Goal: Task Accomplishment & Management: Use online tool/utility

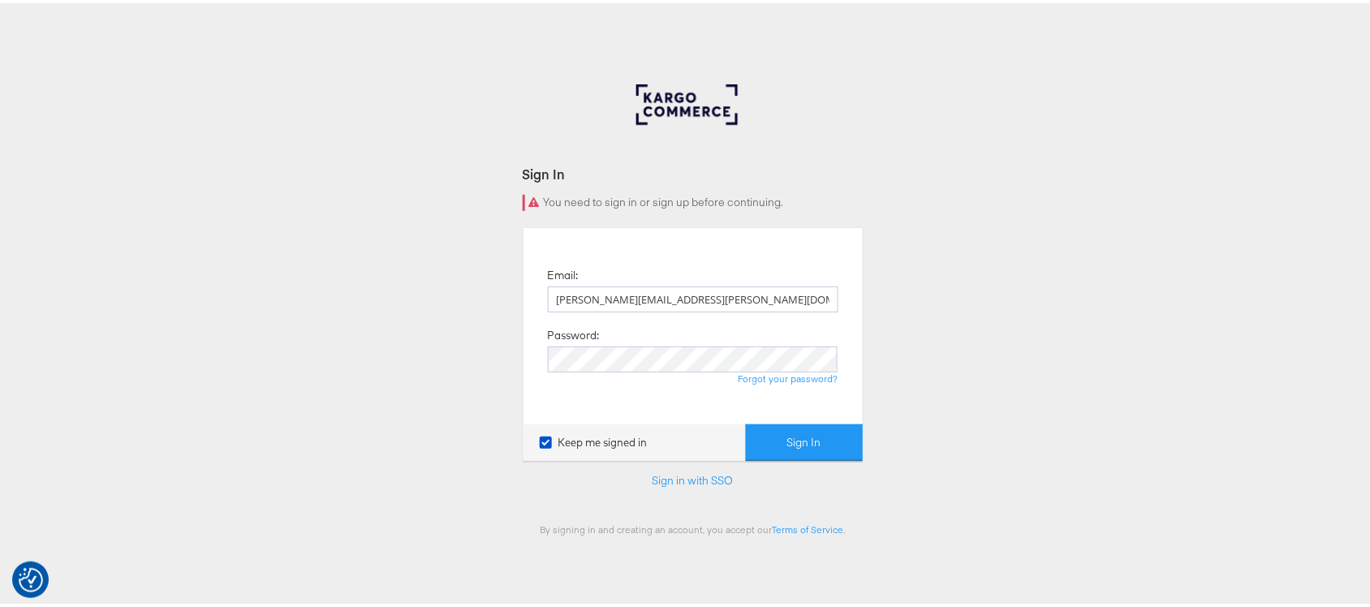
click at [746, 421] on button "Sign In" at bounding box center [804, 439] width 117 height 37
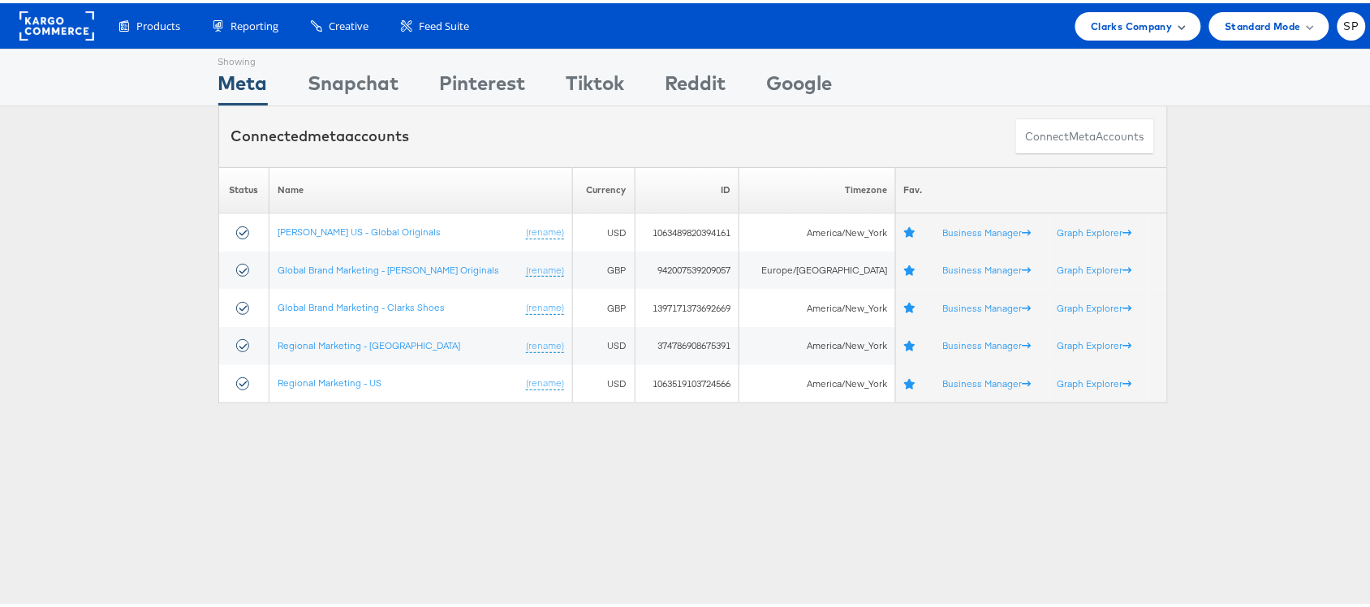
click at [1149, 26] on span "Clarks Company" at bounding box center [1132, 23] width 81 height 17
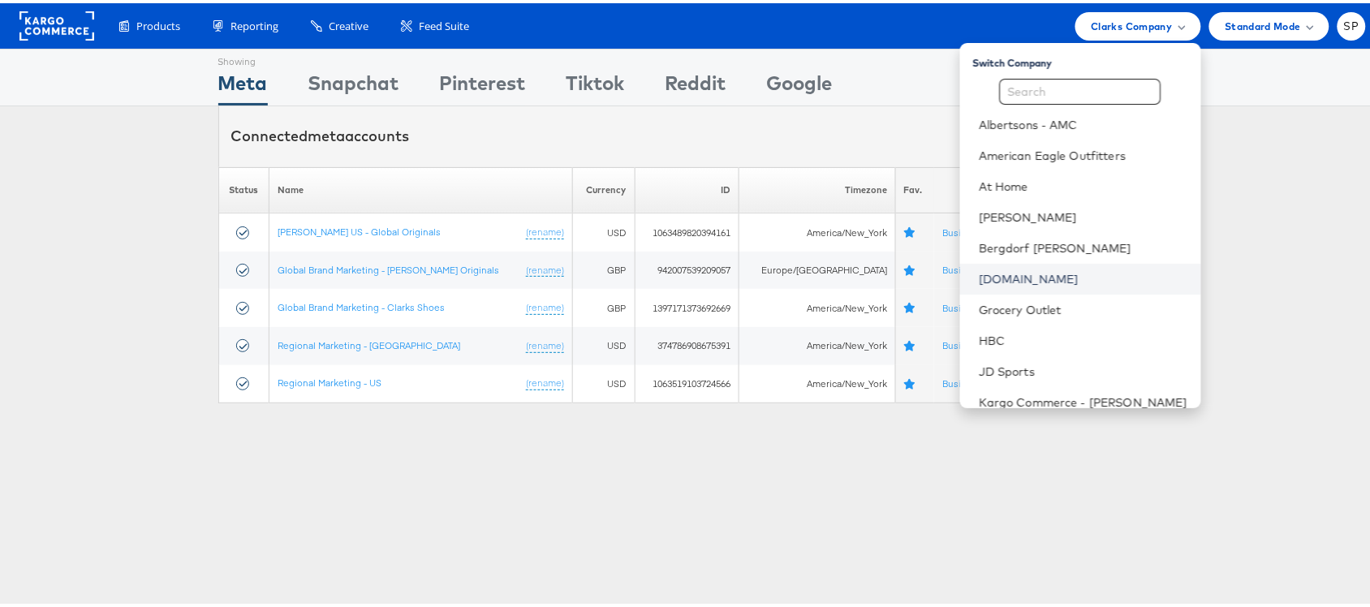
scroll to position [201, 0]
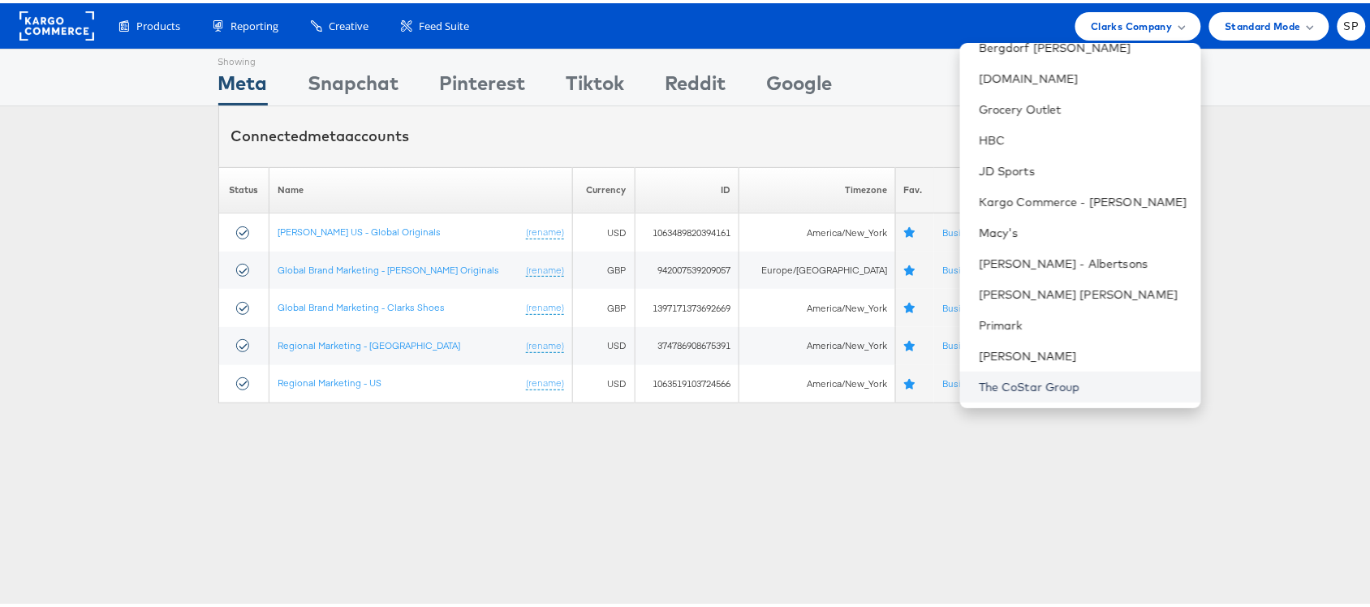
click at [1012, 386] on link "The CoStar Group" at bounding box center [1084, 384] width 209 height 16
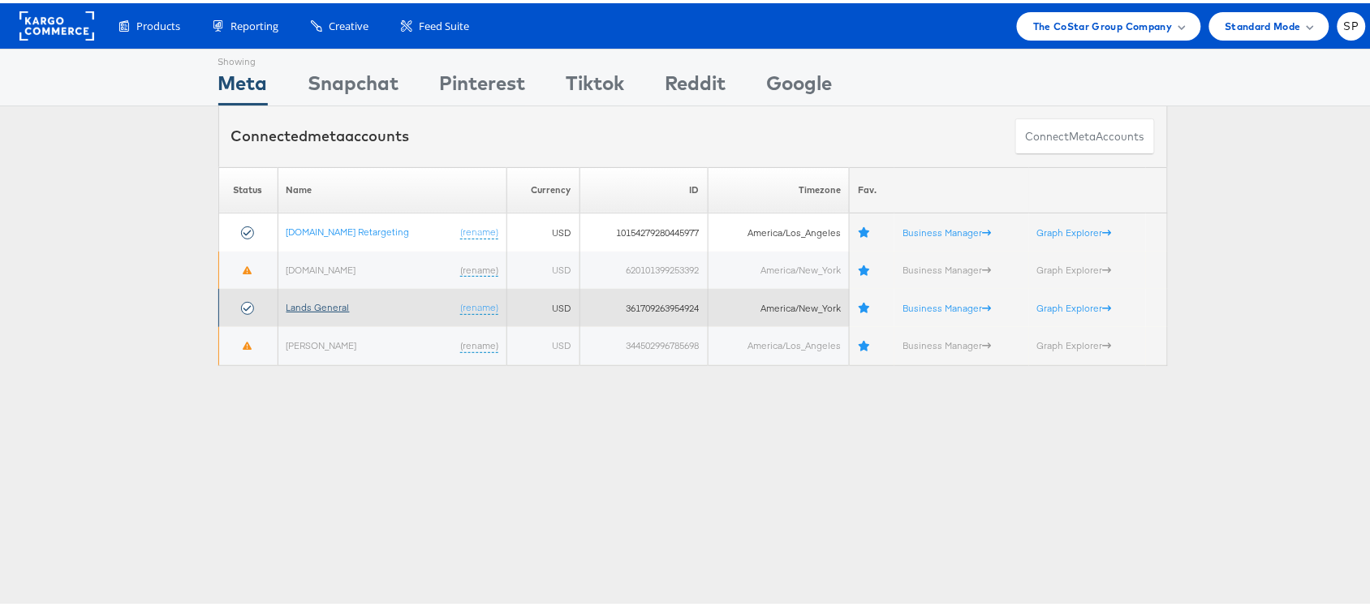
click at [307, 299] on link "Lands General" at bounding box center [318, 304] width 63 height 12
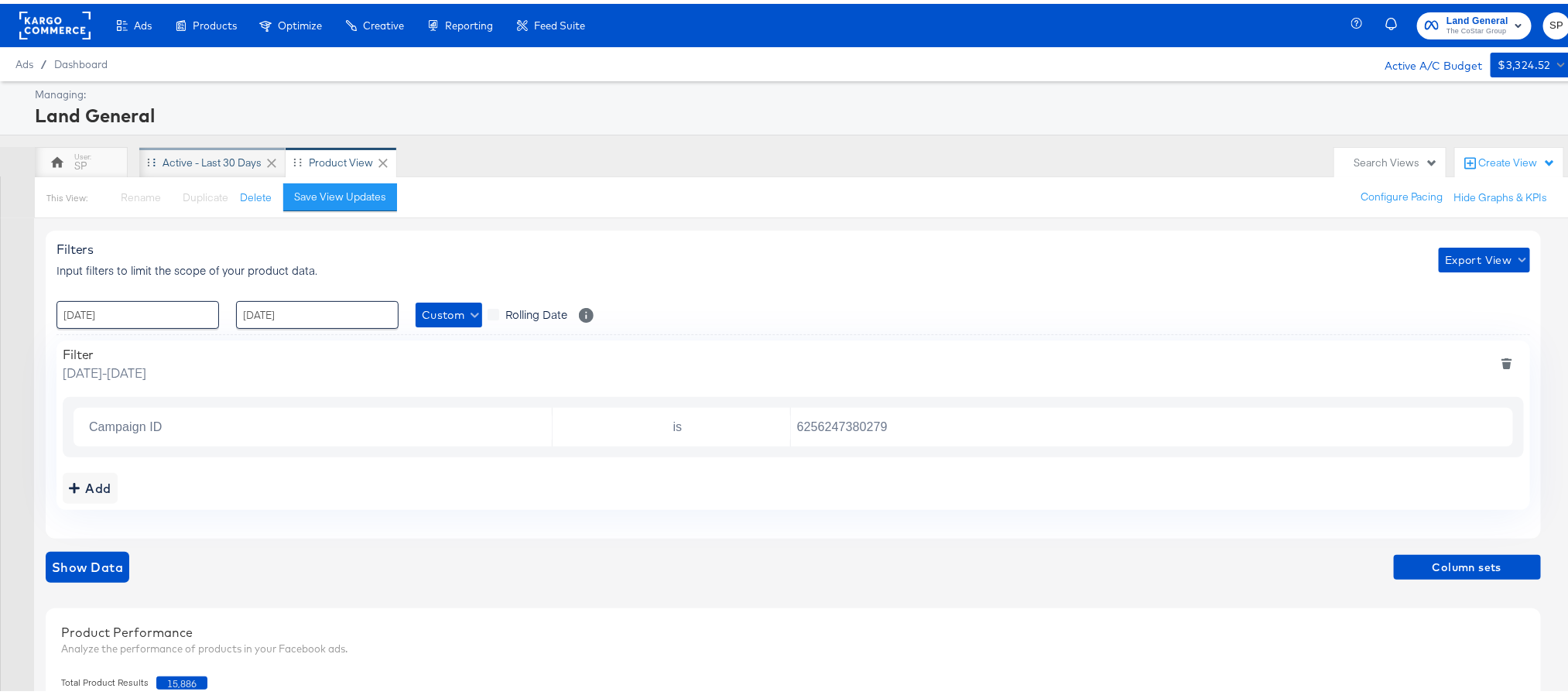
click at [237, 162] on div "Active - Last 30 Days" at bounding box center [212, 158] width 99 height 14
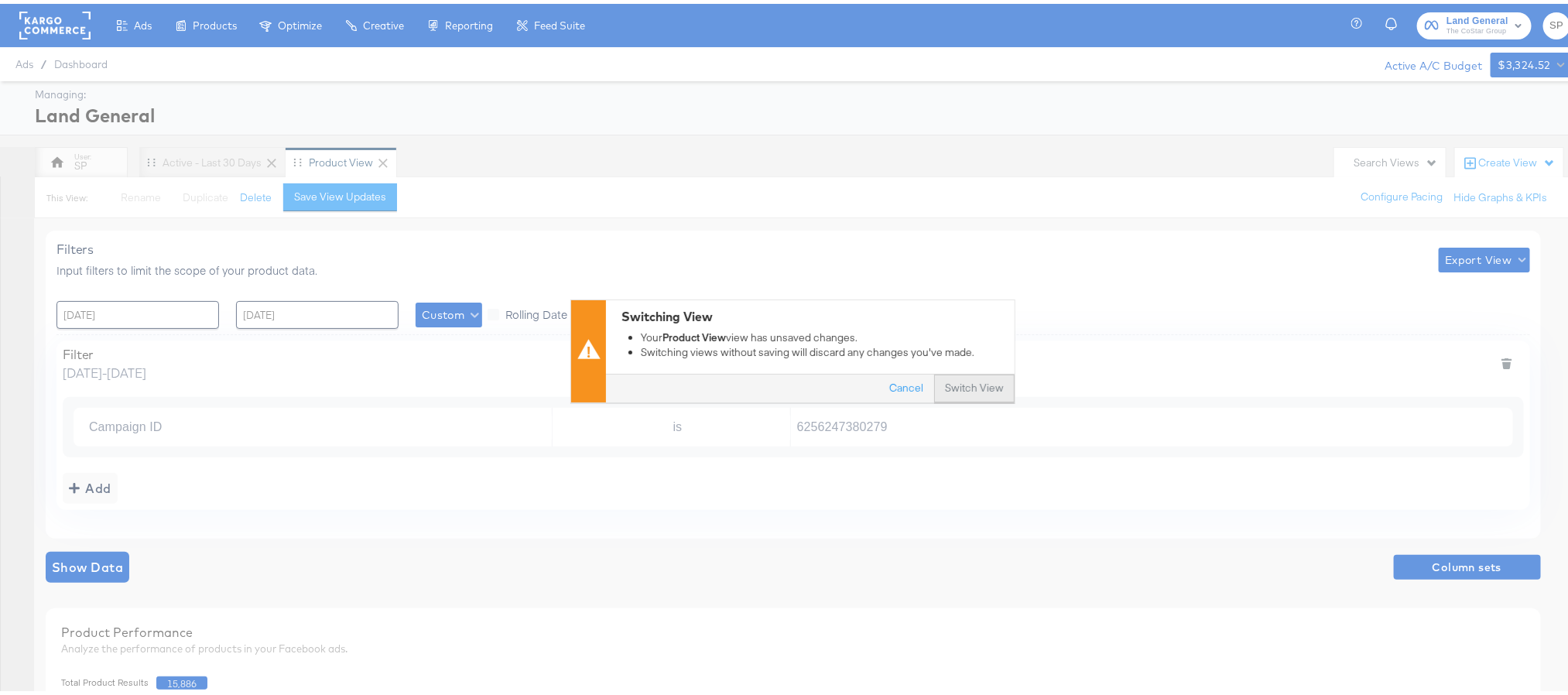
click at [952, 393] on button "Switch View" at bounding box center [974, 385] width 80 height 28
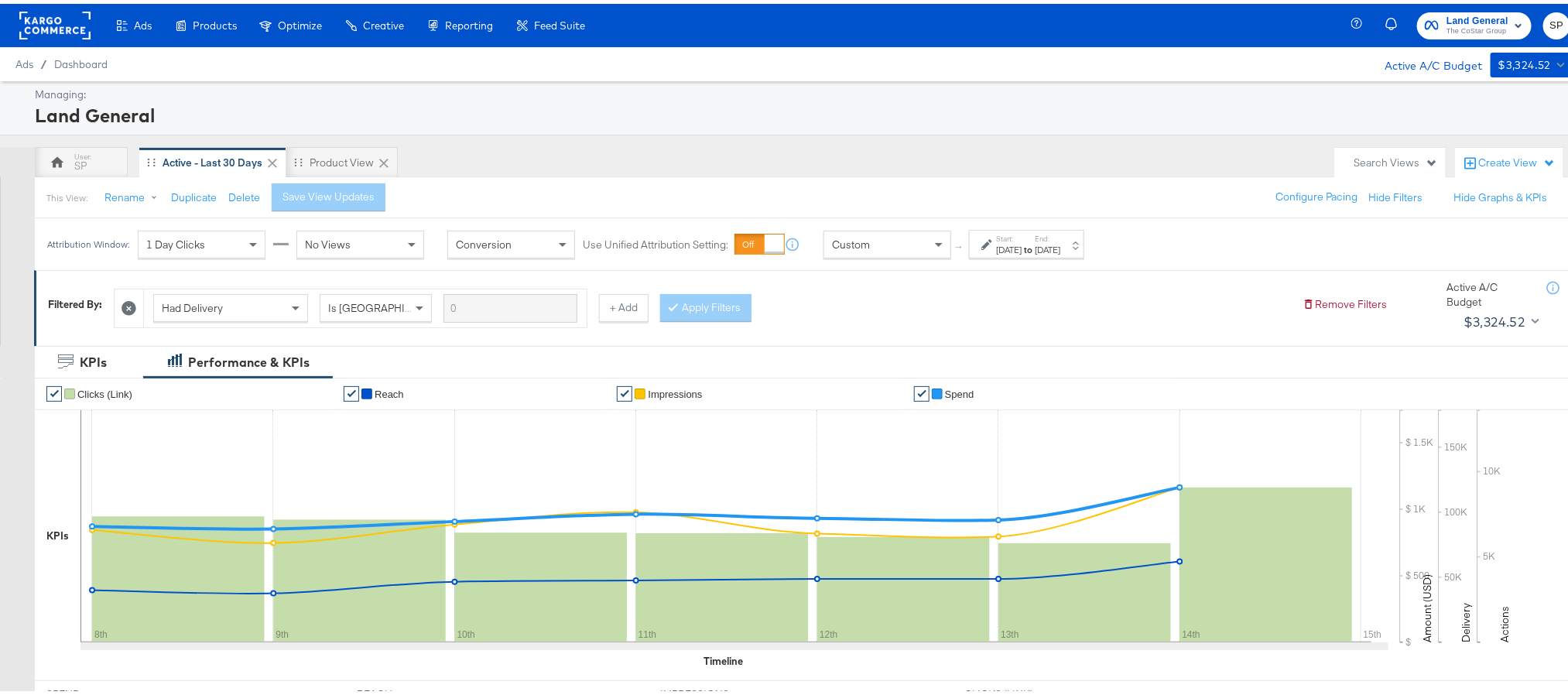
click at [1034, 244] on strong "to" at bounding box center [1028, 246] width 13 height 11
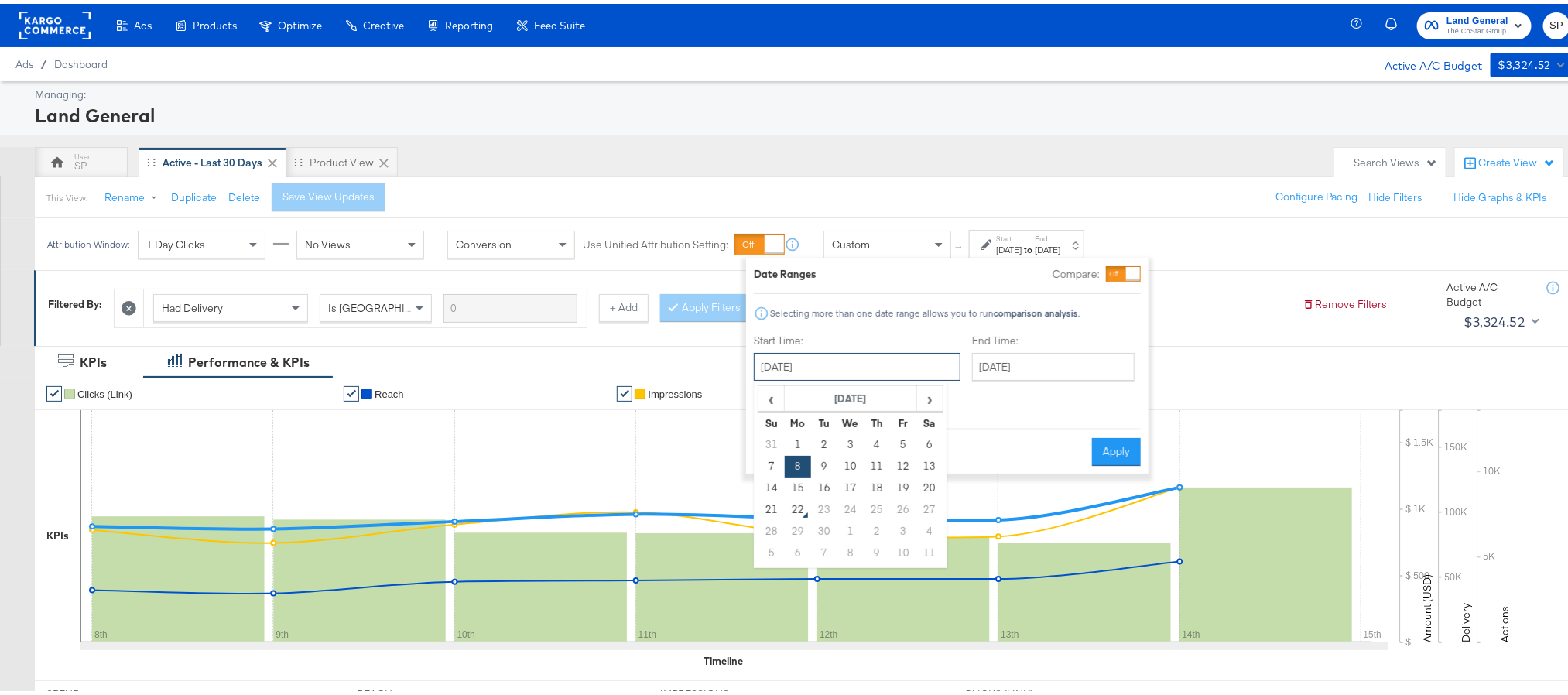
click at [869, 356] on input "September 8th 2025" at bounding box center [857, 362] width 207 height 28
click at [792, 462] on td "15" at bounding box center [798, 484] width 27 height 22
type input "September 15th 2025"
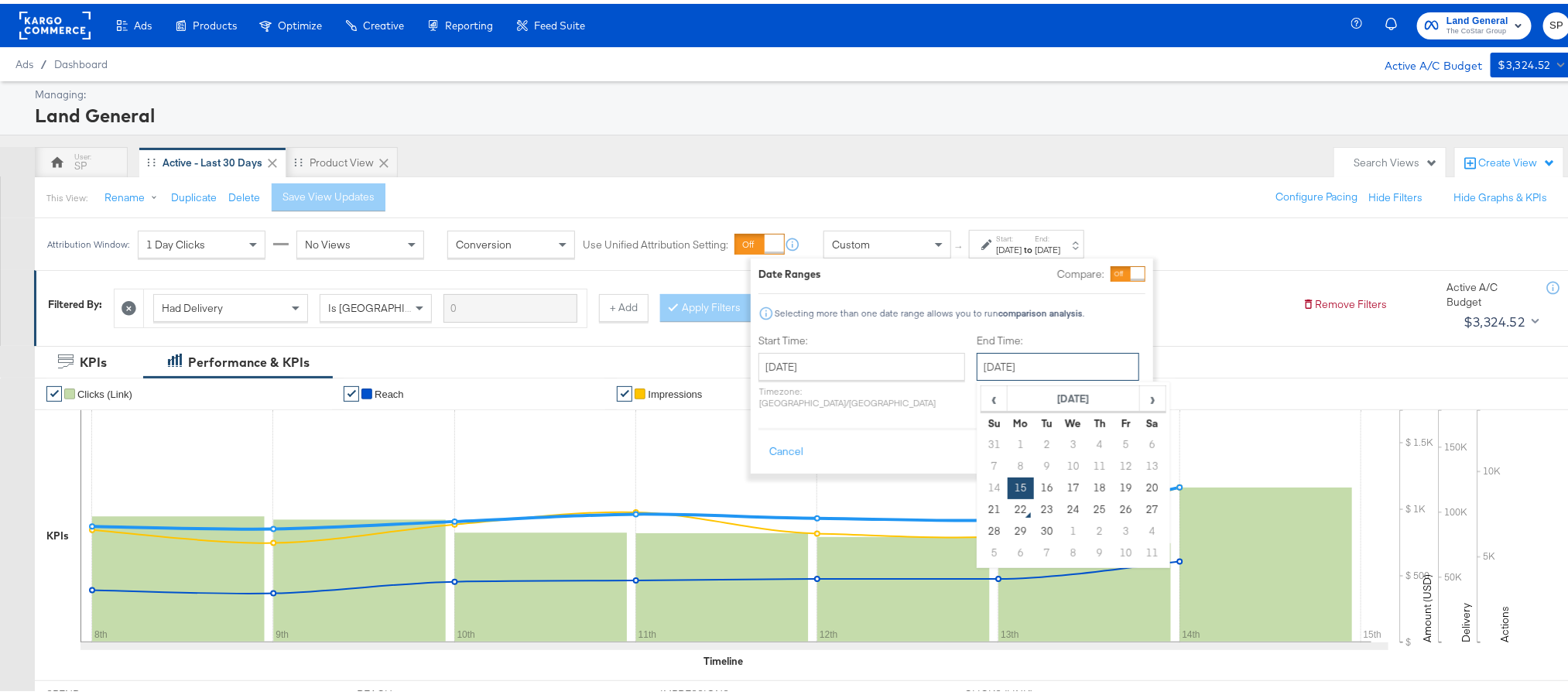
click at [1055, 360] on input "September 15th 2025" at bounding box center [1058, 362] width 162 height 28
click at [981, 462] on td "21" at bounding box center [994, 506] width 27 height 22
type input "[DATE]"
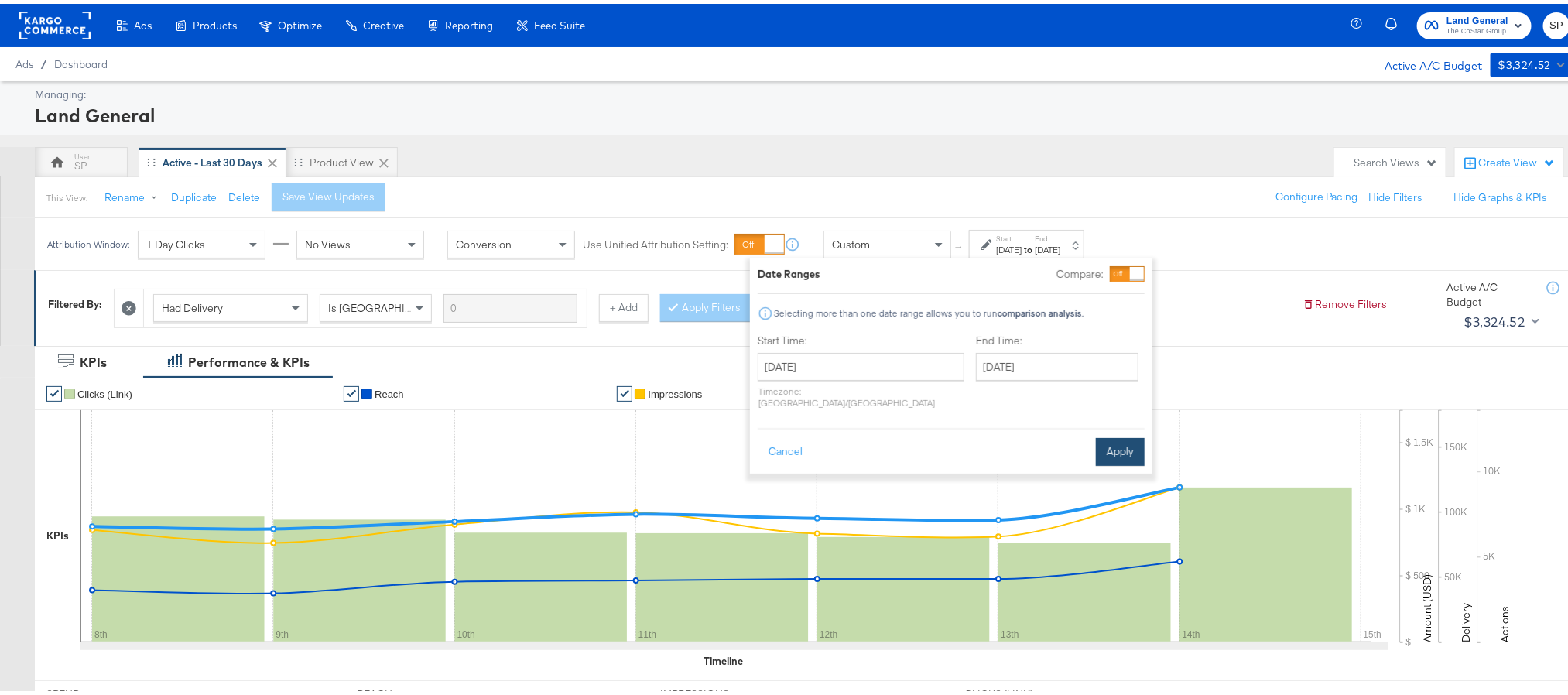
click at [1056, 442] on button "Apply" at bounding box center [1120, 447] width 49 height 28
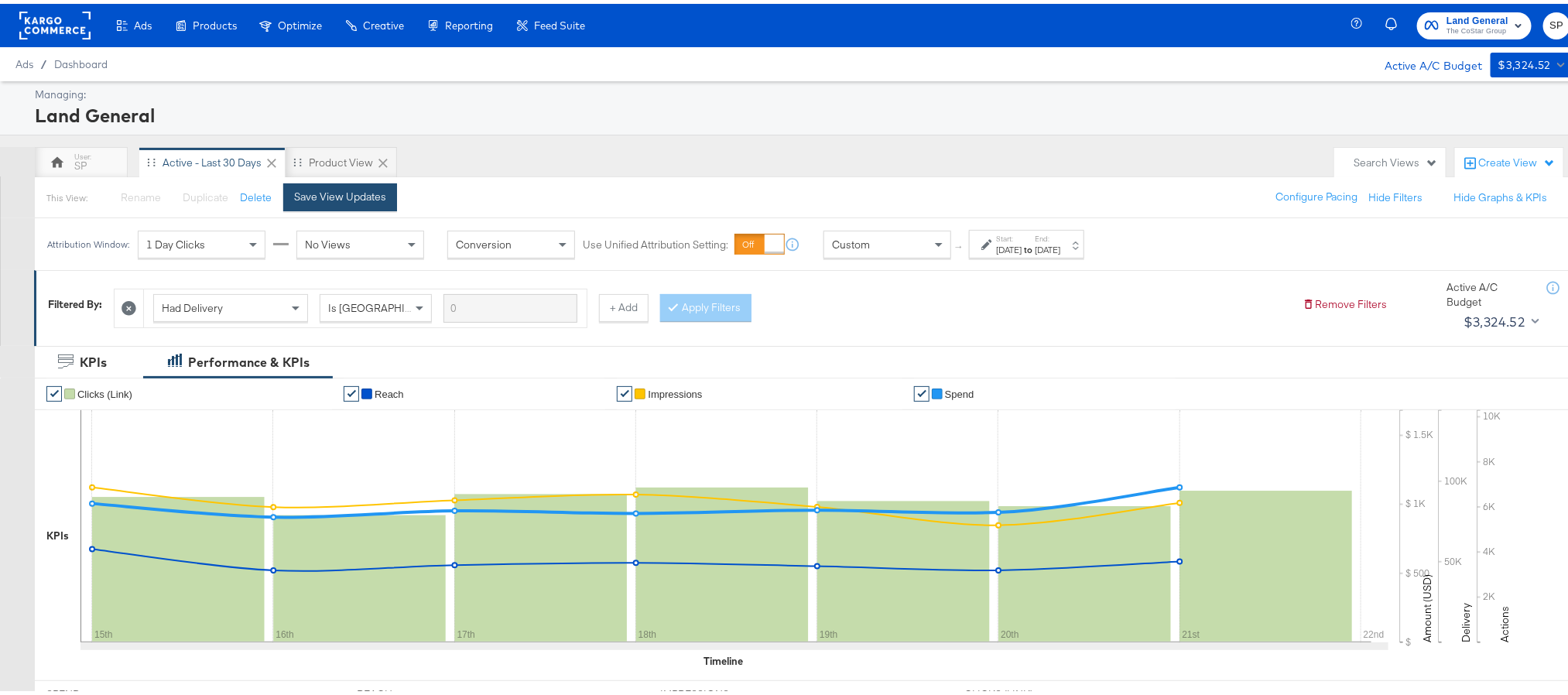
click at [377, 199] on div "Save View Updates" at bounding box center [339, 193] width 92 height 14
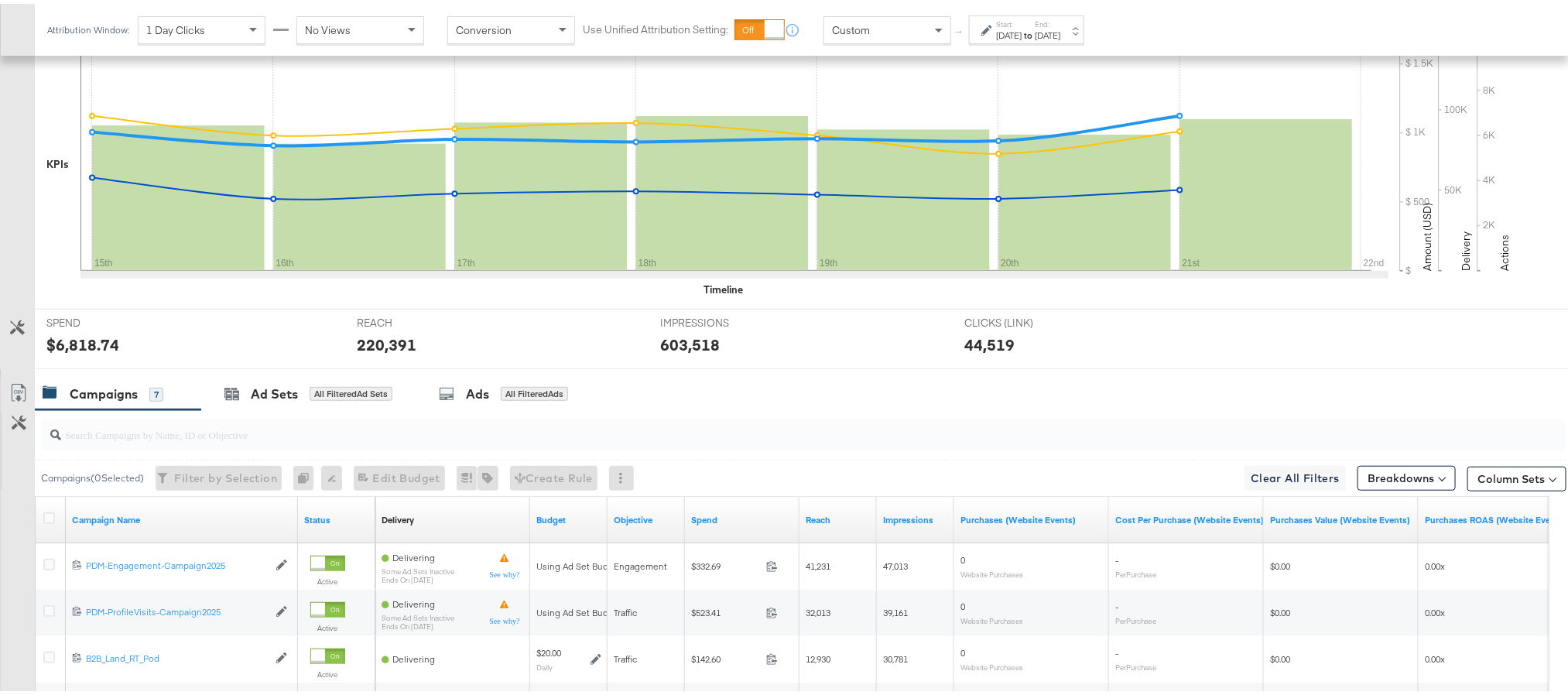
scroll to position [372, 0]
click at [242, 439] on input "search" at bounding box center [743, 424] width 1364 height 31
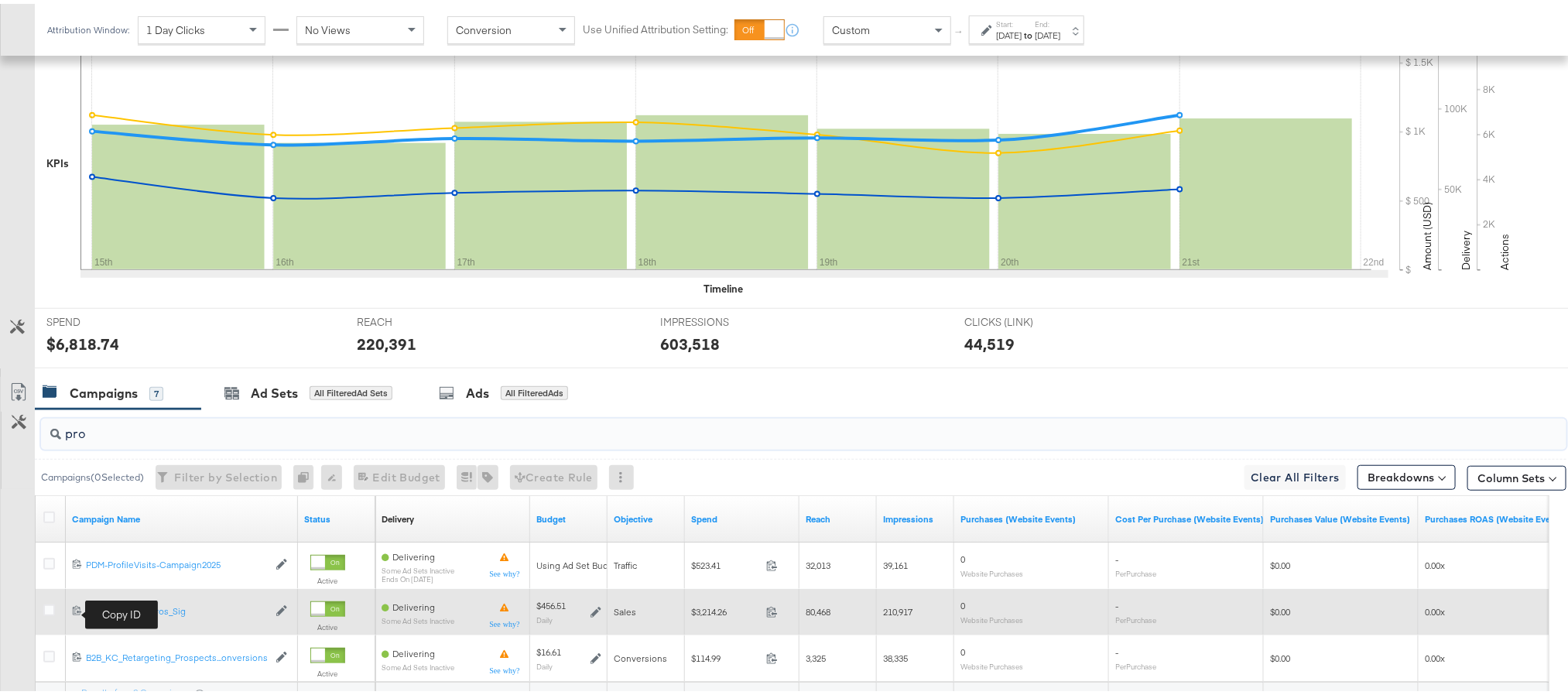
type input "pro"
click at [75, 462] on span at bounding box center [79, 608] width 14 height 11
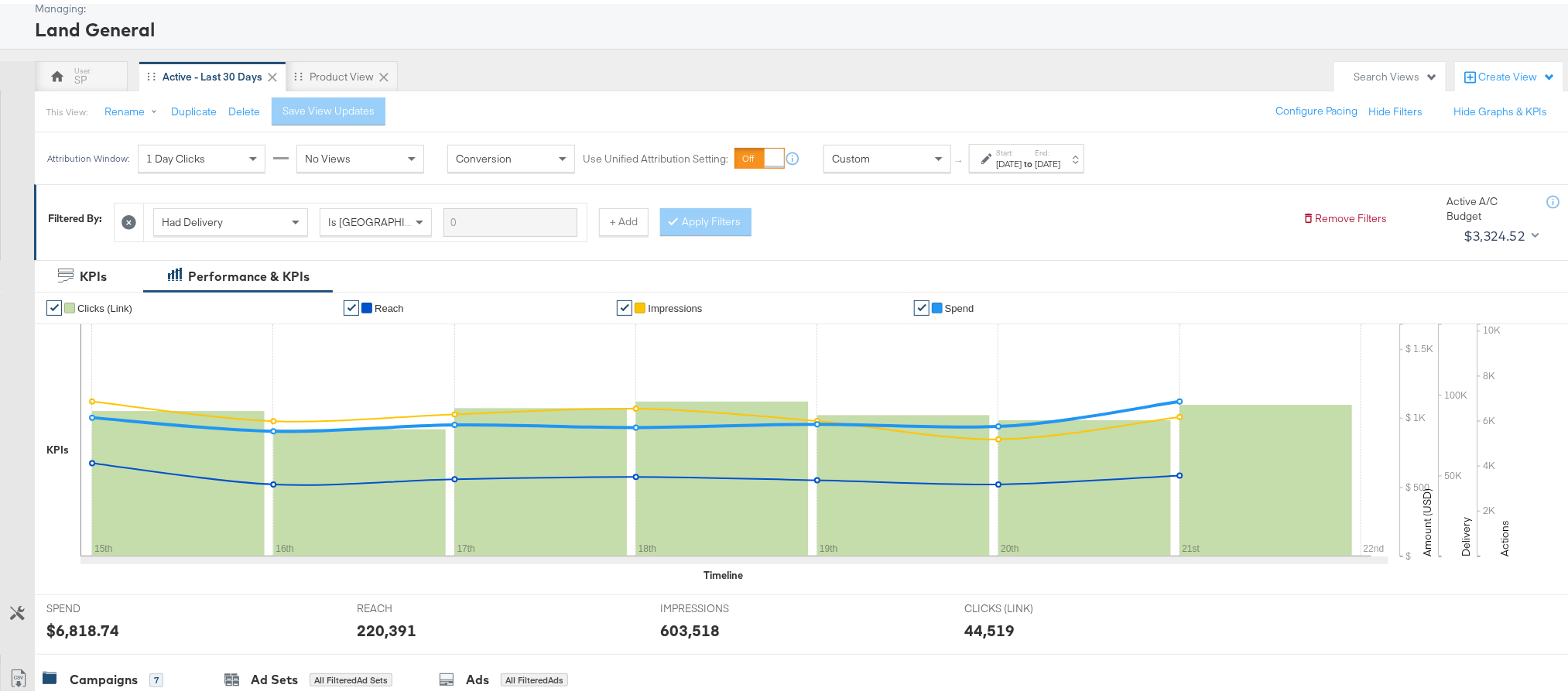
scroll to position [84, 0]
click at [335, 71] on div "Product View" at bounding box center [341, 74] width 64 height 14
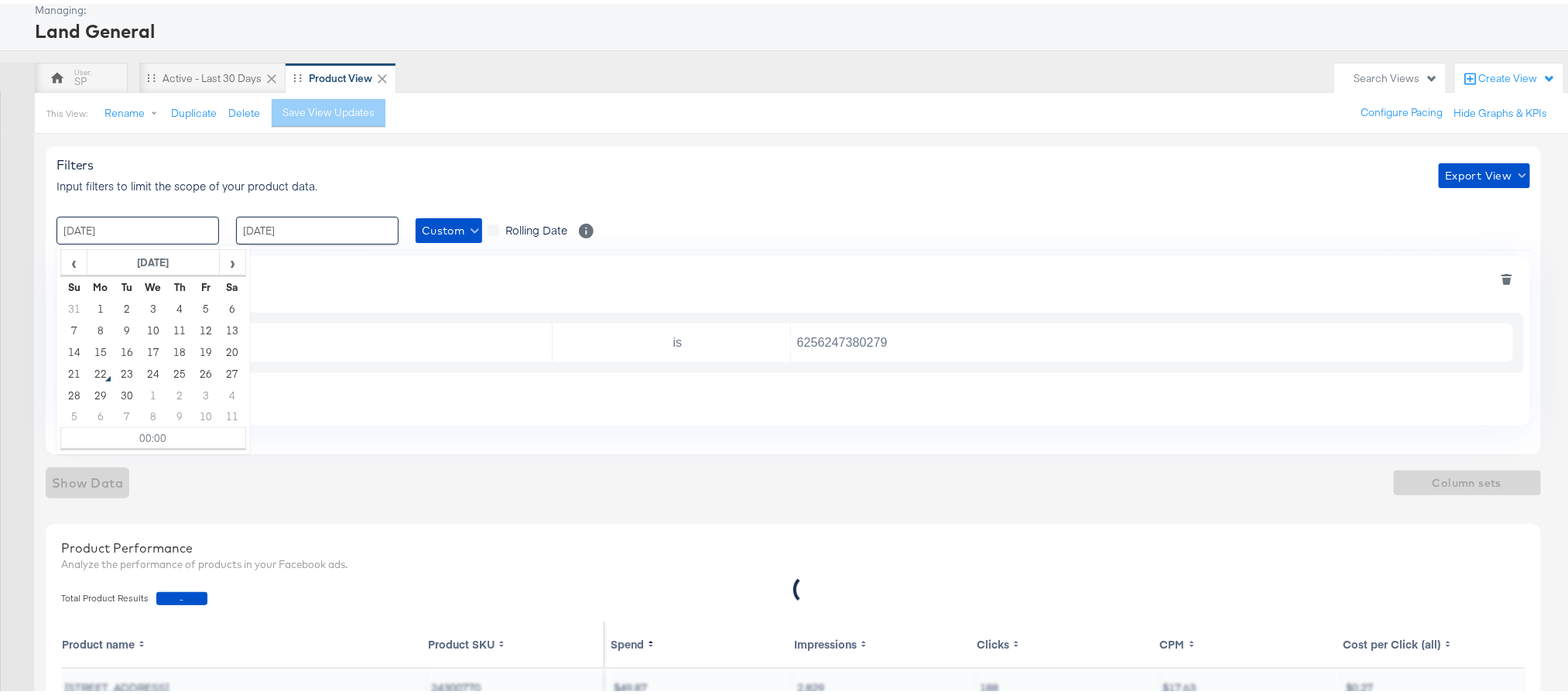
click at [167, 215] on input "08 / September / 2025" at bounding box center [137, 226] width 162 height 28
click at [109, 346] on td "15" at bounding box center [101, 348] width 27 height 22
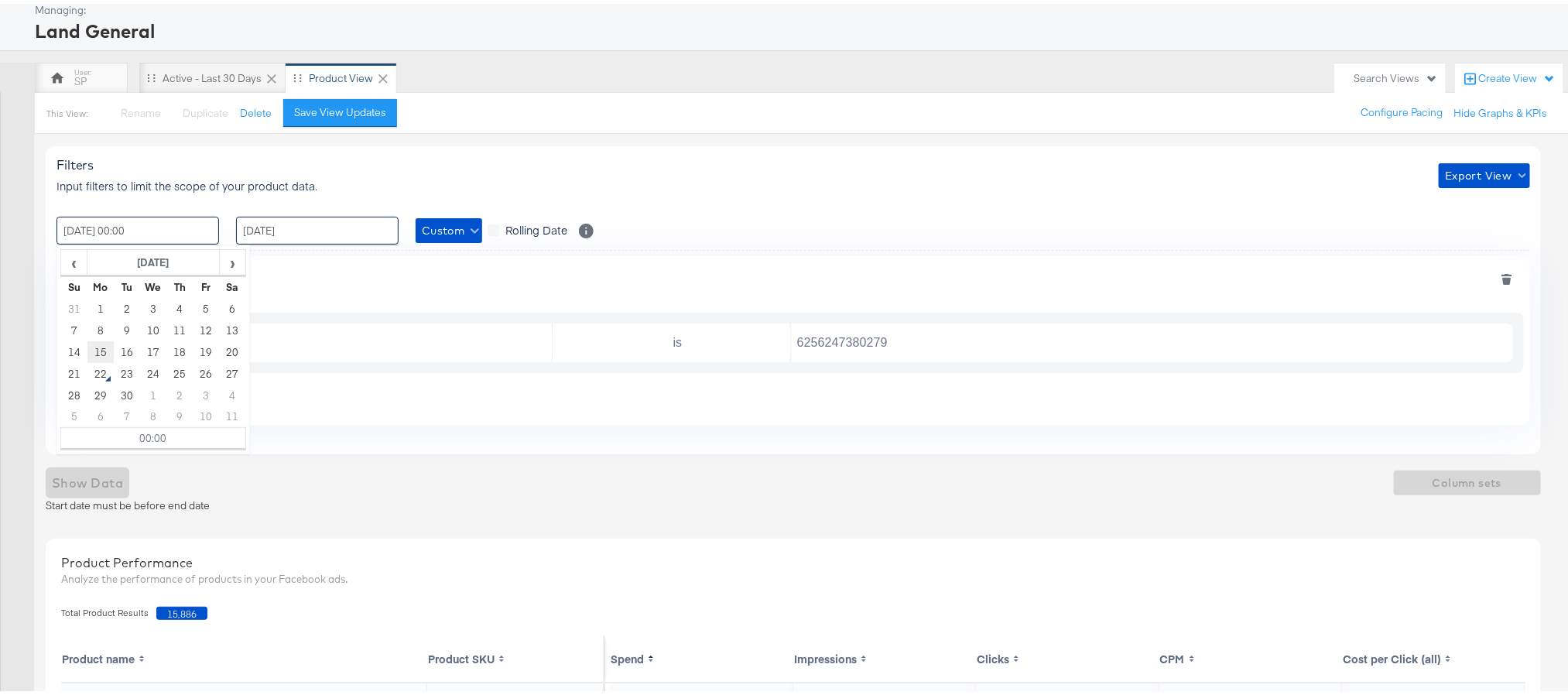
type input "15 / September / 2025 00:00"
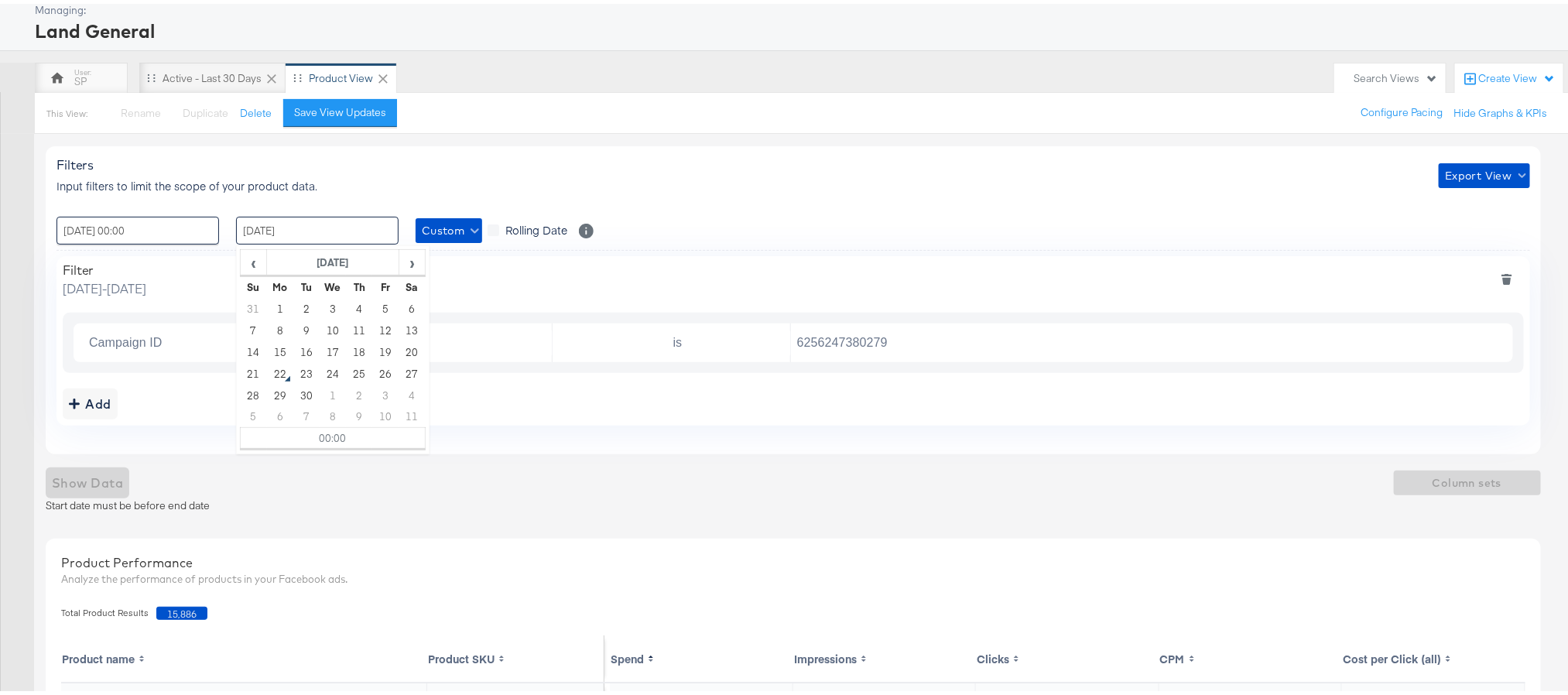
click at [294, 228] on input "14 / September / 2025" at bounding box center [317, 226] width 162 height 28
click at [258, 368] on td "21" at bounding box center [254, 370] width 27 height 22
type input "21 / September / 2025 00:00"
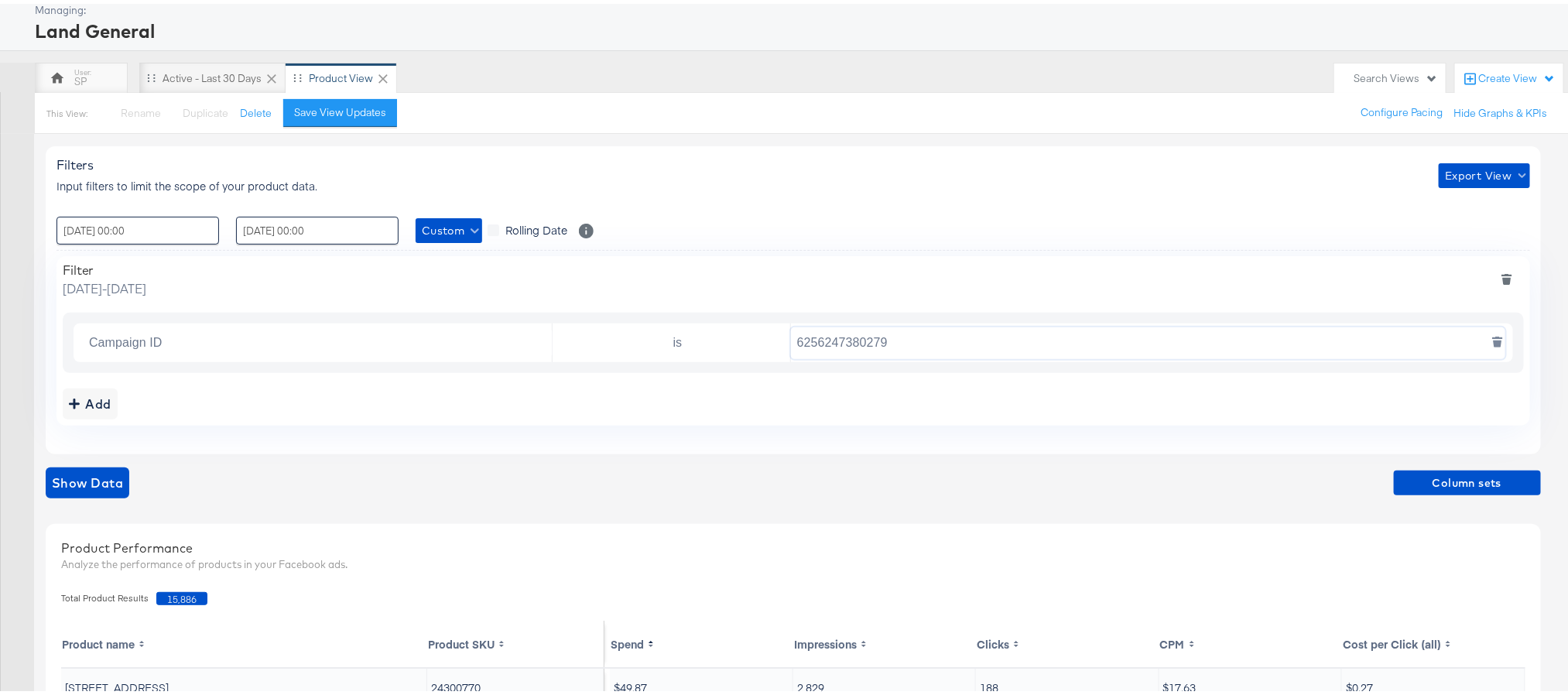
click at [855, 348] on input "6256247380279" at bounding box center [1148, 338] width 714 height 31
click at [1056, 462] on span "Column sets" at bounding box center [1467, 480] width 134 height 19
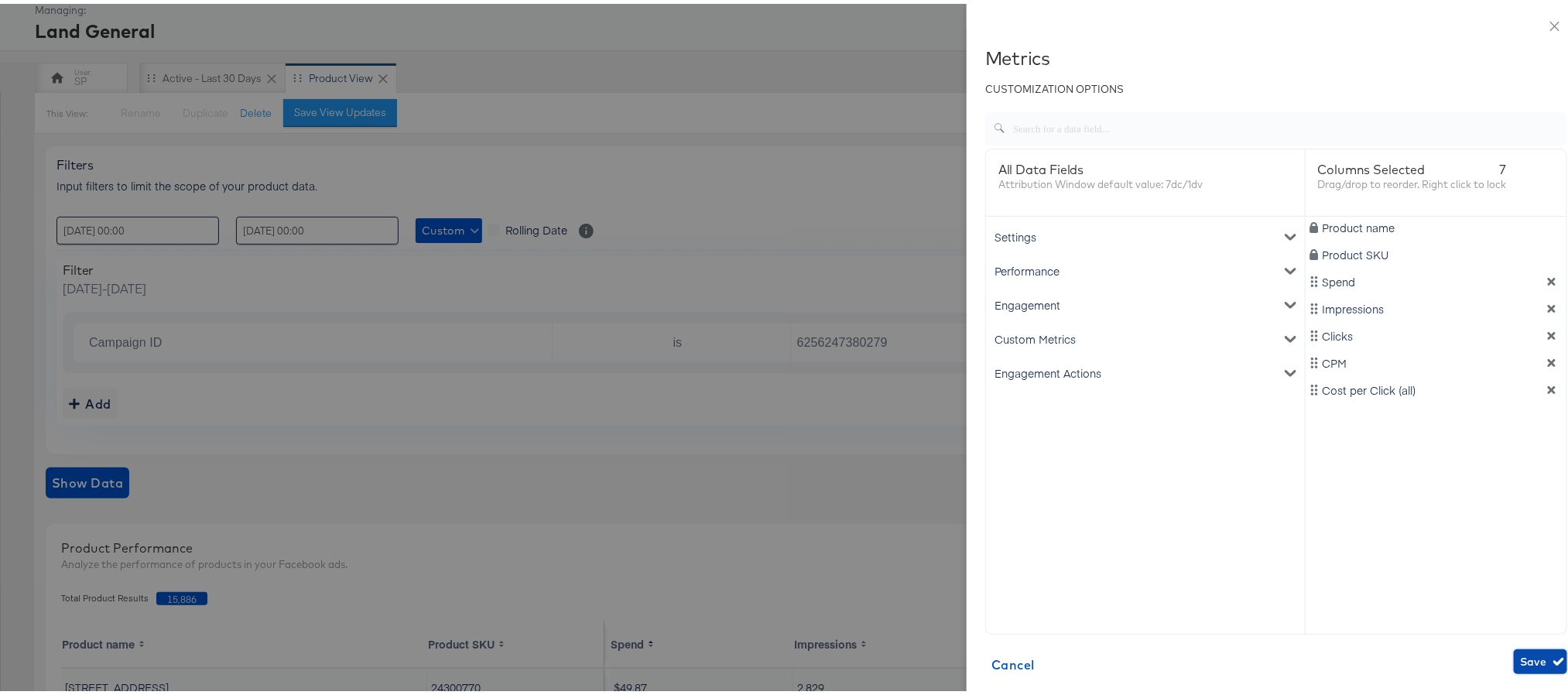
click at [1056, 462] on span "Save" at bounding box center [1539, 658] width 41 height 19
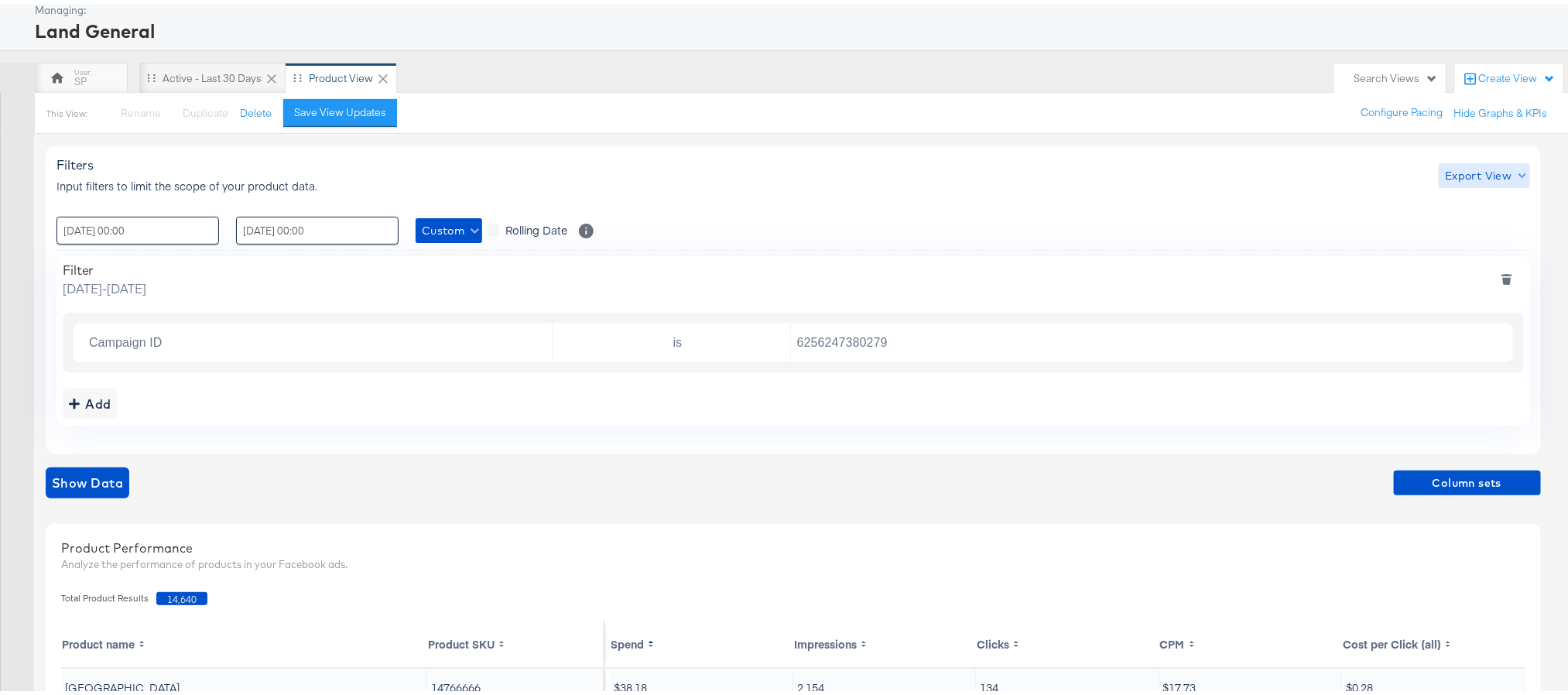
click at [1056, 174] on span "Export View" at bounding box center [1484, 172] width 78 height 19
click at [1056, 228] on span "Bulk Export" at bounding box center [1480, 237] width 60 height 32
click at [214, 70] on div "Active - Last 30 Days" at bounding box center [212, 74] width 99 height 14
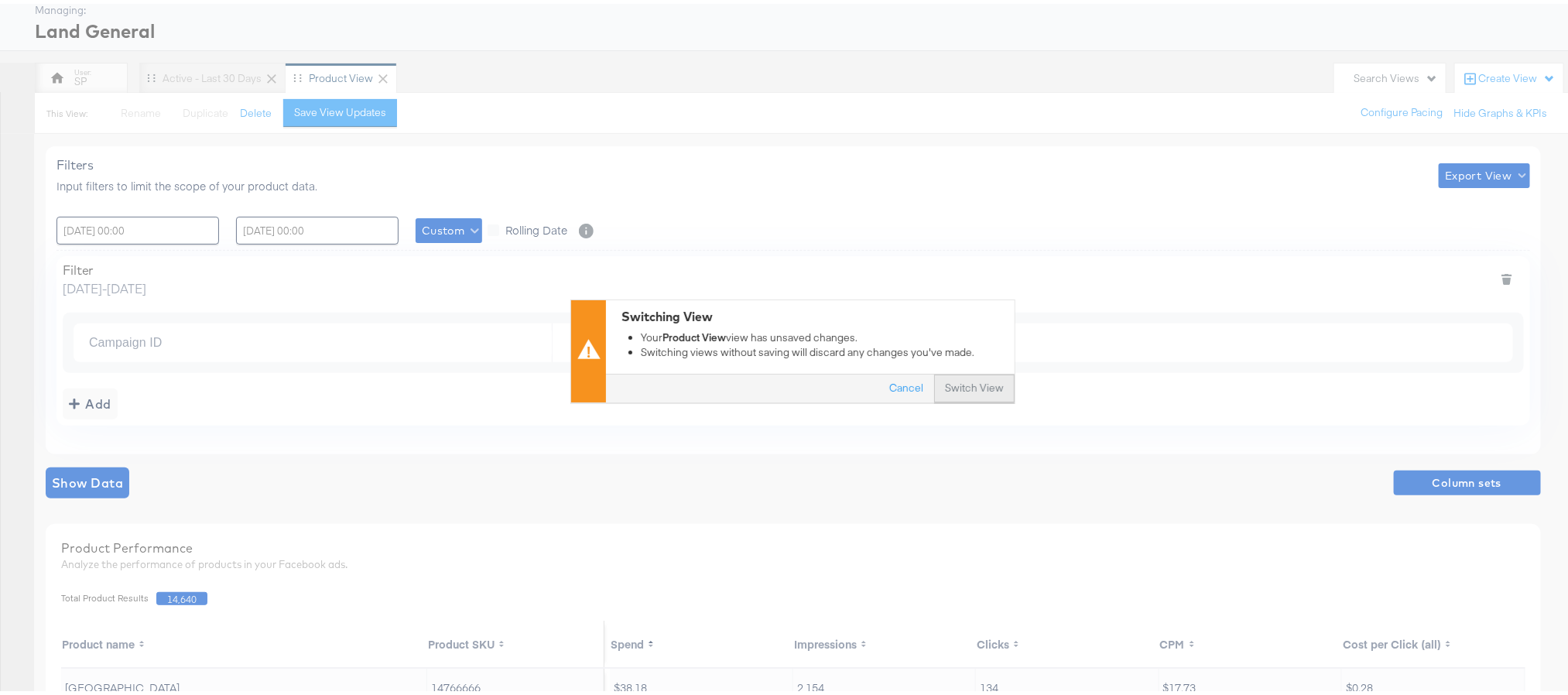
click at [978, 398] on button "Switch View" at bounding box center [974, 385] width 80 height 28
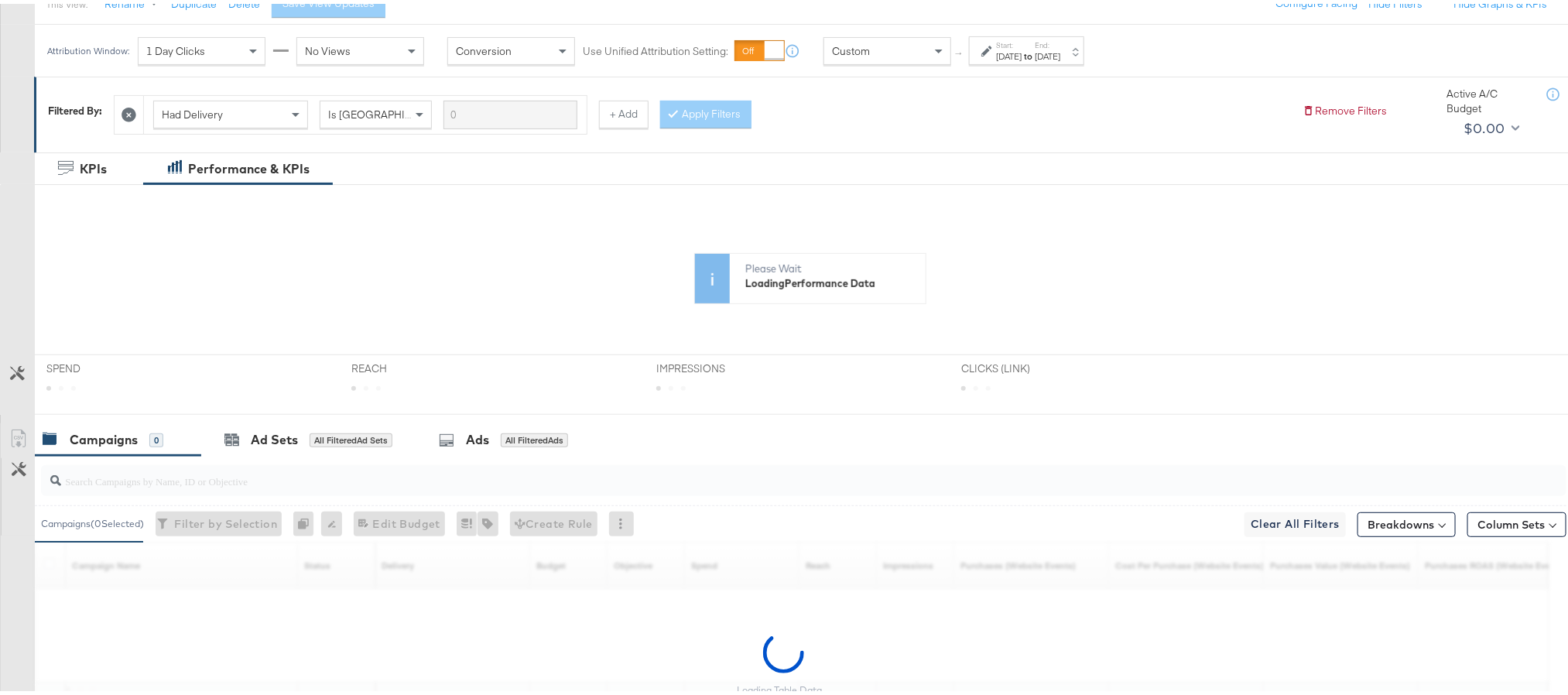
scroll to position [195, 0]
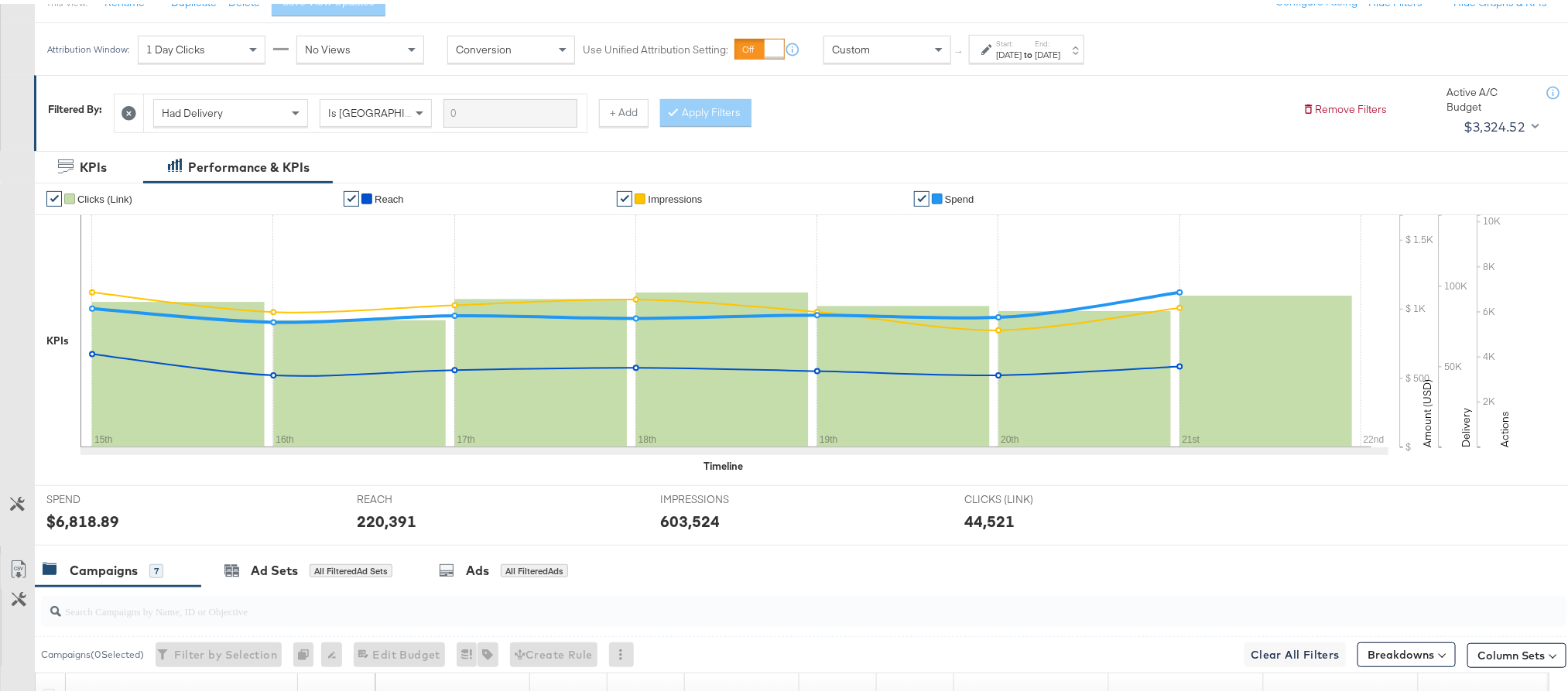
click at [186, 462] on div "SPEND SPEND $6,818.89" at bounding box center [191, 512] width 311 height 59
click at [193, 462] on input "search" at bounding box center [743, 602] width 1364 height 31
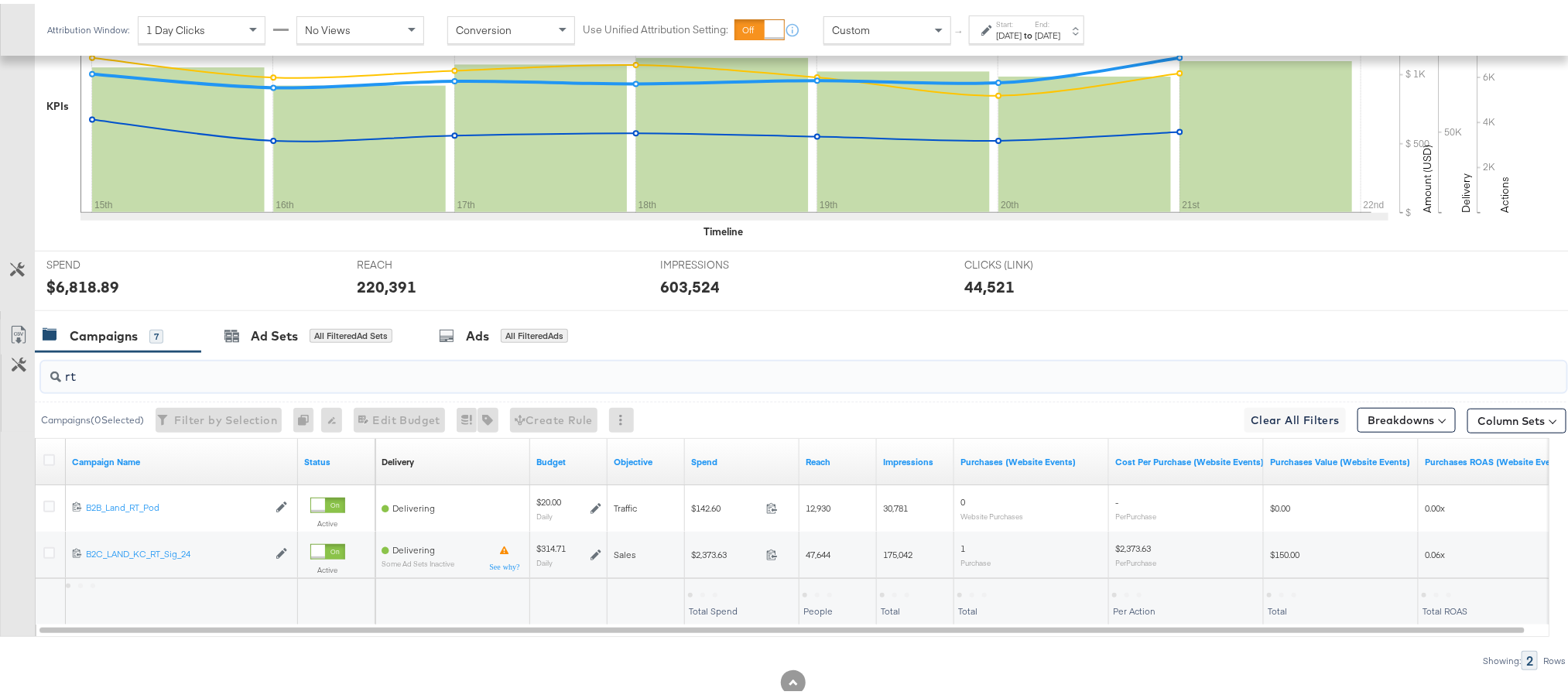
scroll to position [433, 0]
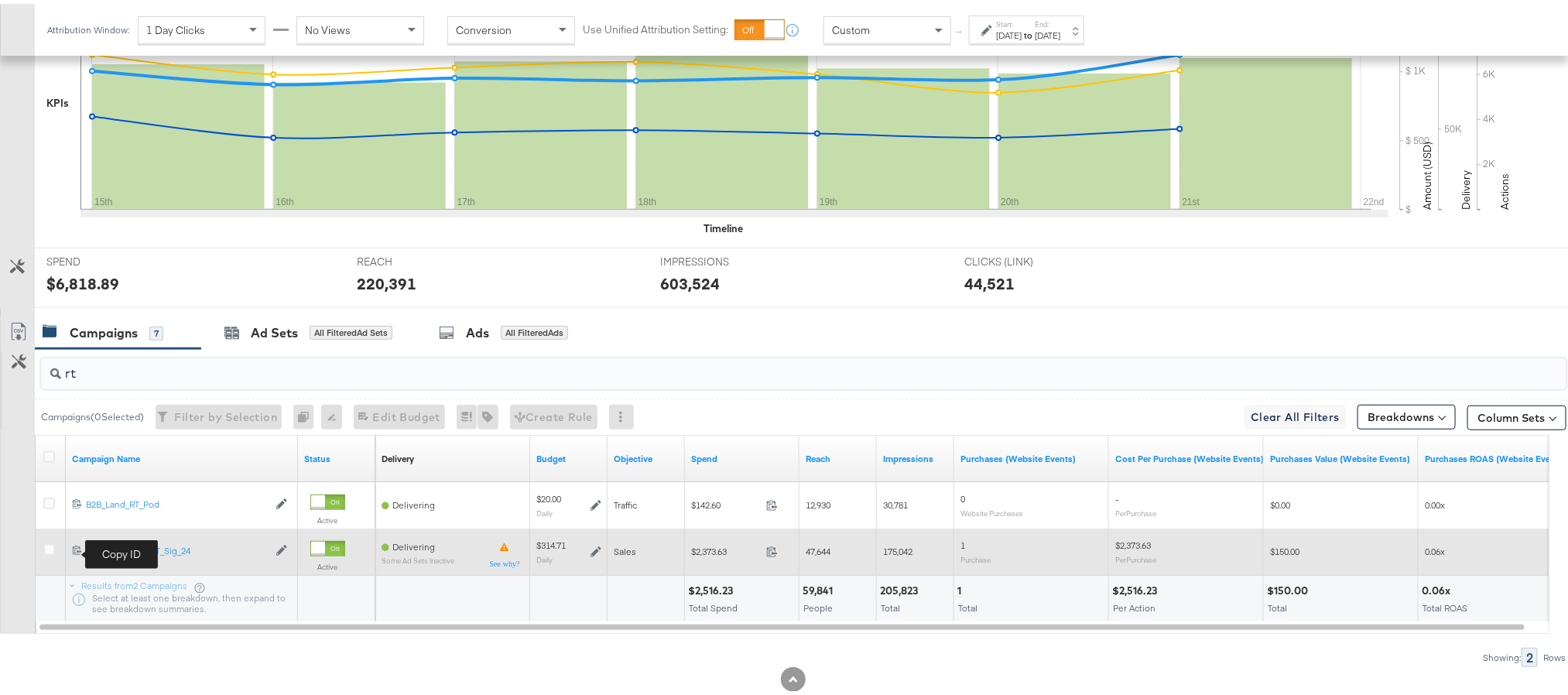
type input "rt"
click at [74, 462] on icon at bounding box center [76, 546] width 9 height 10
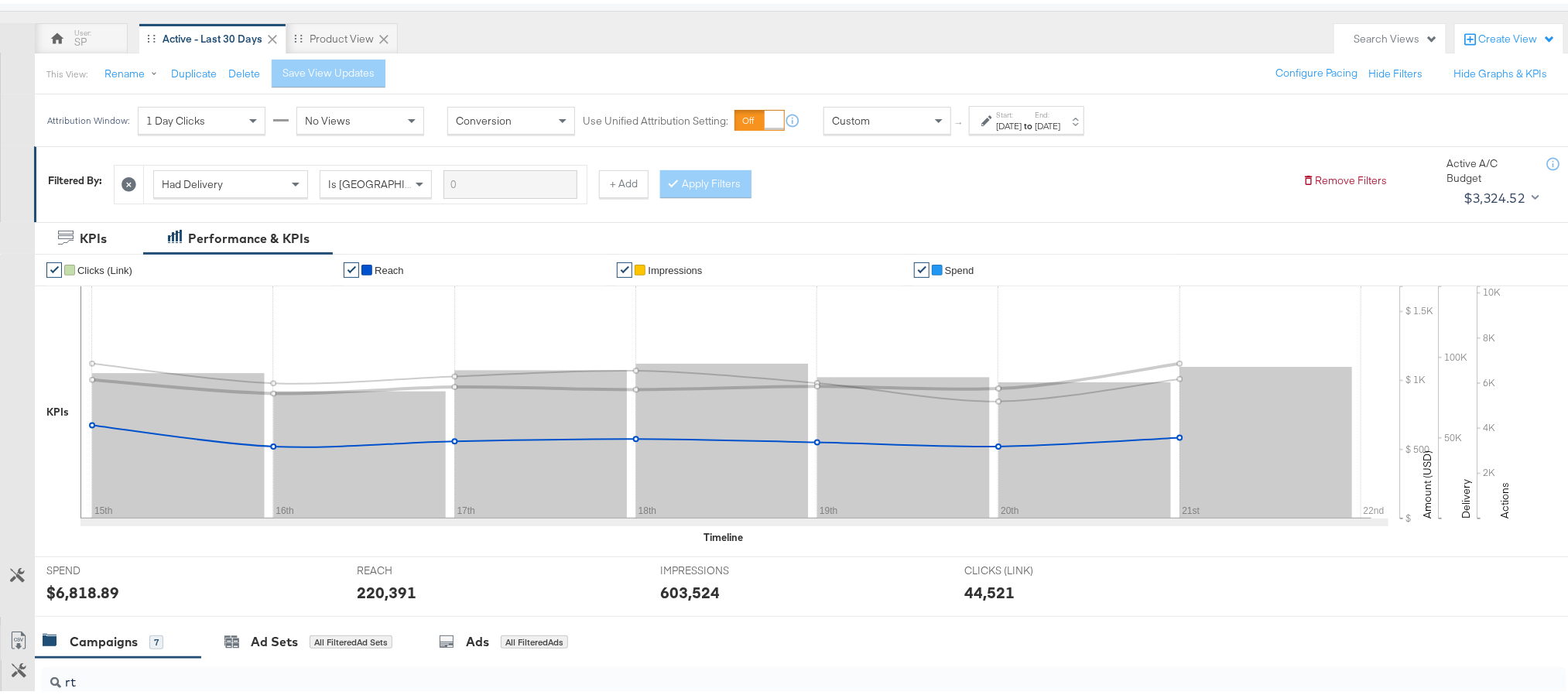
scroll to position [0, 0]
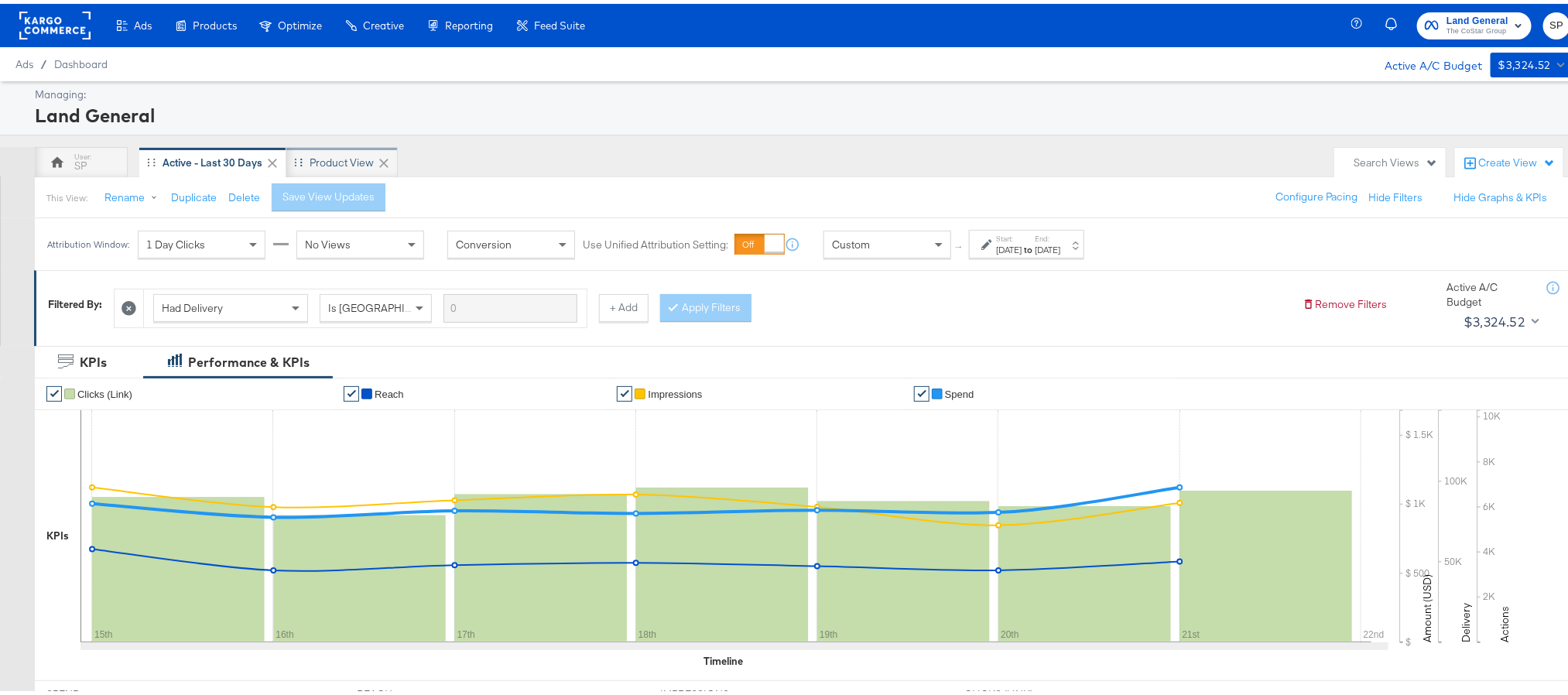
click at [333, 156] on div "Product View" at bounding box center [341, 158] width 64 height 14
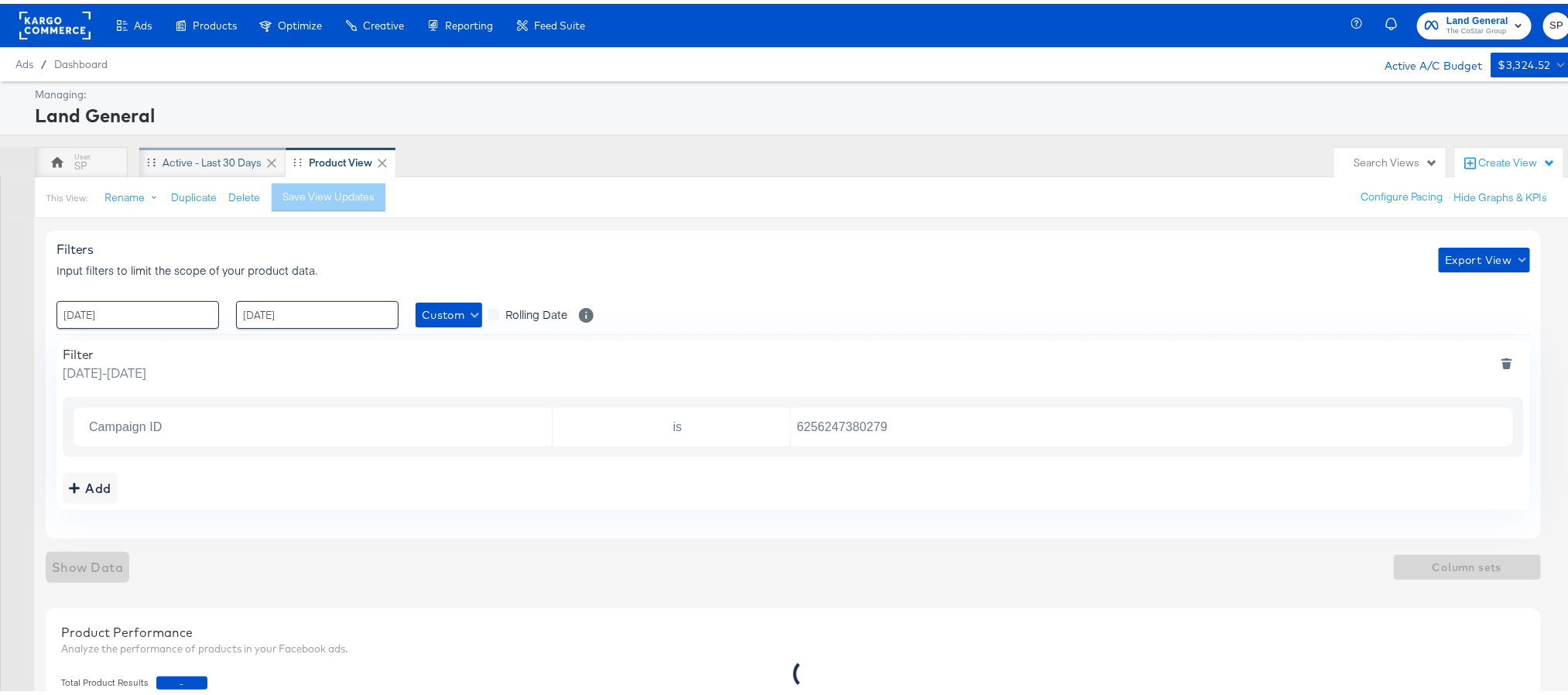
click at [218, 144] on div "Active - Last 30 Days" at bounding box center [212, 158] width 146 height 31
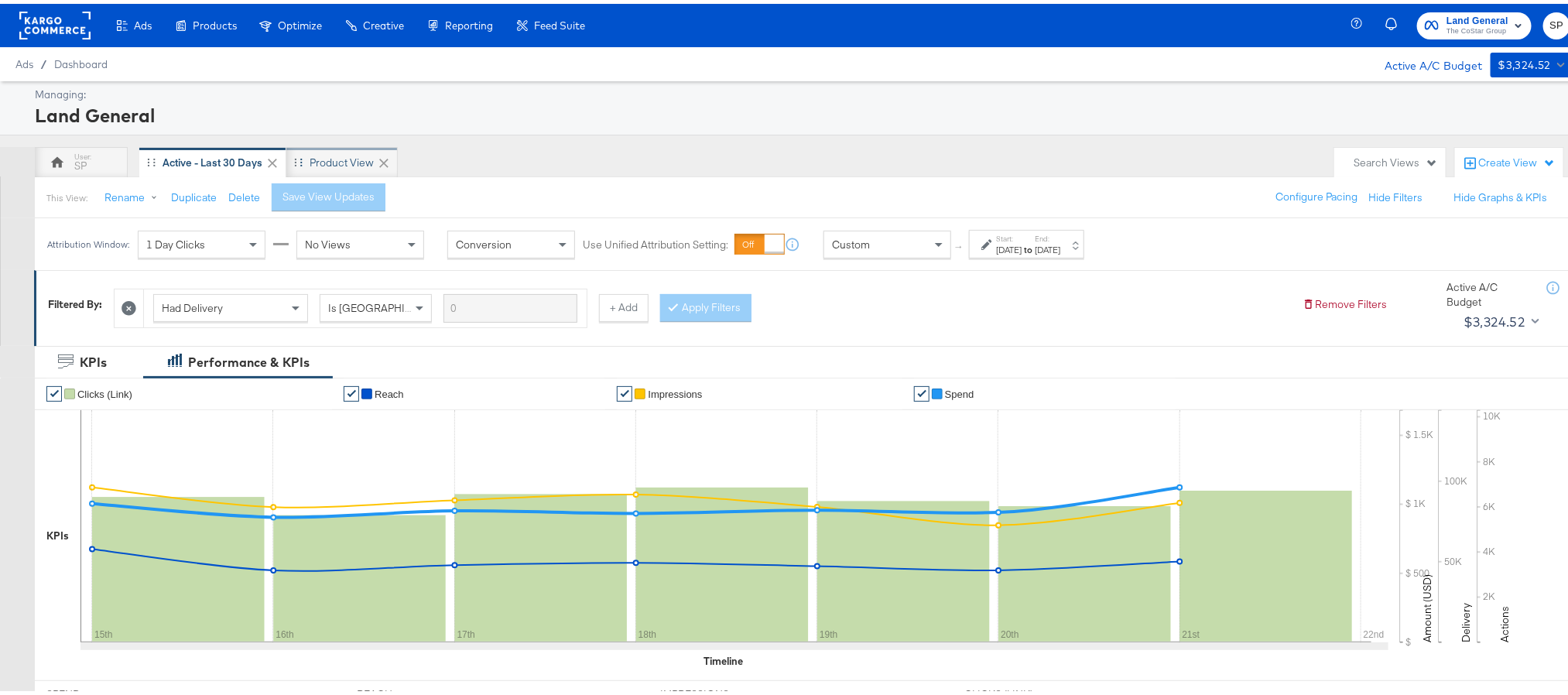
click at [333, 168] on div "Product View" at bounding box center [341, 158] width 112 height 31
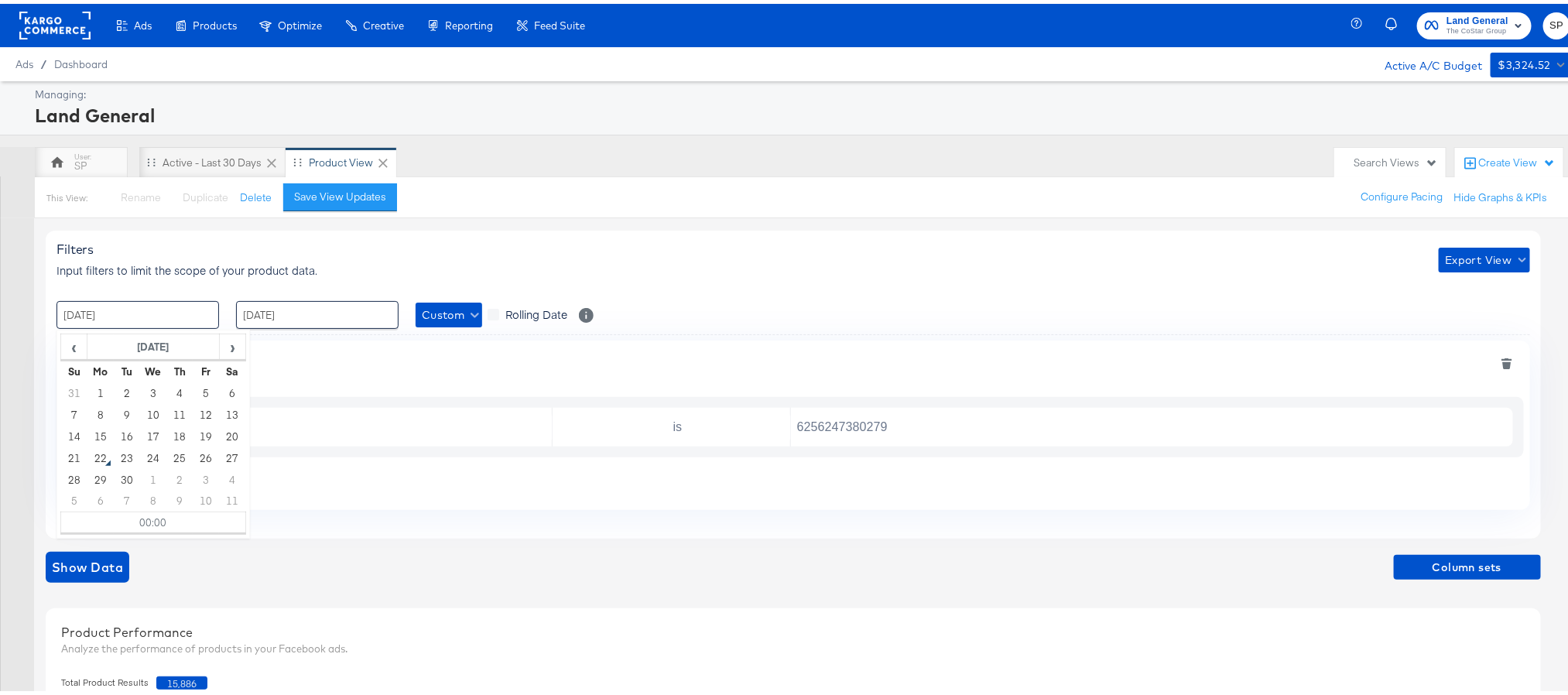
click at [170, 309] on input "08 / September / 2025" at bounding box center [137, 311] width 162 height 28
click at [95, 430] on td "15" at bounding box center [101, 432] width 27 height 22
type input "15 / September / 2025 00:00"
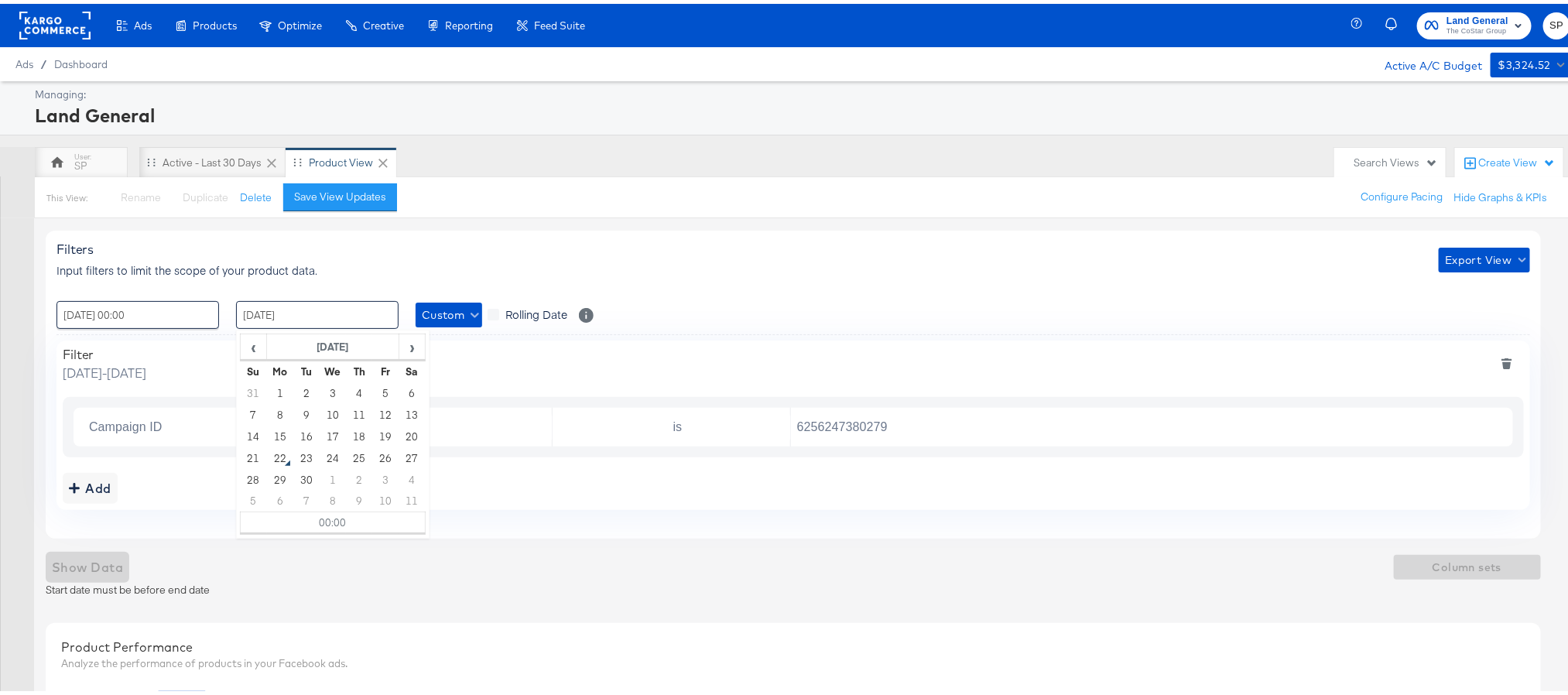
click at [360, 309] on input "14 / September / 2025" at bounding box center [317, 311] width 162 height 28
click at [260, 456] on td "21" at bounding box center [254, 454] width 27 height 22
type input "21 / September / 2025 00:00"
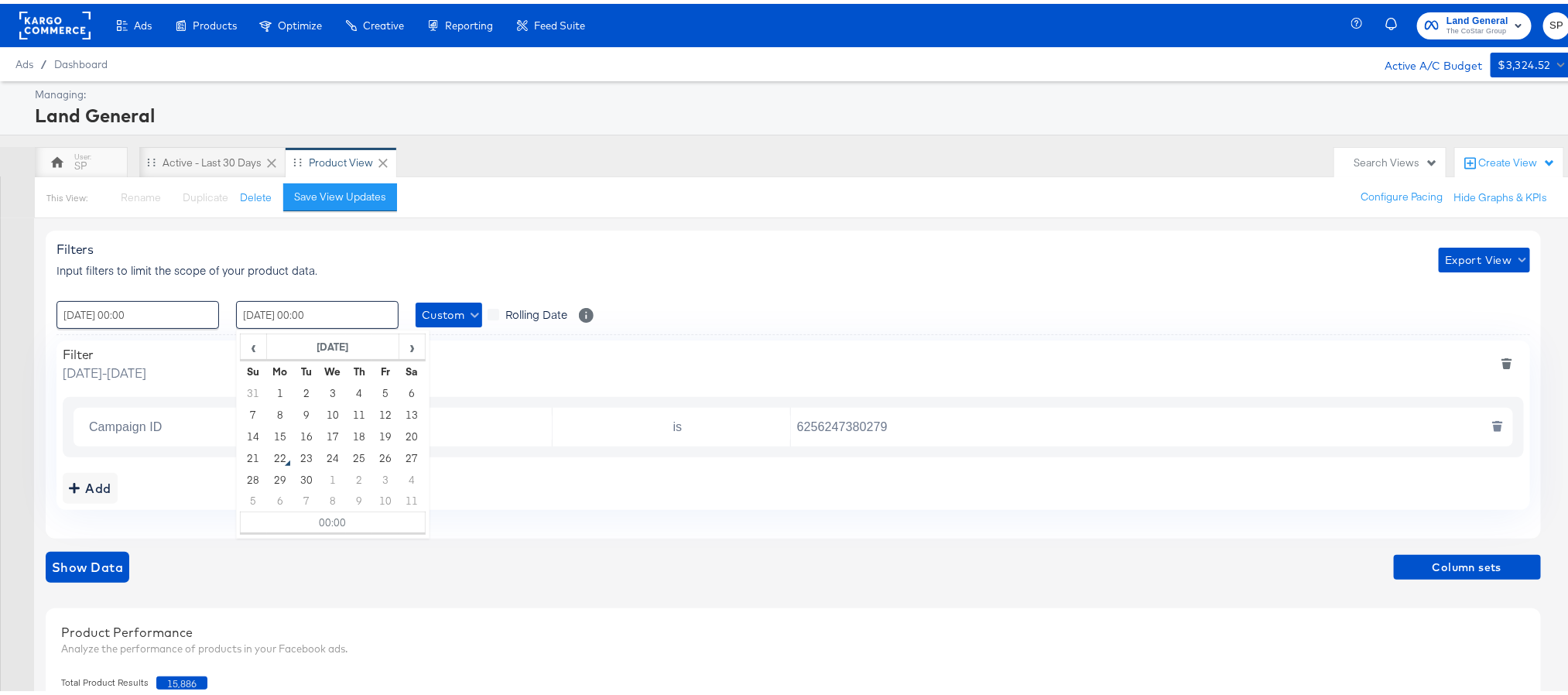
click at [849, 423] on input "6256247380279" at bounding box center [1148, 423] width 714 height 31
paste input "5070393826"
type input "6507039382679"
click at [1056, 462] on span "Column sets" at bounding box center [1467, 563] width 134 height 19
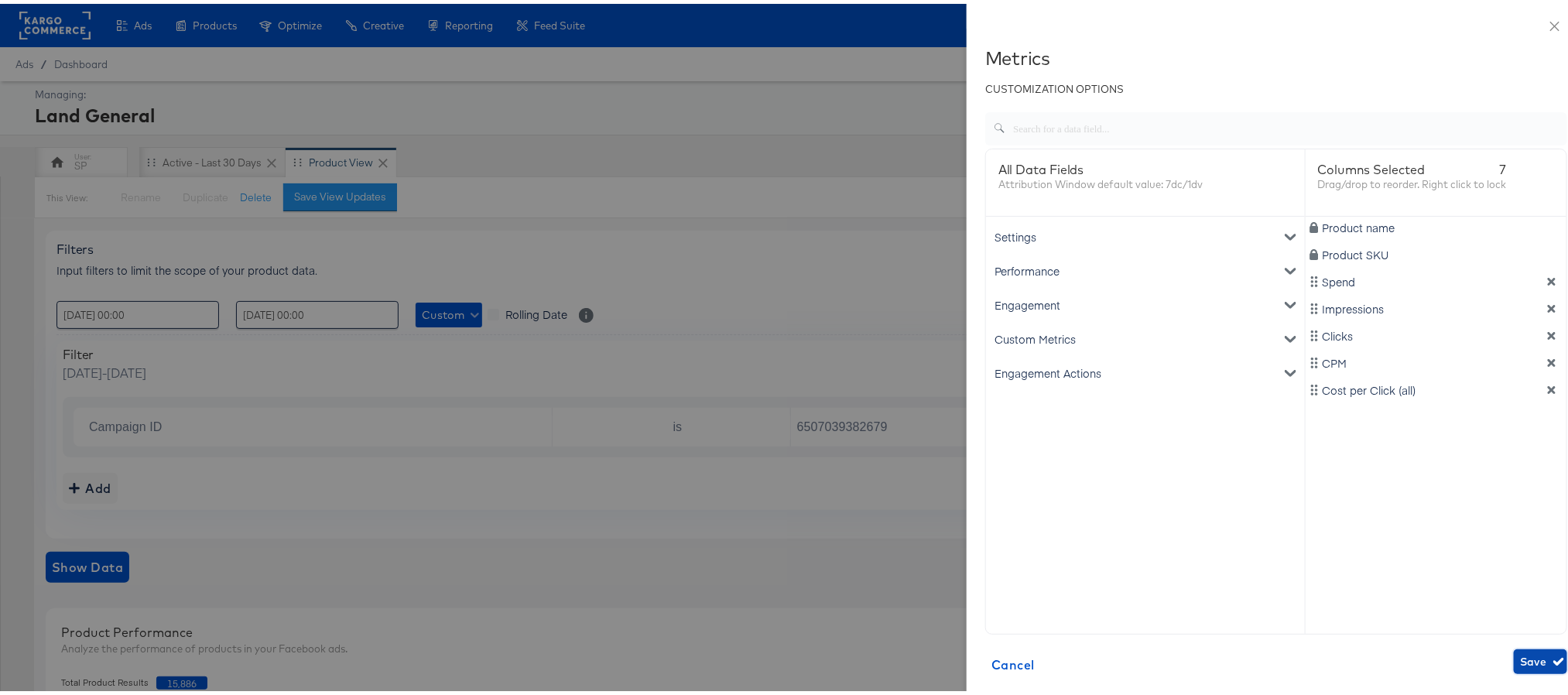
click at [1056, 462] on span "Save" at bounding box center [1539, 658] width 41 height 19
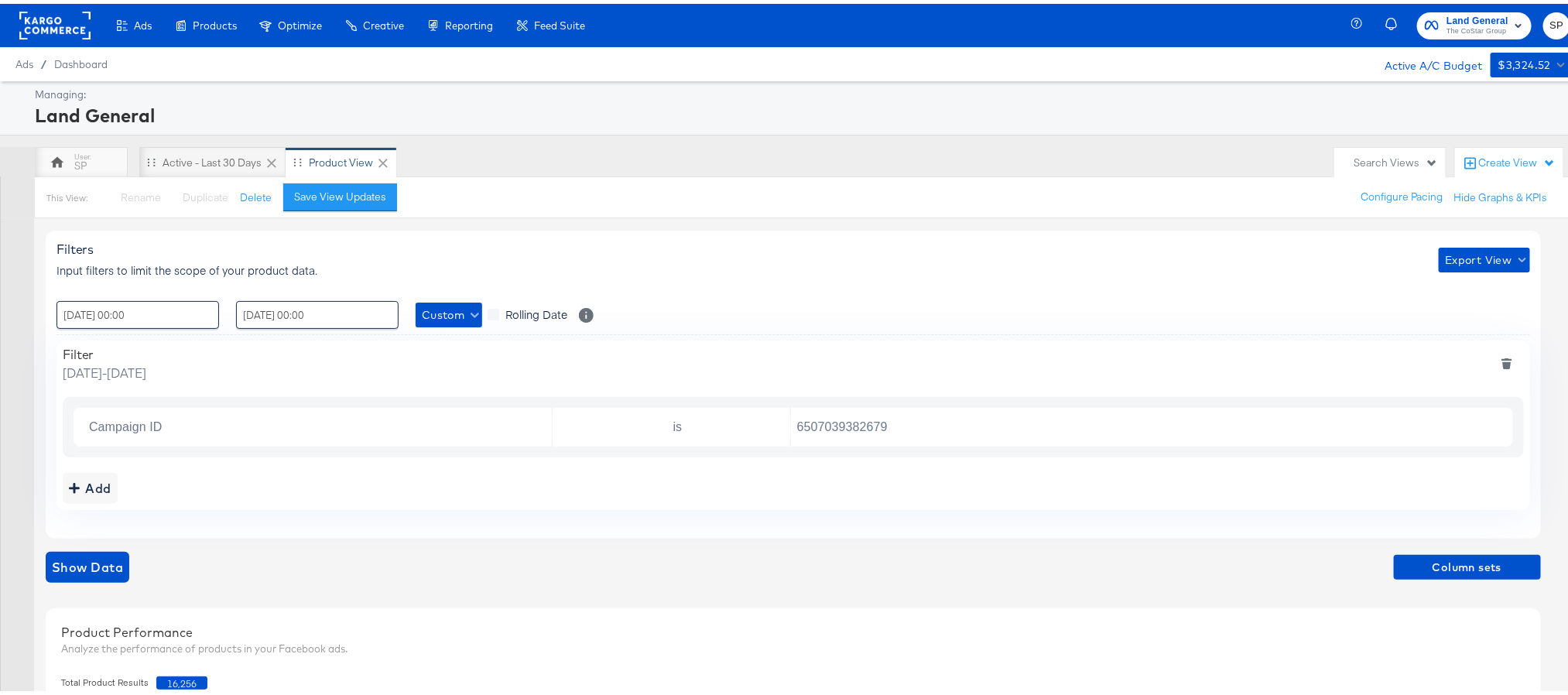
click at [1056, 462] on div "Analyze the performance of products in your Facebook ads." at bounding box center [793, 644] width 1464 height 14
click at [1056, 256] on span "Export View" at bounding box center [1484, 256] width 78 height 19
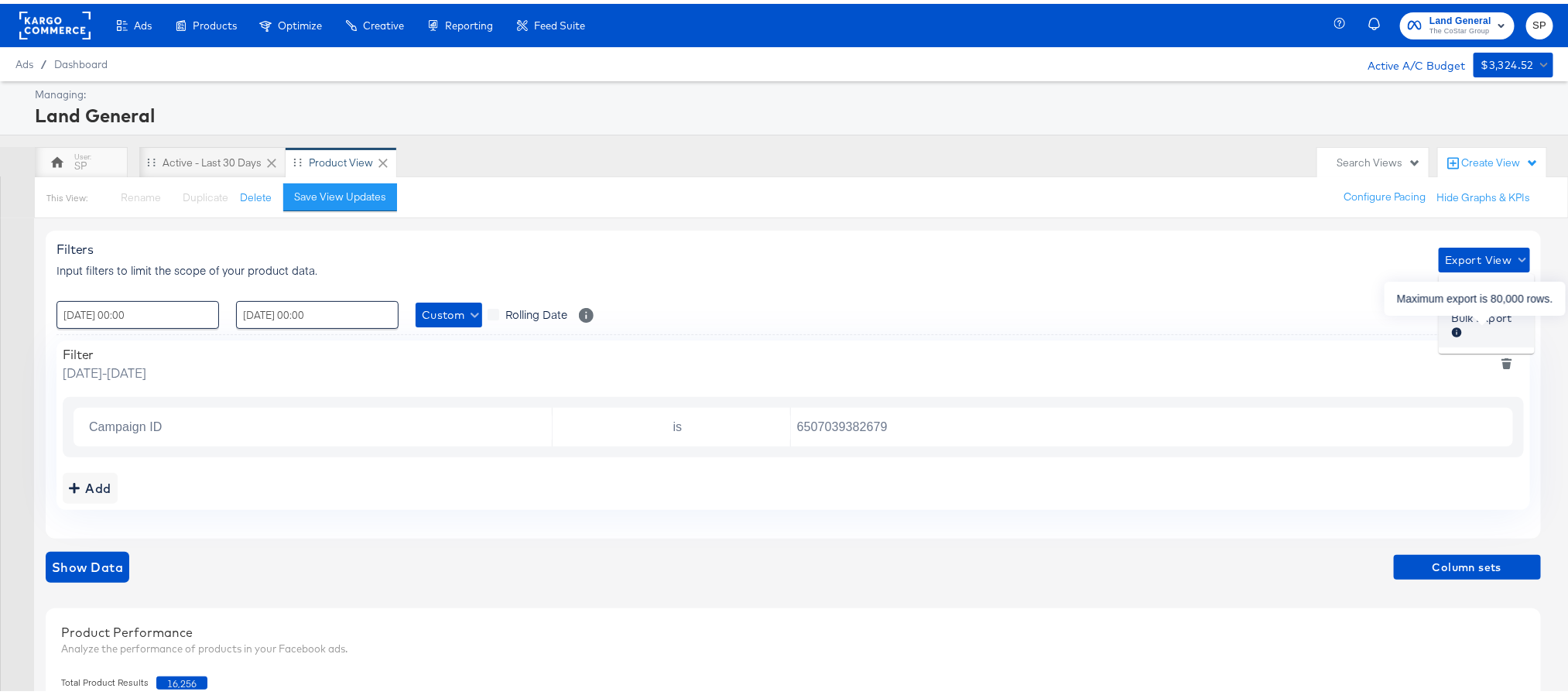
click at [1056, 335] on div at bounding box center [1480, 331] width 60 height 16
click at [1056, 335] on div "Filters Input filters to limit the scope of your product data. Export View : 15…" at bounding box center [793, 380] width 1495 height 308
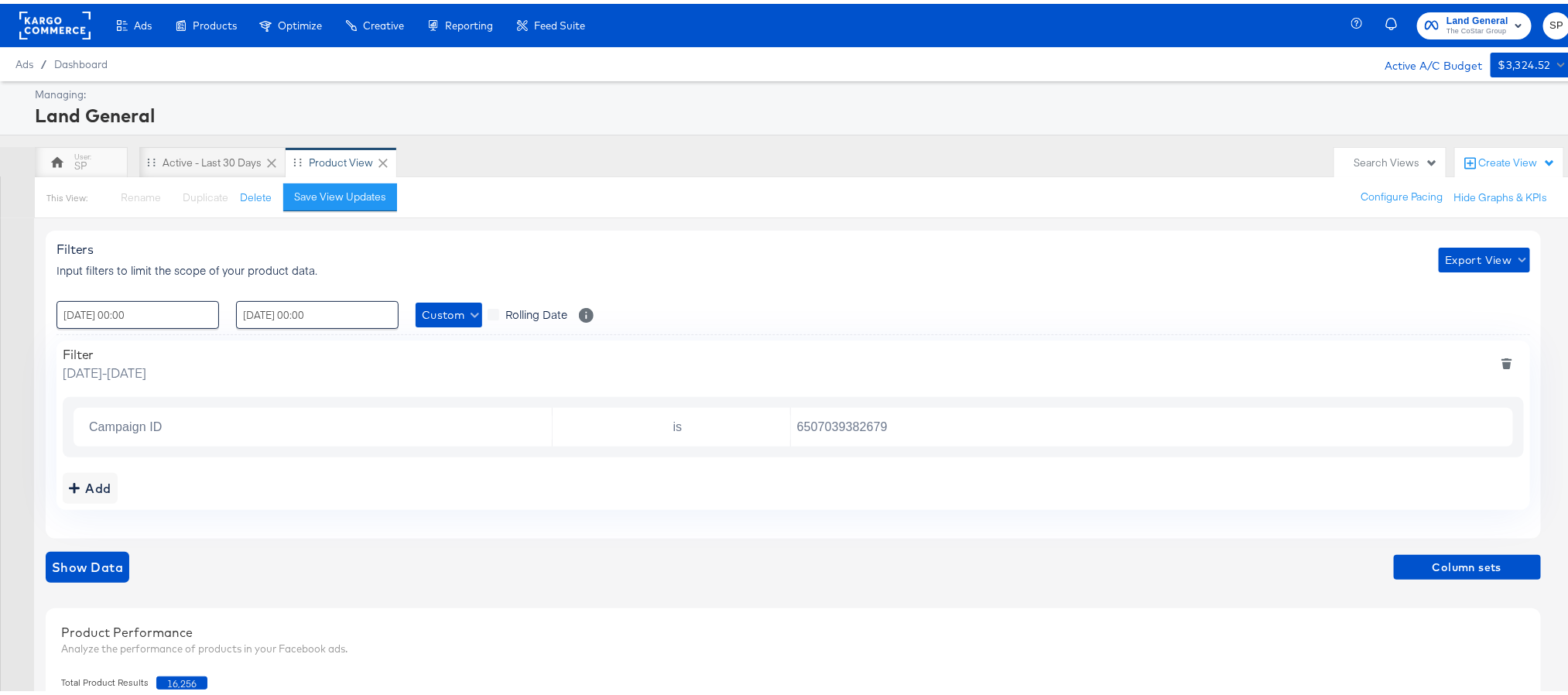
click at [1056, 335] on div "Filters Input filters to limit the scope of your product data. Export View : 15…" at bounding box center [793, 380] width 1495 height 308
click at [1056, 332] on div "Filters Input filters to limit the scope of your product data. Export View : 15…" at bounding box center [793, 380] width 1495 height 308
click at [1056, 331] on div at bounding box center [793, 331] width 1474 height 1
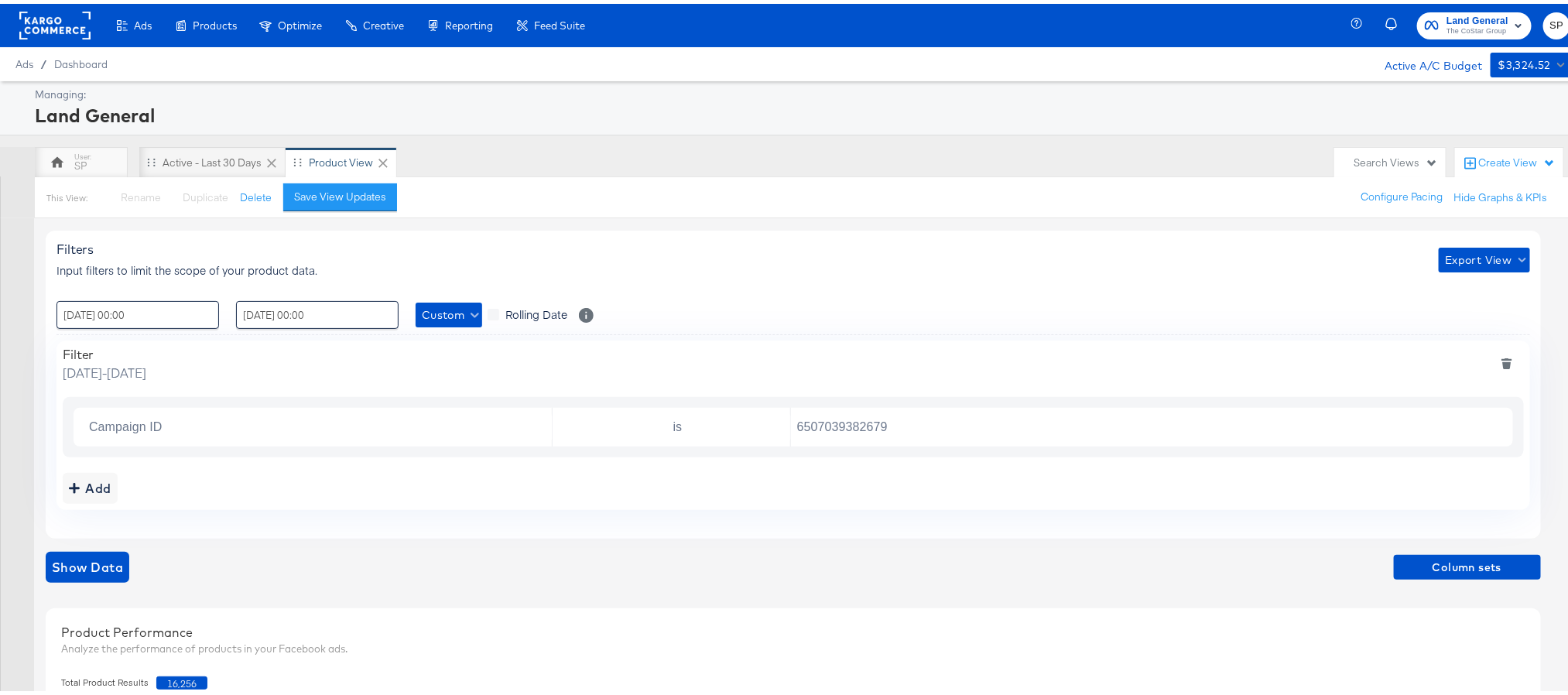
click at [1056, 331] on div at bounding box center [793, 331] width 1474 height 1
click at [1056, 348] on div "Filter Monday, September 15 2025 - Sunday, September 21 2025" at bounding box center [793, 360] width 1461 height 35
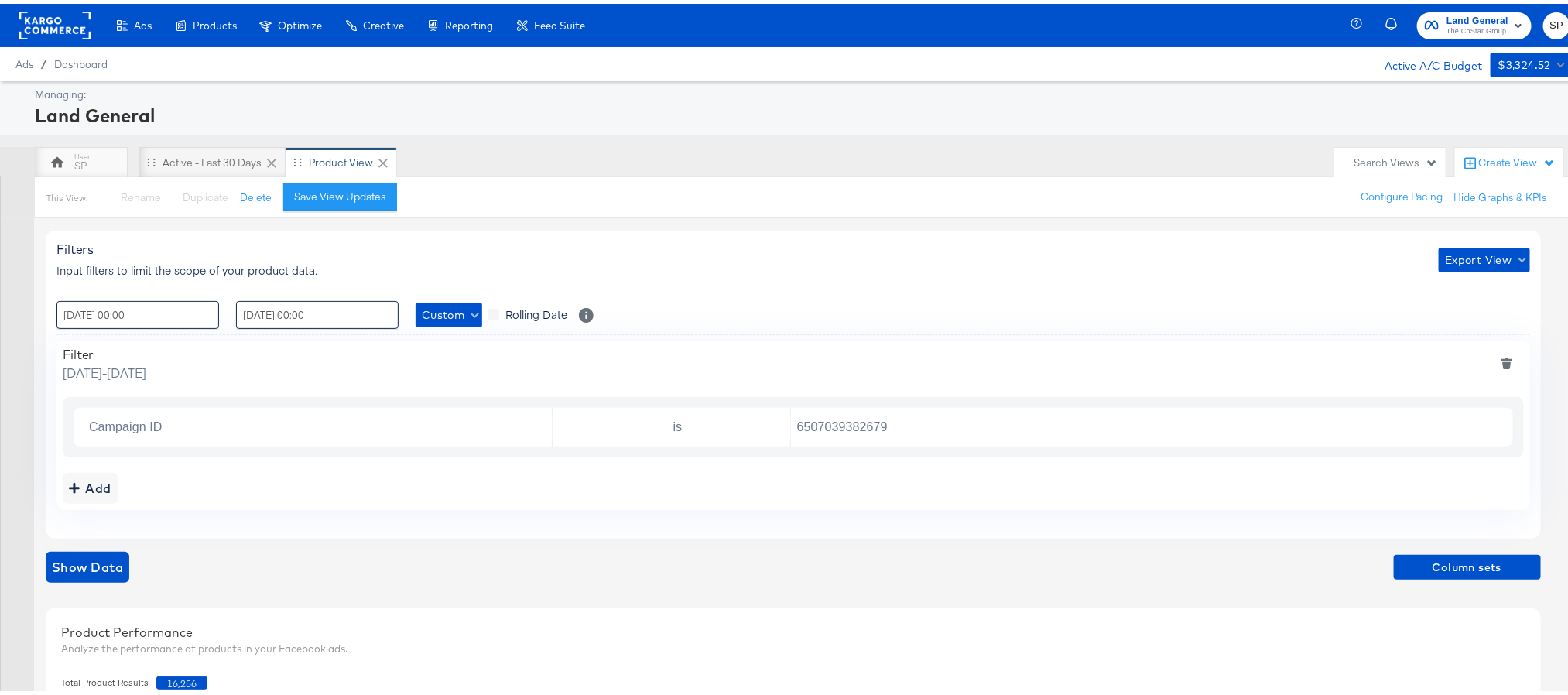
click at [1056, 348] on div "Filter Monday, September 15 2025 - Sunday, September 21 2025" at bounding box center [793, 360] width 1461 height 35
click at [1056, 31] on span "The CoStar Group" at bounding box center [1476, 28] width 62 height 12
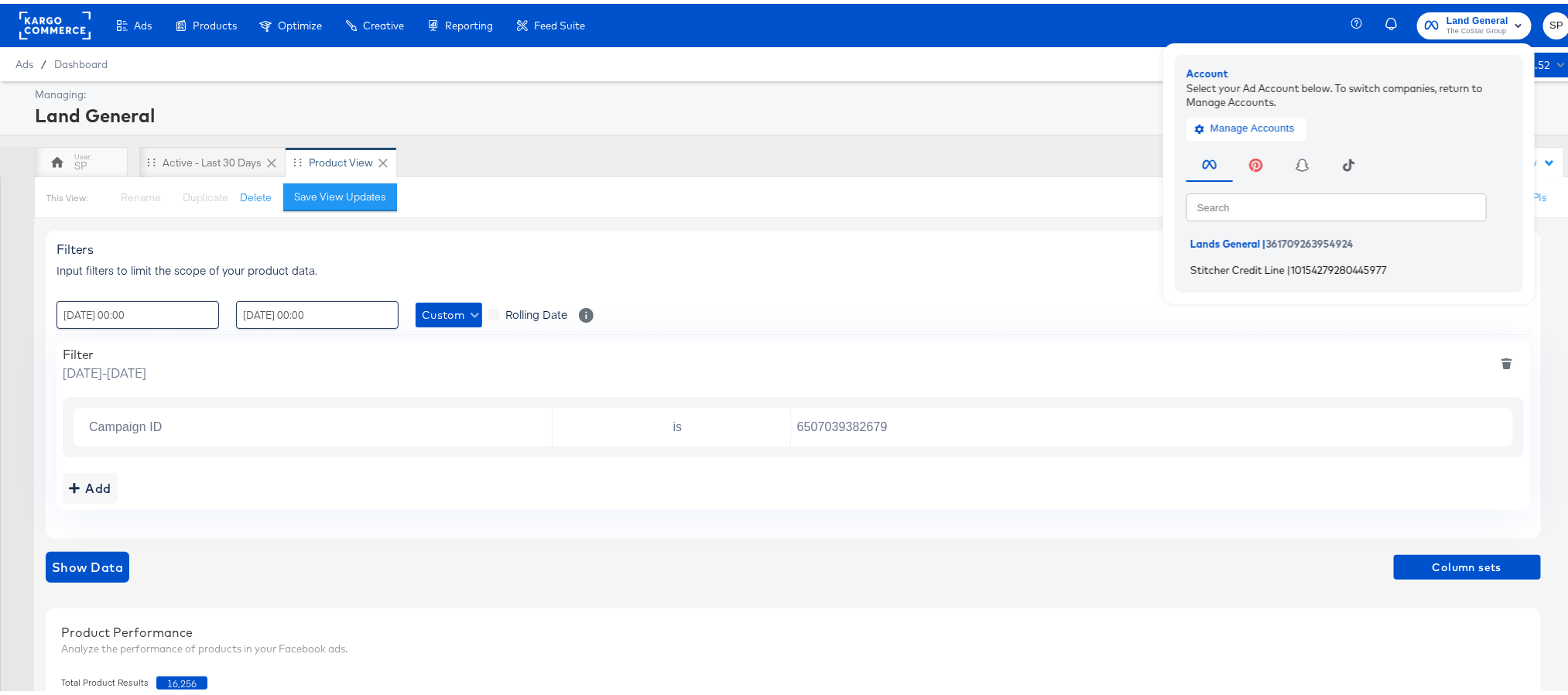
click at [1056, 268] on span "Stitcher Credit Line" at bounding box center [1237, 265] width 94 height 12
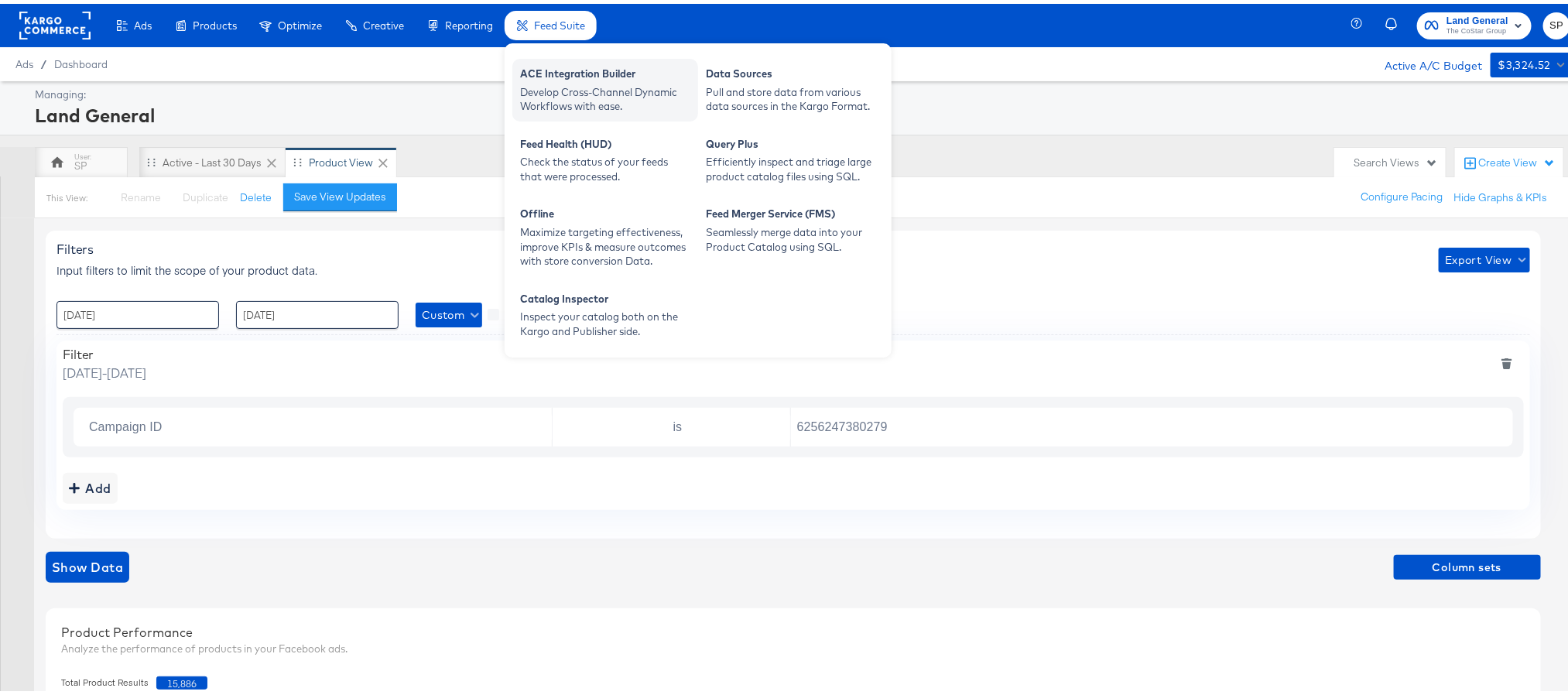
click at [548, 63] on div "ACE Integration Builder" at bounding box center [605, 72] width 171 height 18
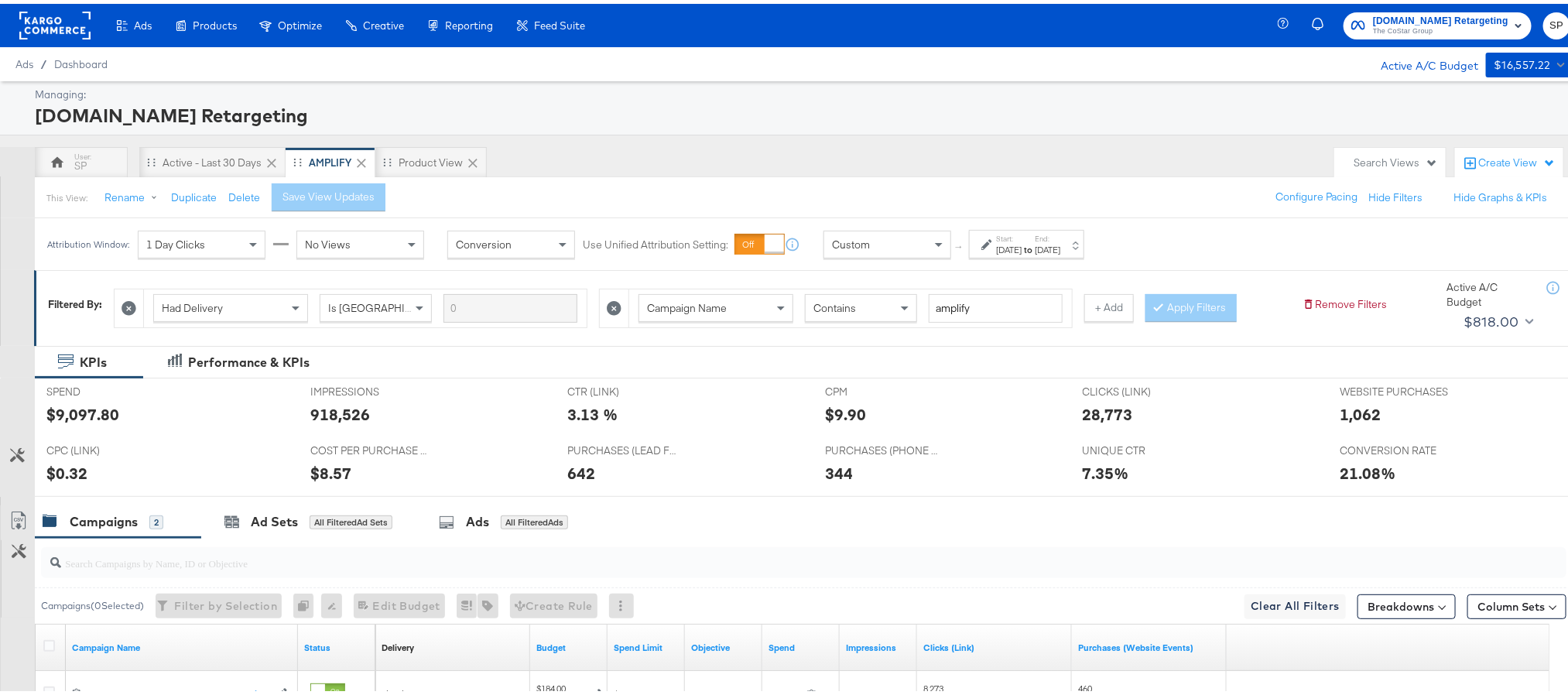
click at [1034, 249] on strong "to" at bounding box center [1028, 246] width 13 height 11
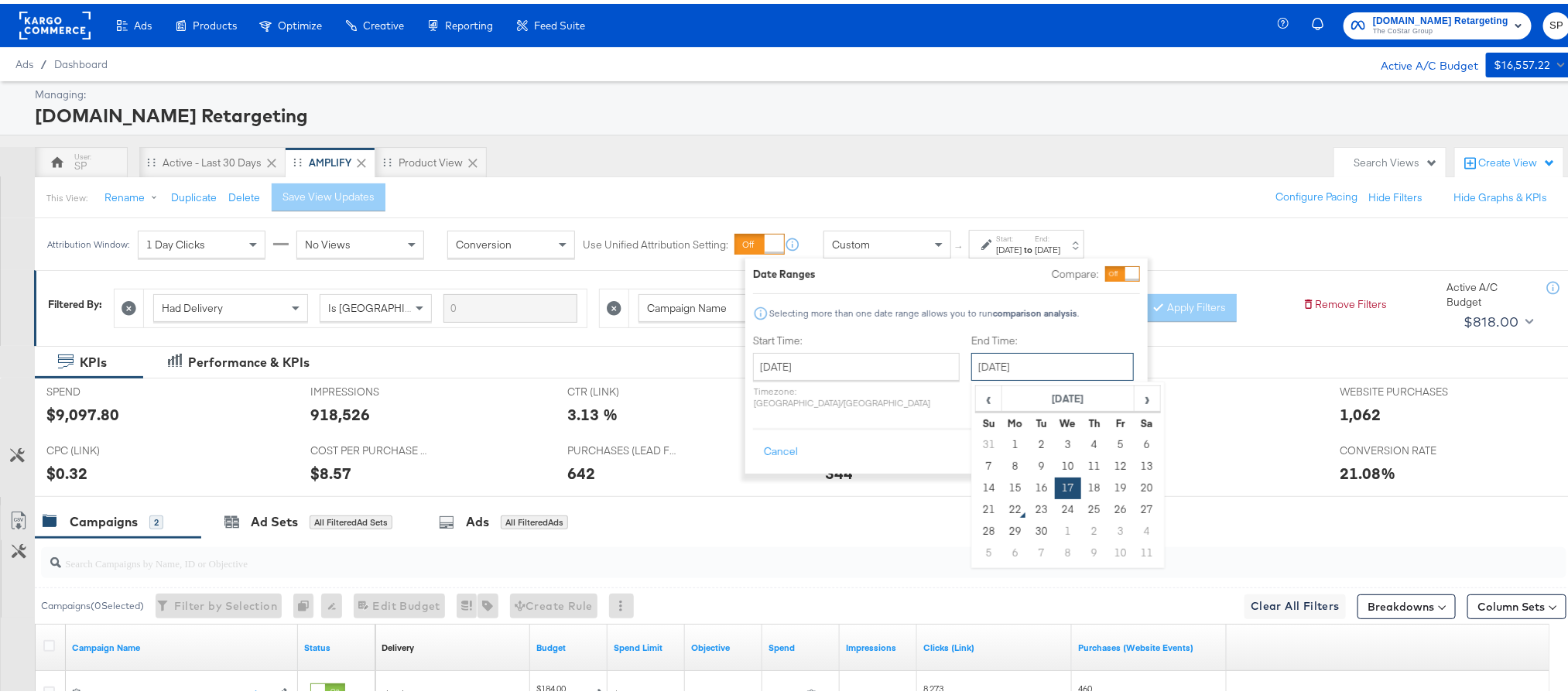
click at [1004, 368] on input "[DATE]" at bounding box center [1052, 362] width 162 height 28
click at [976, 511] on td "21" at bounding box center [989, 506] width 27 height 22
type input "[DATE]"
click at [1103, 434] on button "Apply" at bounding box center [1114, 447] width 49 height 28
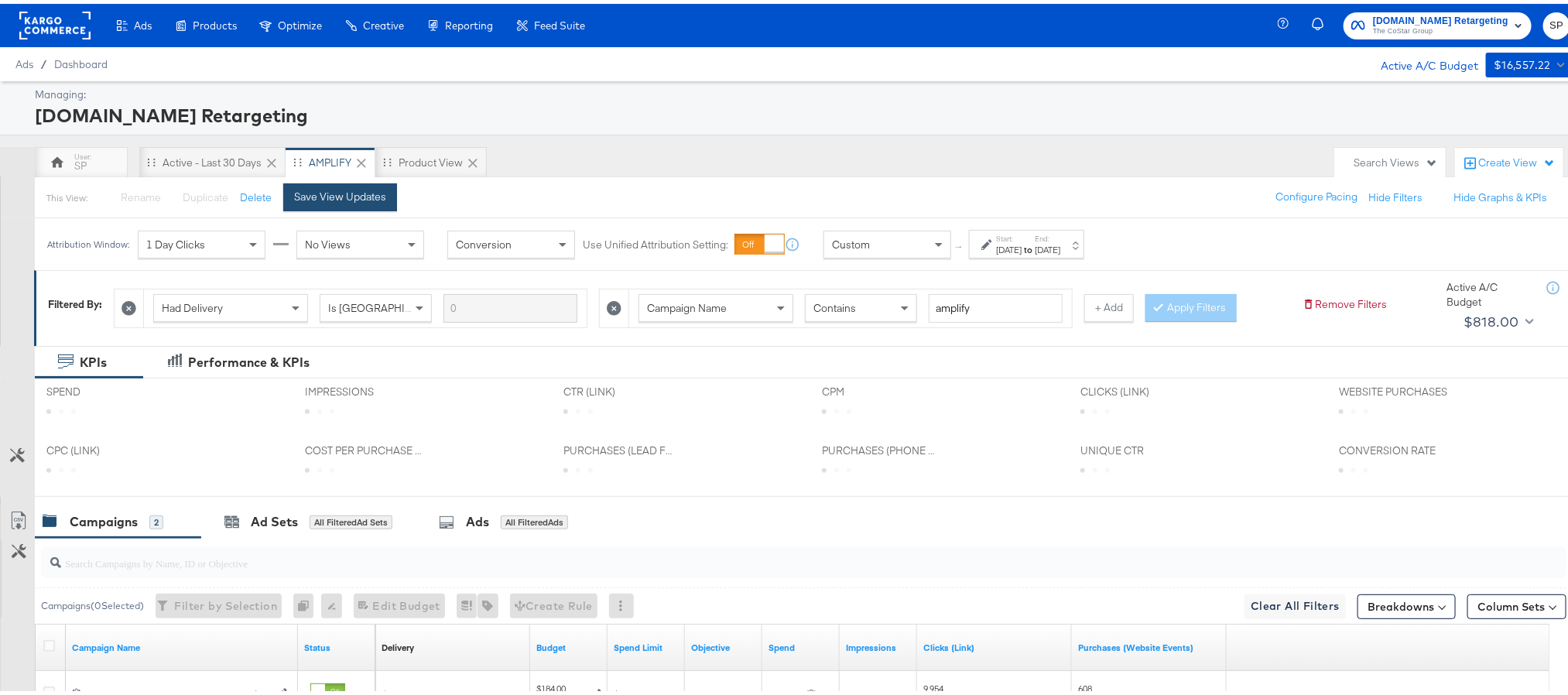
click at [356, 192] on div "Save View Updates" at bounding box center [339, 193] width 92 height 14
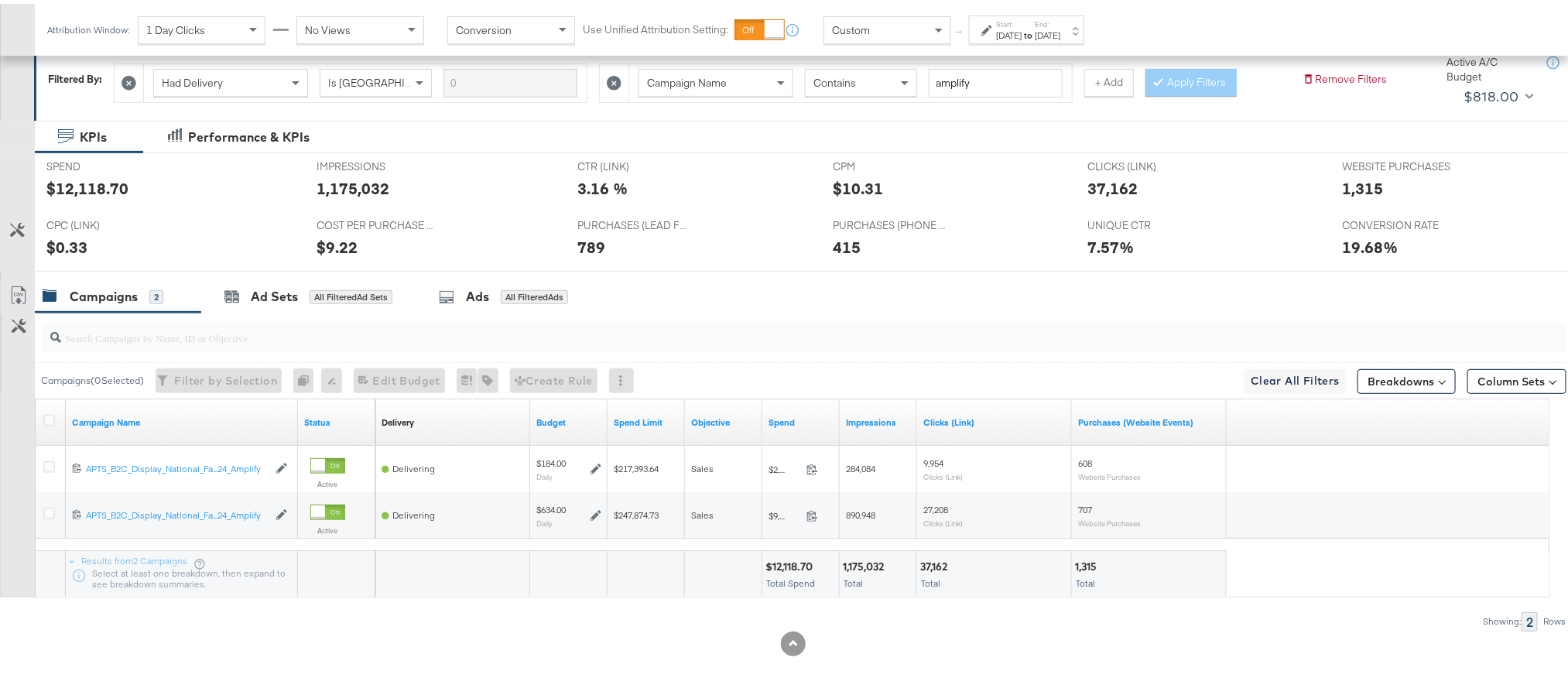
scroll to position [228, 0]
click at [1398, 380] on button "Breakdowns" at bounding box center [1406, 378] width 98 height 25
click at [1323, 467] on div "Time" at bounding box center [1371, 471] width 154 height 12
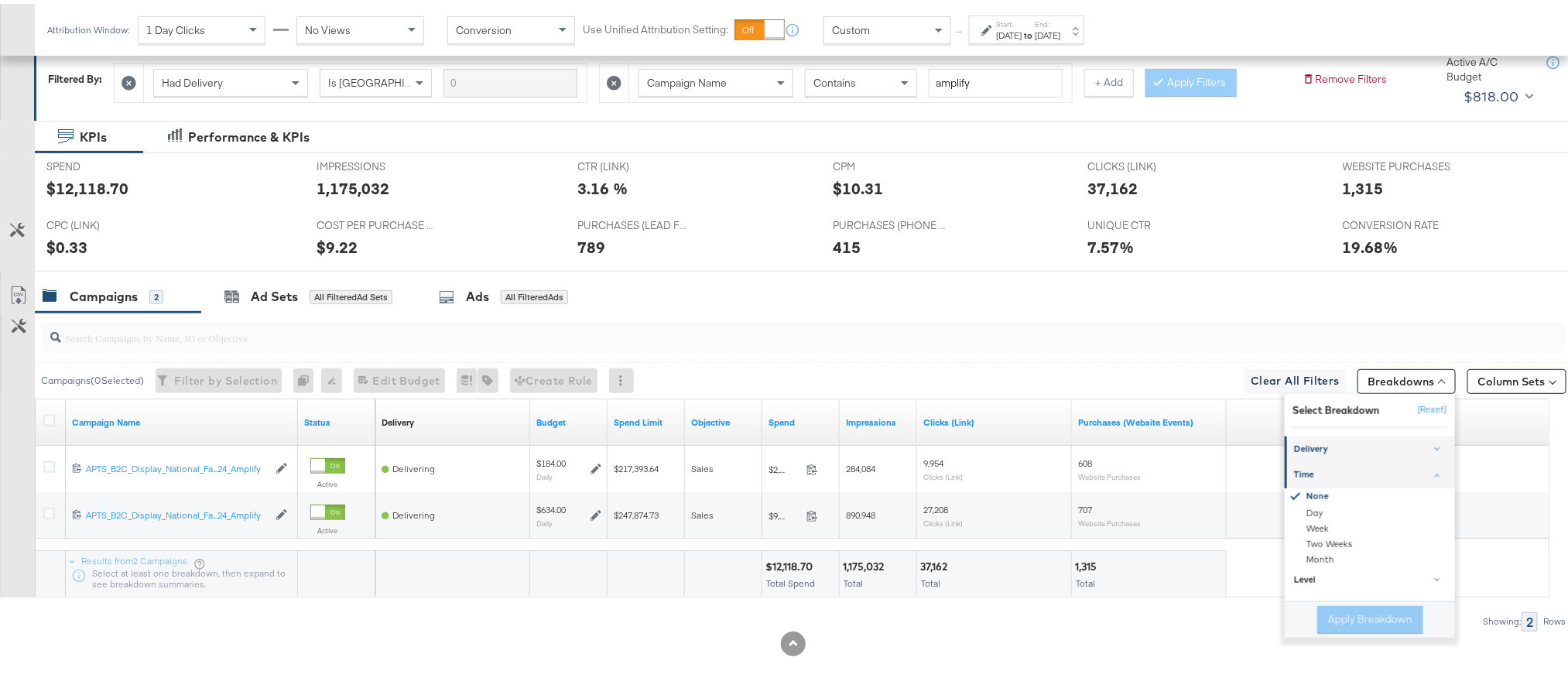
click at [1343, 450] on div "Delivery" at bounding box center [1371, 445] width 154 height 12
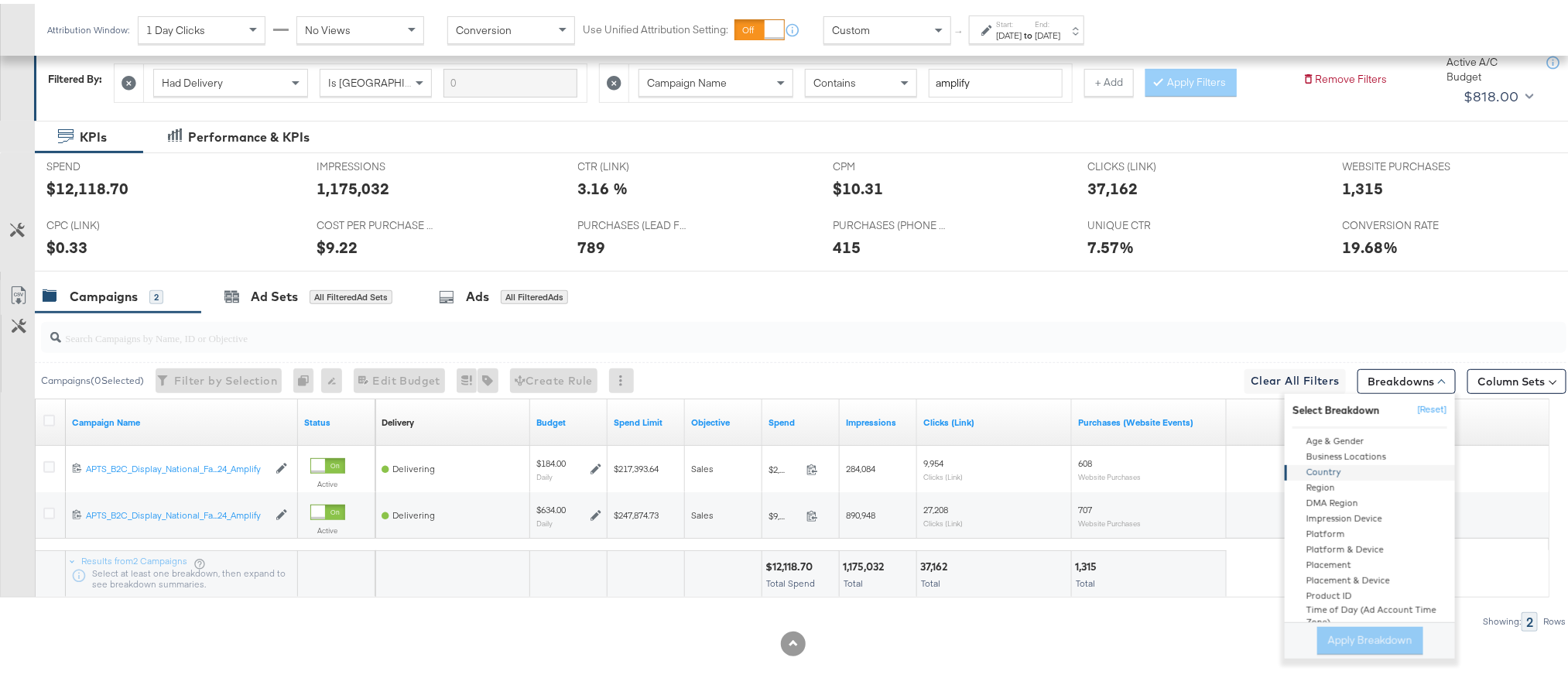
scroll to position [79, 0]
click at [1338, 583] on div "Product ID" at bounding box center [1371, 590] width 168 height 15
click at [1337, 634] on button "Apply Breakdown" at bounding box center [1370, 637] width 106 height 28
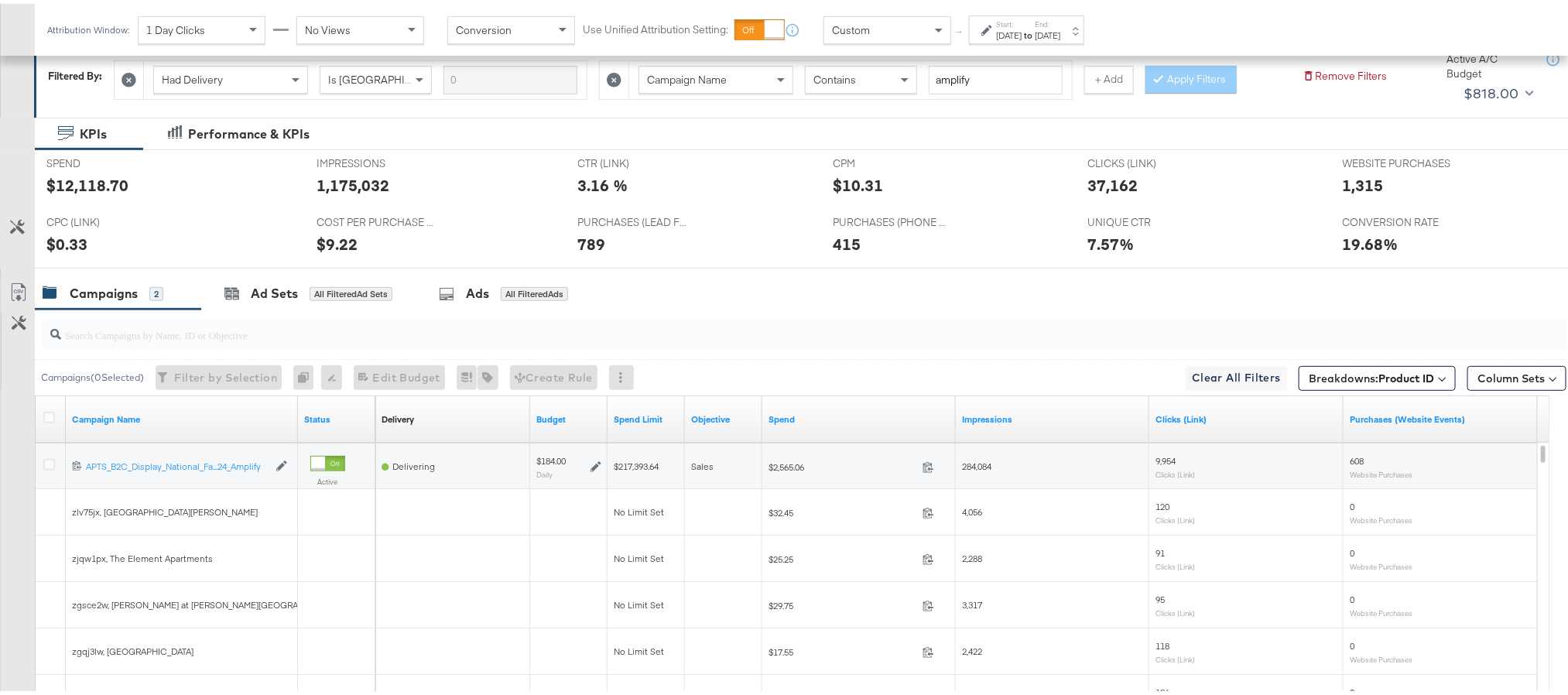
click at [48, 422] on div at bounding box center [51, 416] width 16 height 15
click at [51, 417] on icon at bounding box center [49, 414] width 11 height 11
click at [0, 0] on input "checkbox" at bounding box center [0, 0] width 0 height 0
click at [21, 286] on icon at bounding box center [18, 288] width 18 height 18
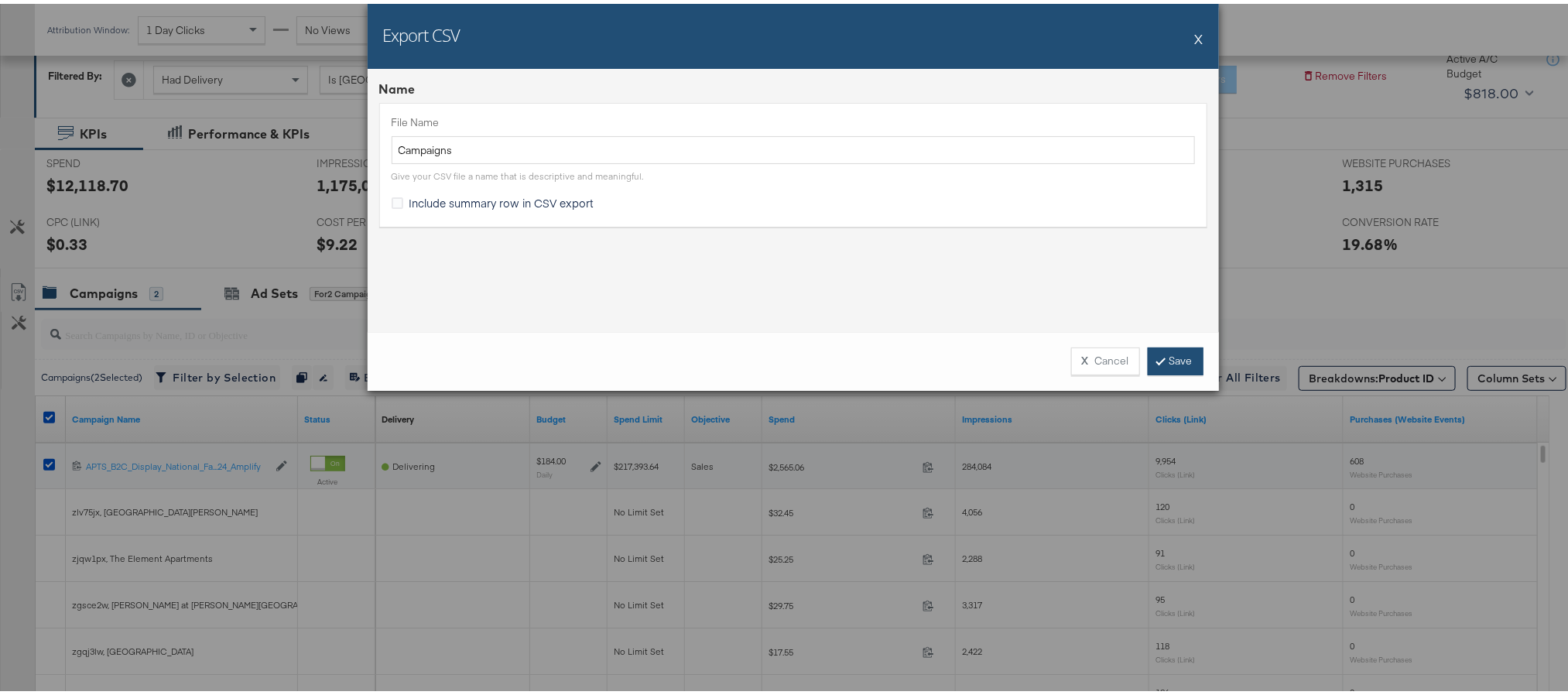
click at [1163, 353] on link "Save" at bounding box center [1175, 357] width 55 height 28
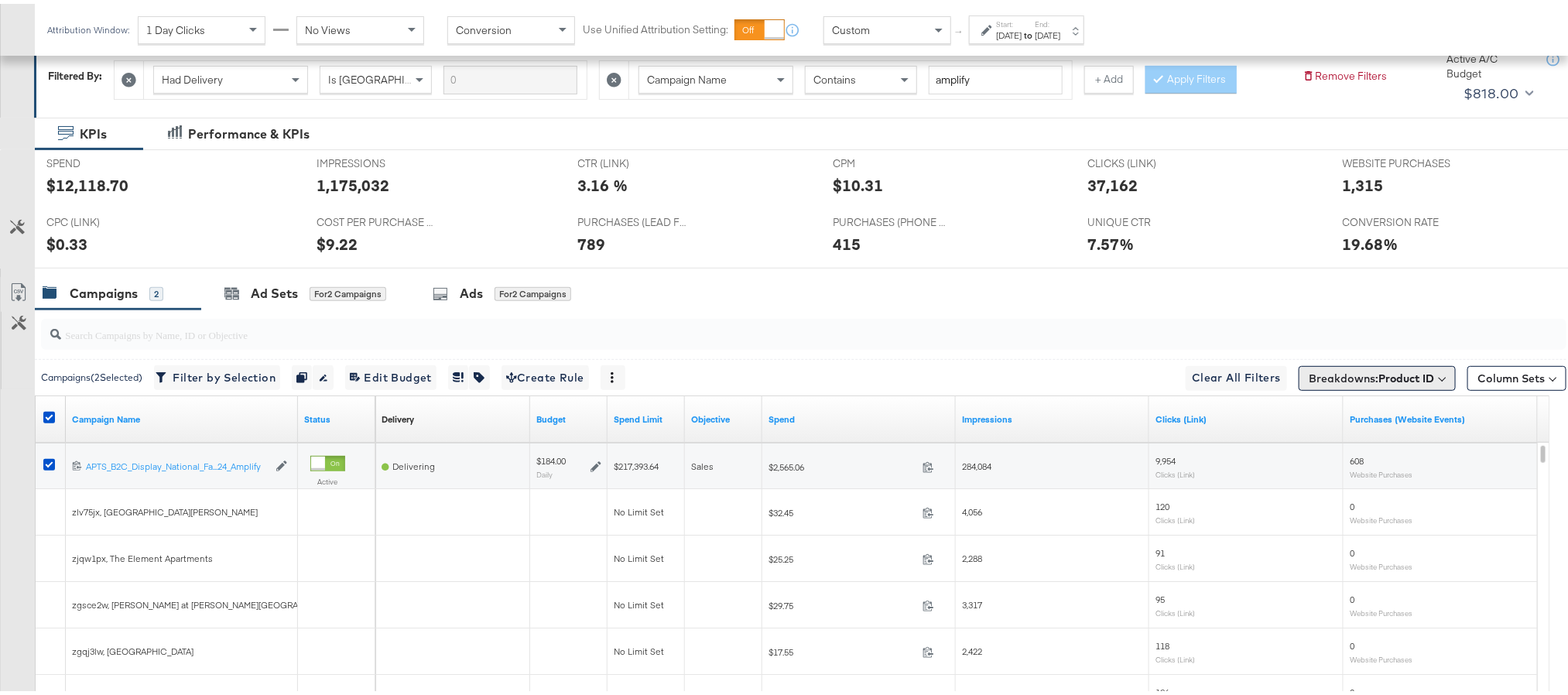
click at [1326, 378] on span "Breakdowns: Product ID" at bounding box center [1372, 375] width 126 height 15
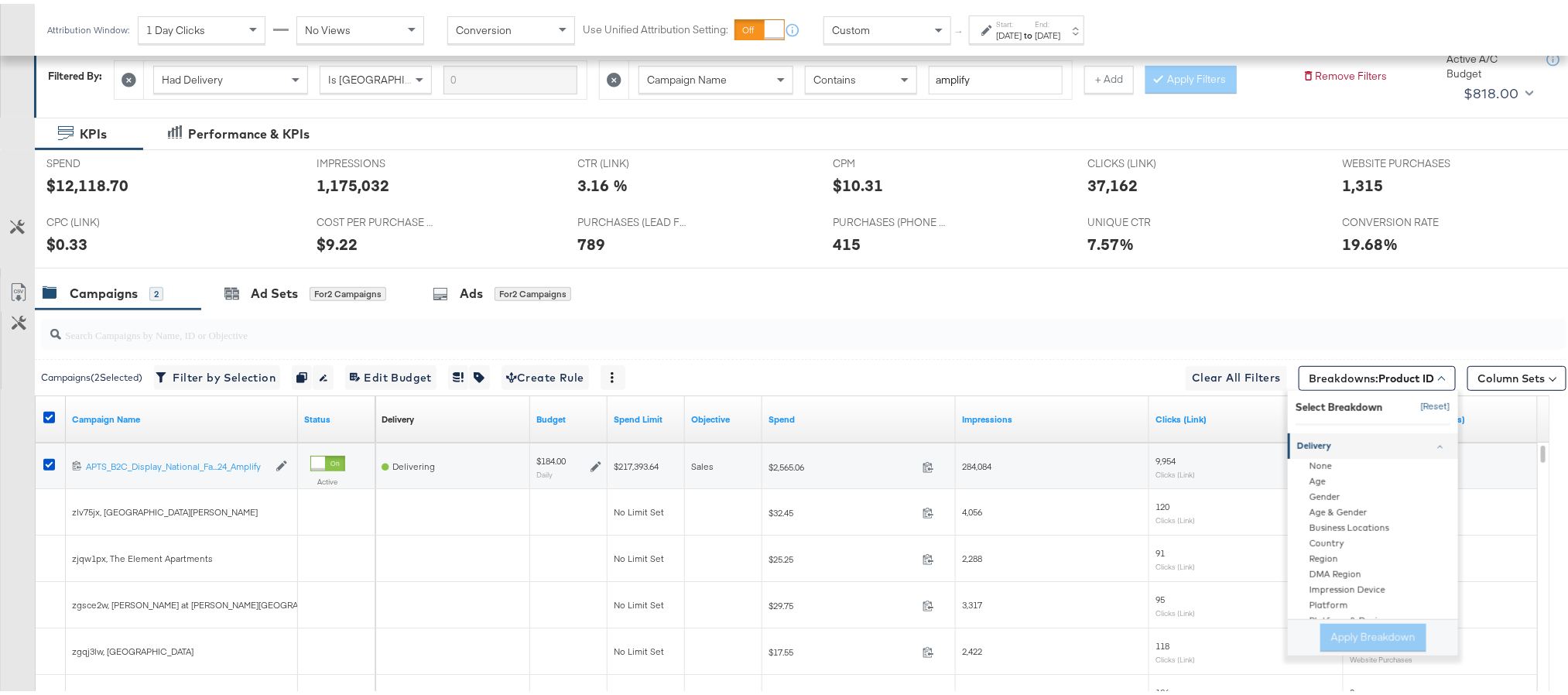
click at [1412, 409] on button "[Reset]" at bounding box center [1431, 403] width 39 height 25
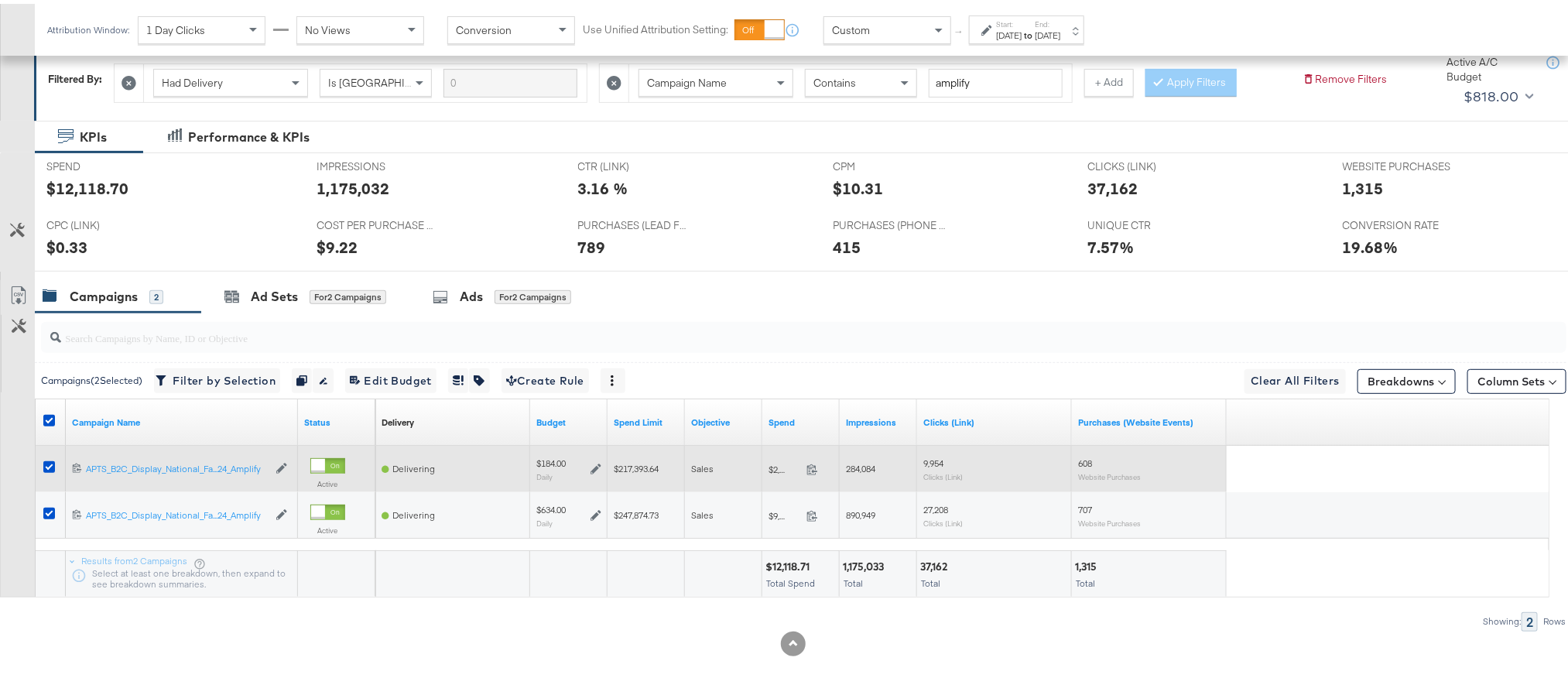
click at [594, 460] on icon at bounding box center [595, 464] width 10 height 10
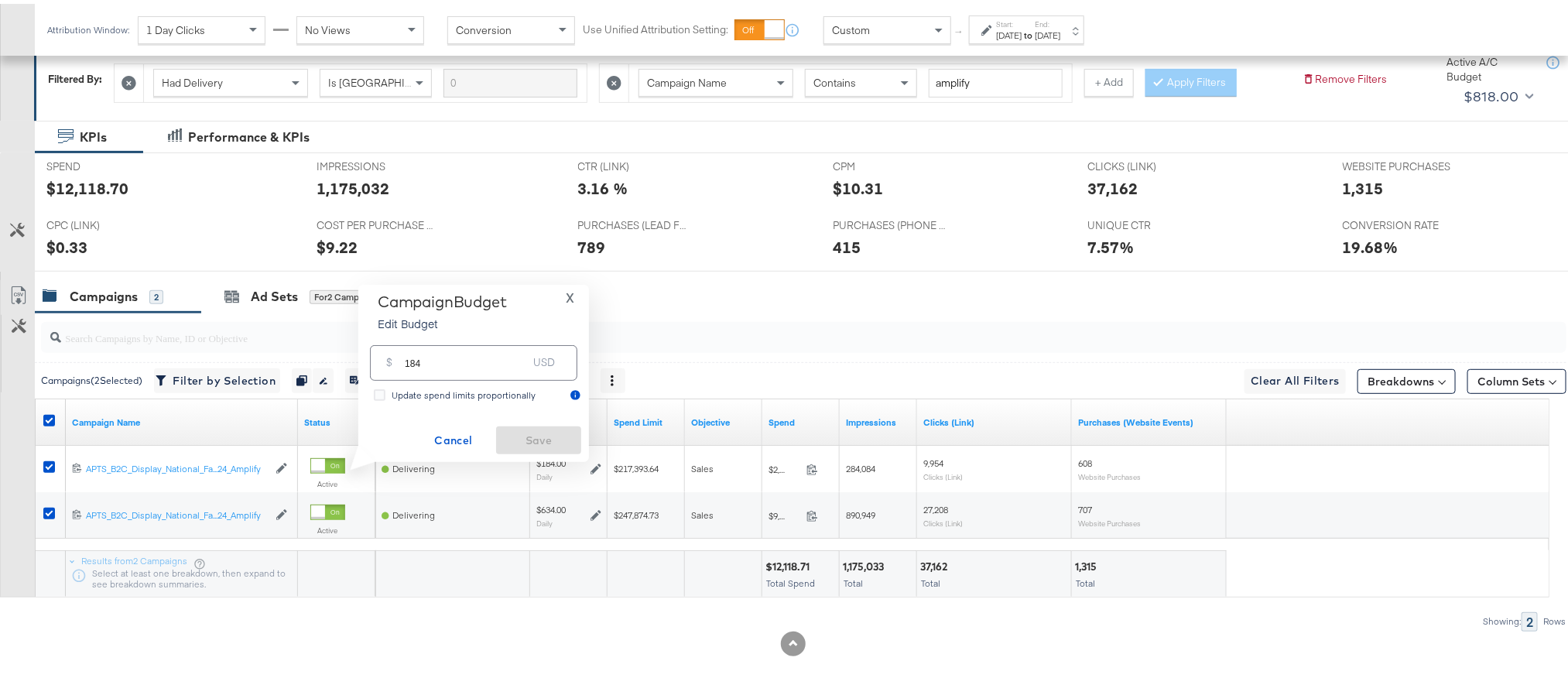
click at [499, 360] on input "184" at bounding box center [466, 352] width 122 height 33
type input "190"
click at [529, 443] on span "Save" at bounding box center [539, 437] width 72 height 19
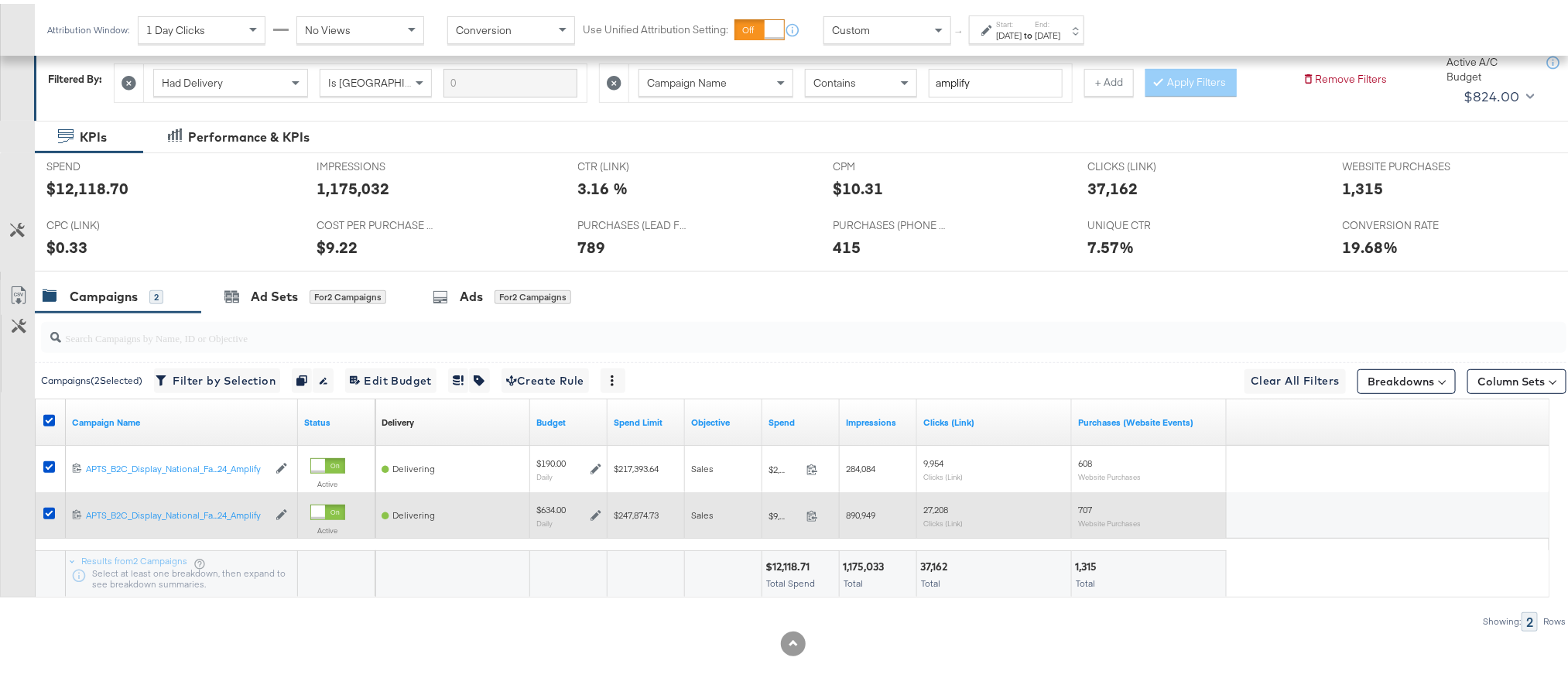
click at [598, 513] on icon at bounding box center [595, 511] width 10 height 10
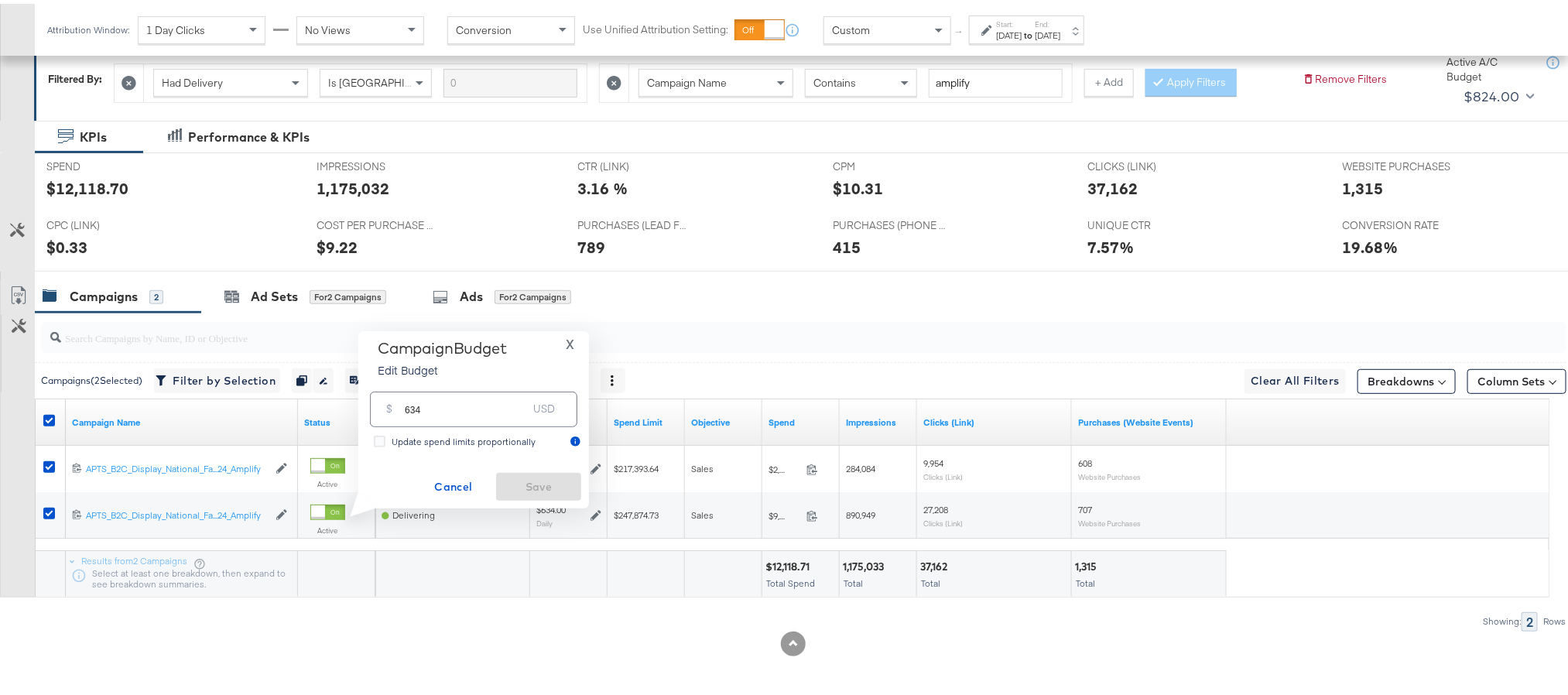
click at [520, 414] on input "634" at bounding box center [466, 399] width 122 height 33
type input "5"
type input "651"
click at [541, 476] on span "Save" at bounding box center [539, 483] width 72 height 19
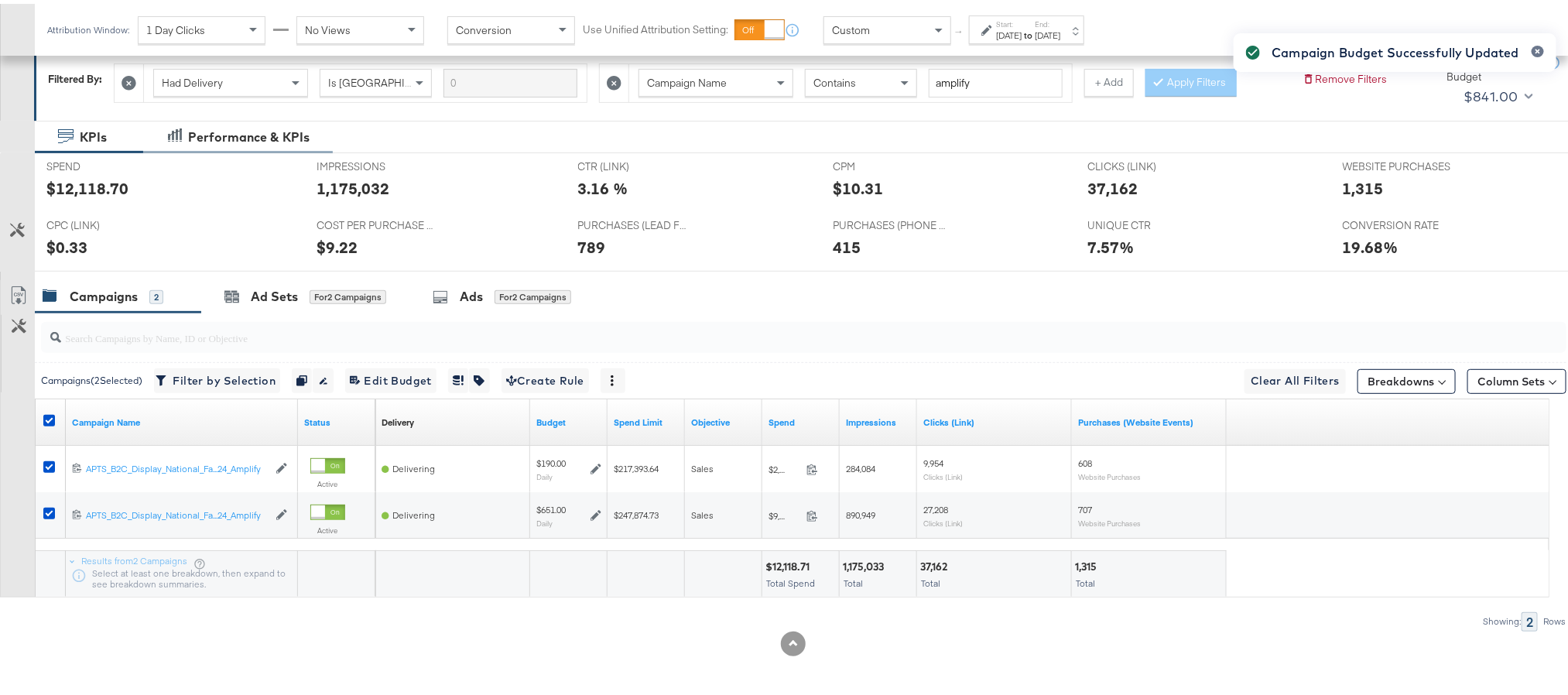
scroll to position [0, 0]
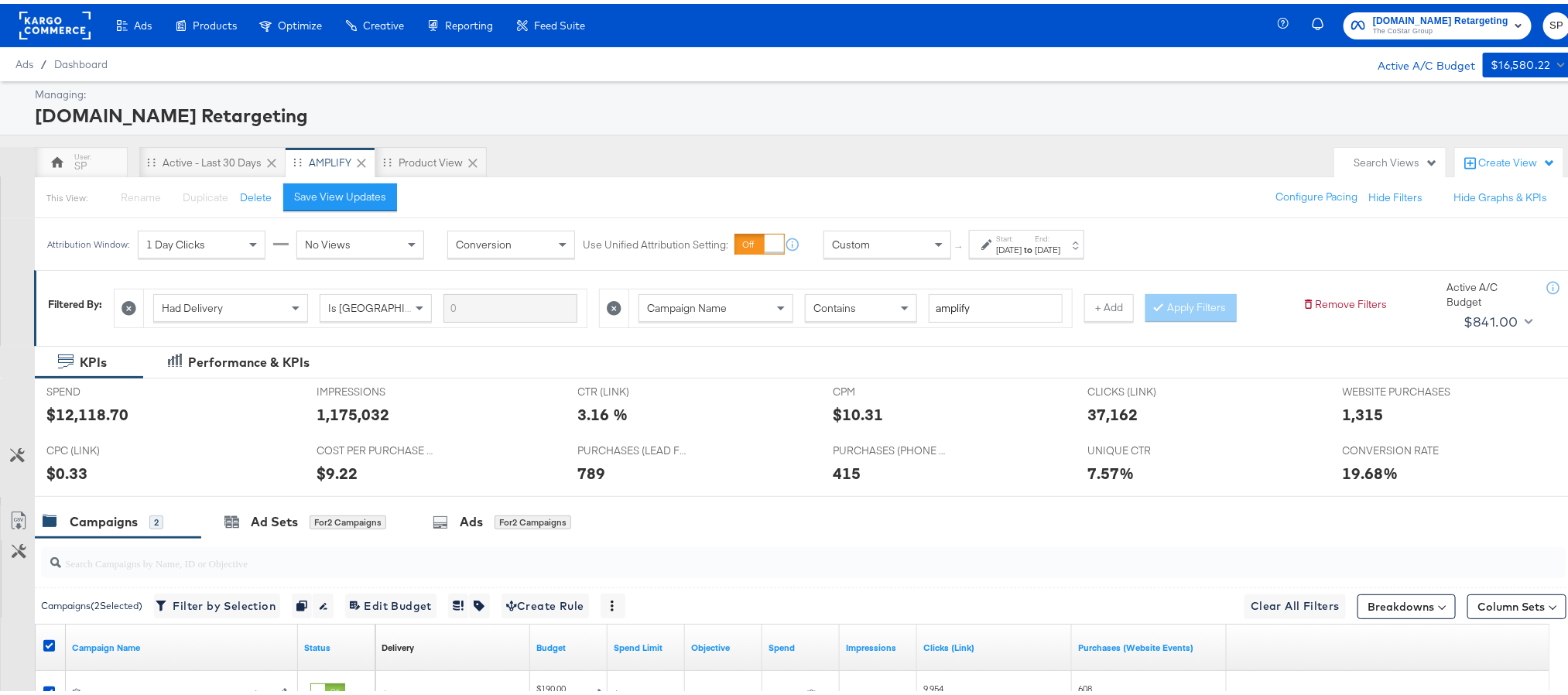
click at [66, 19] on rect at bounding box center [54, 21] width 71 height 28
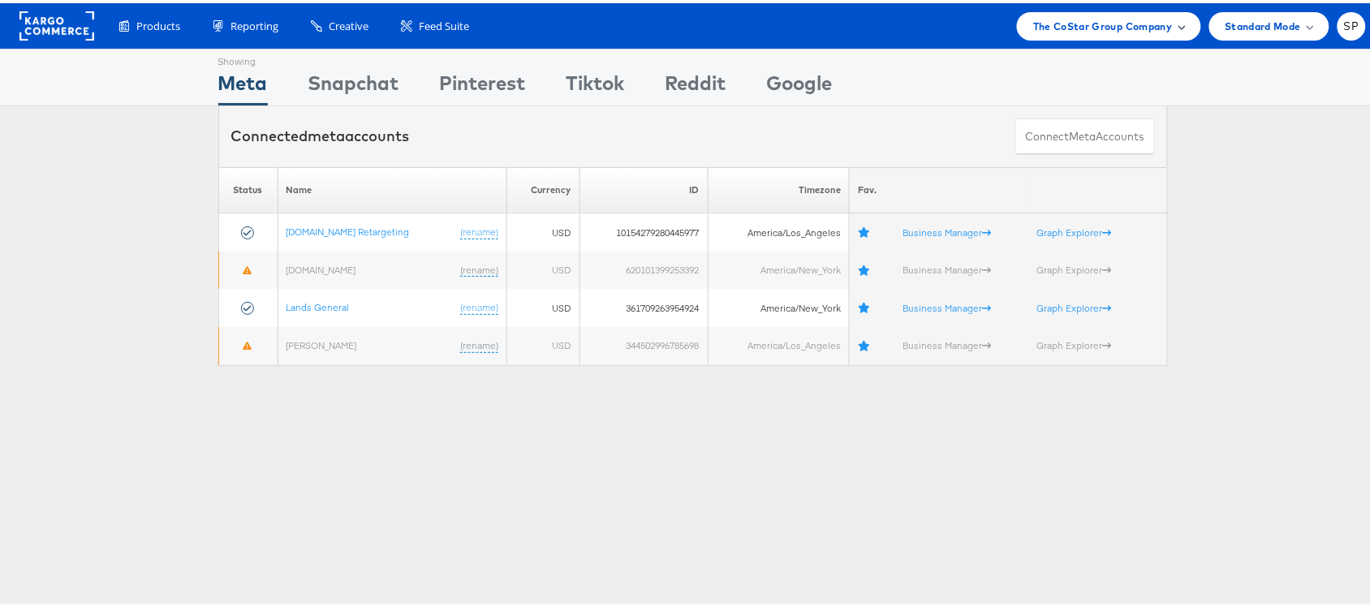
click at [1072, 31] on div "The CoStar Group Company" at bounding box center [1108, 23] width 183 height 28
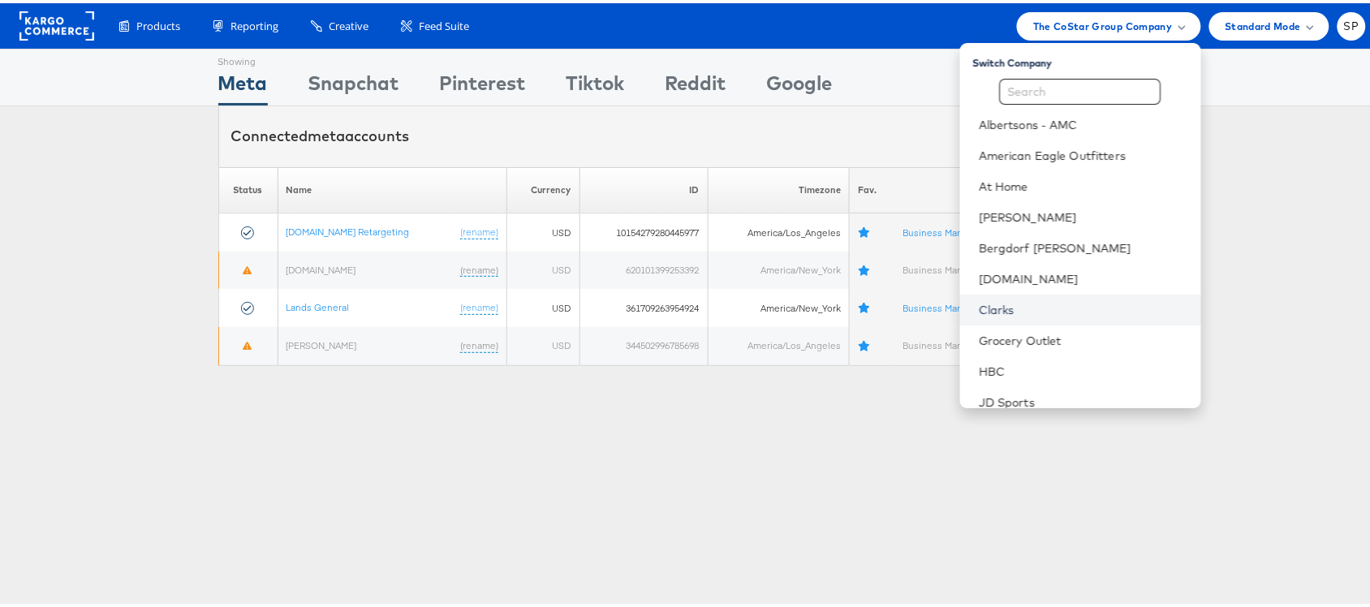
click at [1011, 306] on link "Clarks" at bounding box center [1084, 307] width 209 height 16
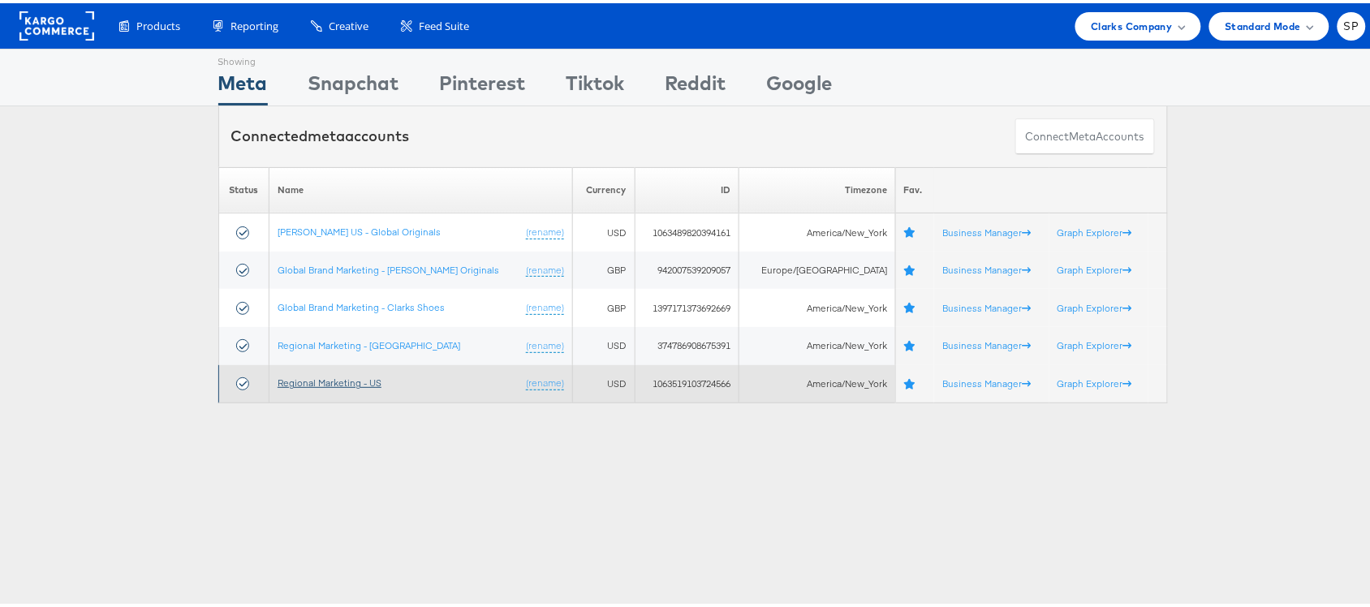
click at [369, 382] on link "Regional Marketing - US" at bounding box center [330, 379] width 104 height 12
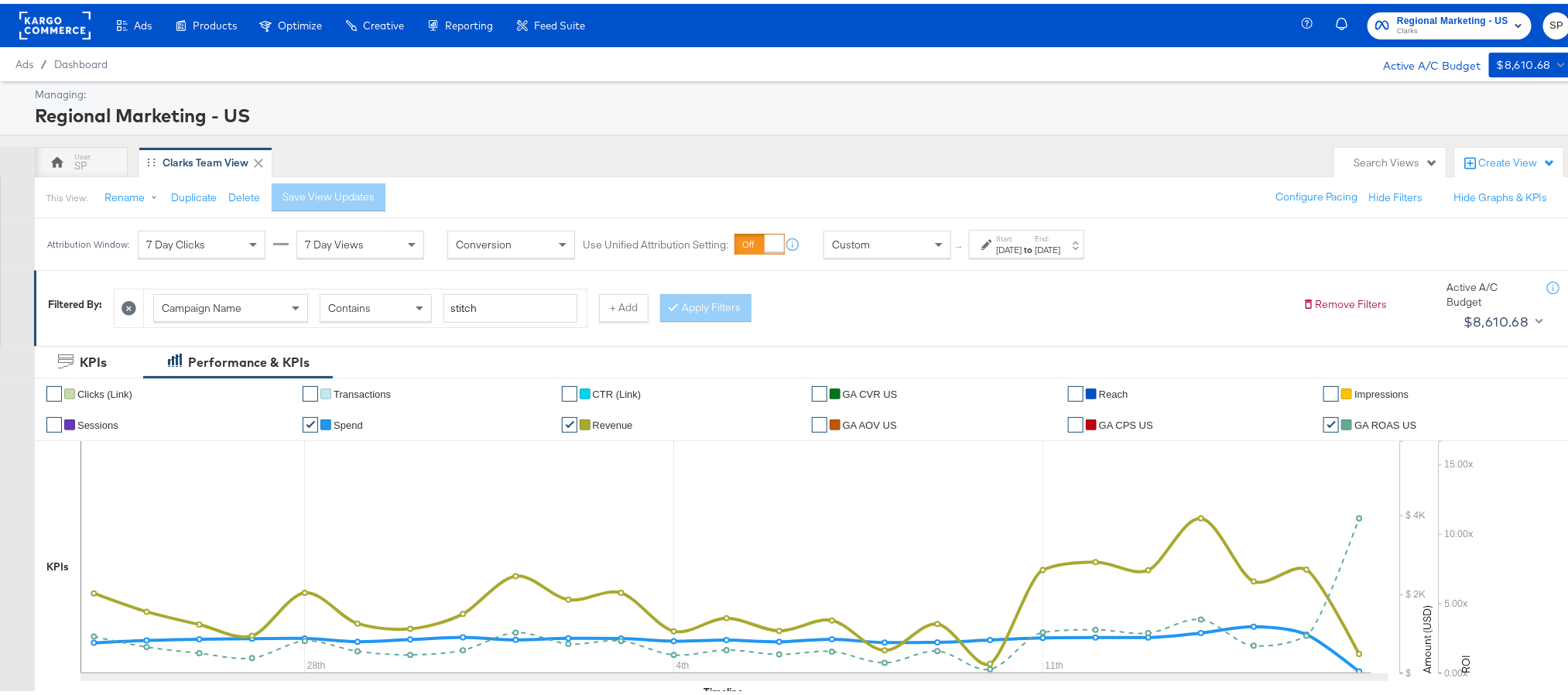
click at [1060, 242] on div "[DATE]" at bounding box center [1047, 246] width 26 height 12
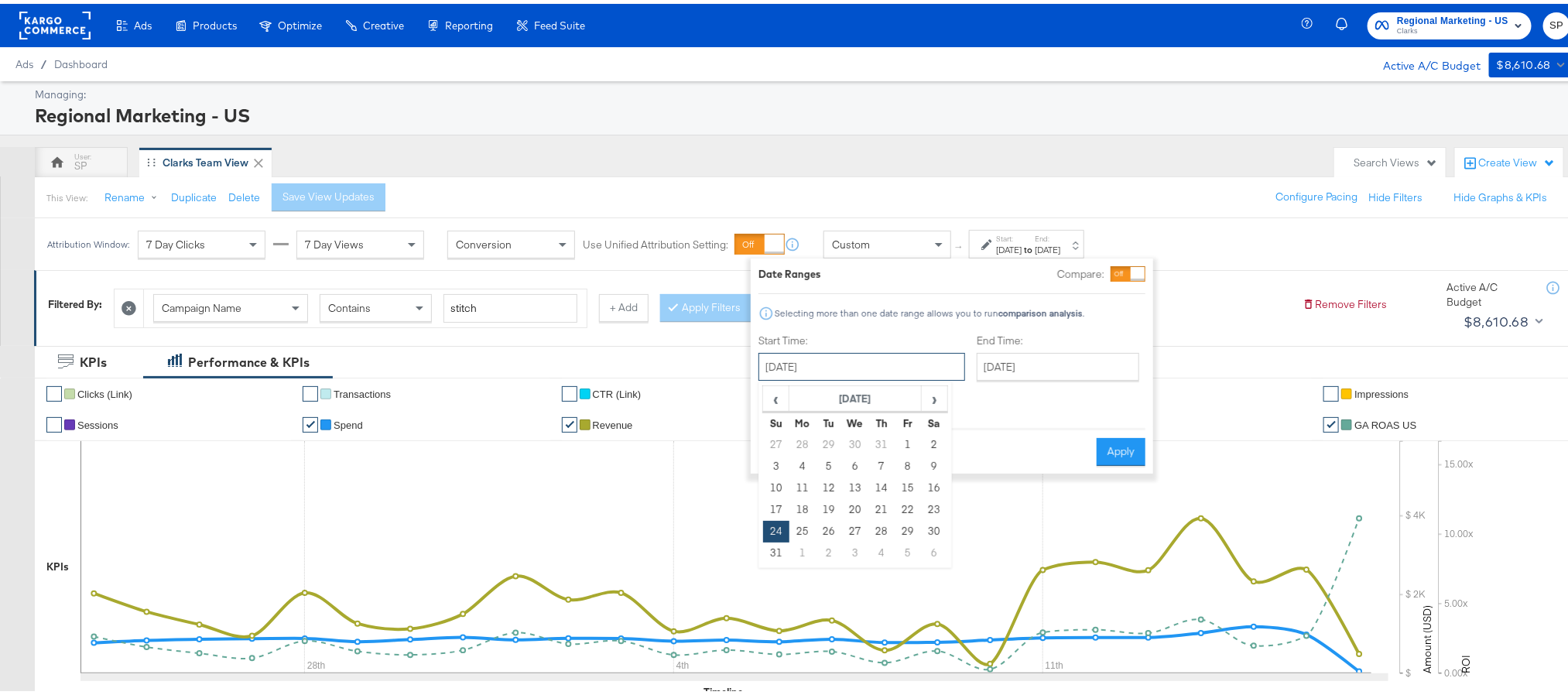
click at [844, 377] on input "[DATE]" at bounding box center [862, 362] width 207 height 28
click at [864, 504] on td "20" at bounding box center [855, 506] width 27 height 22
click at [880, 364] on input "[DATE]" at bounding box center [862, 362] width 207 height 28
click at [931, 395] on span "›" at bounding box center [934, 395] width 24 height 23
click at [858, 483] on td "17" at bounding box center [855, 484] width 27 height 22
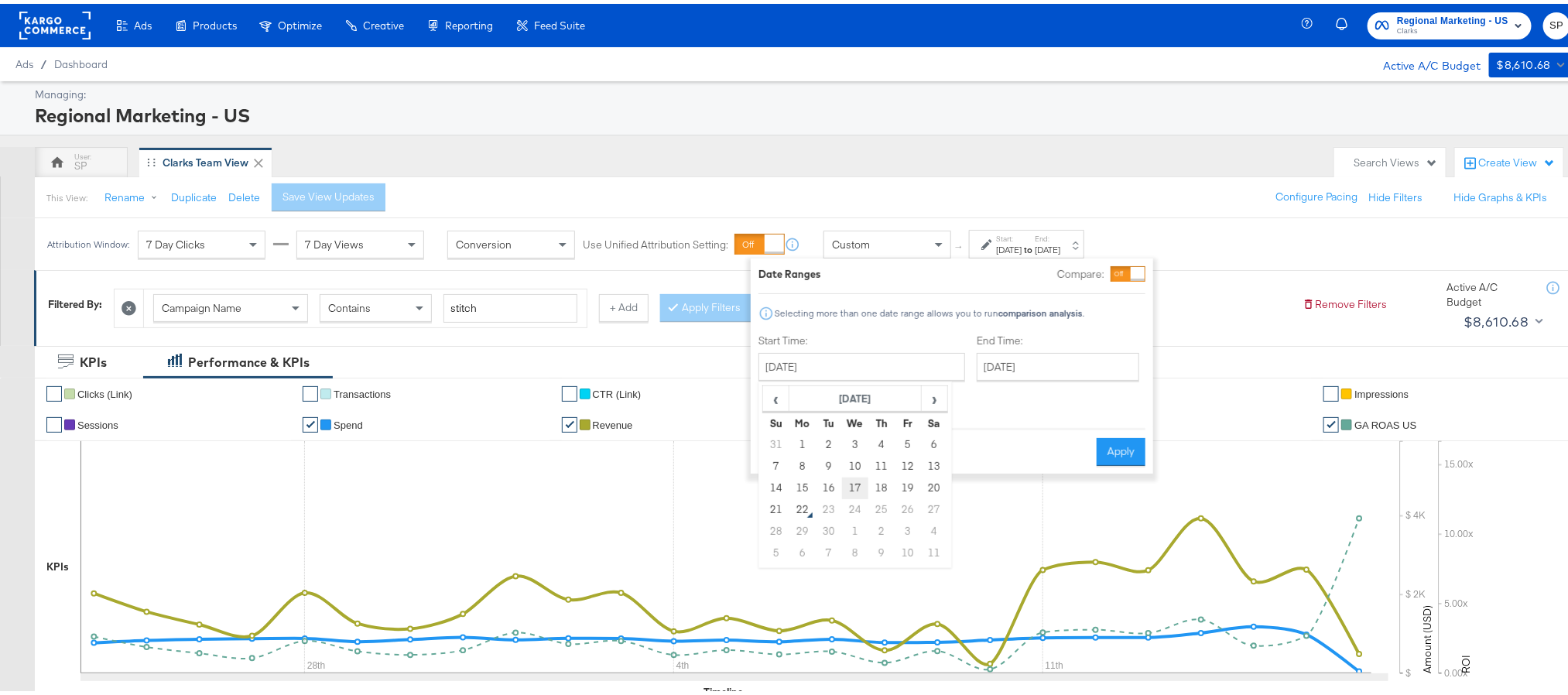
type input "[DATE]"
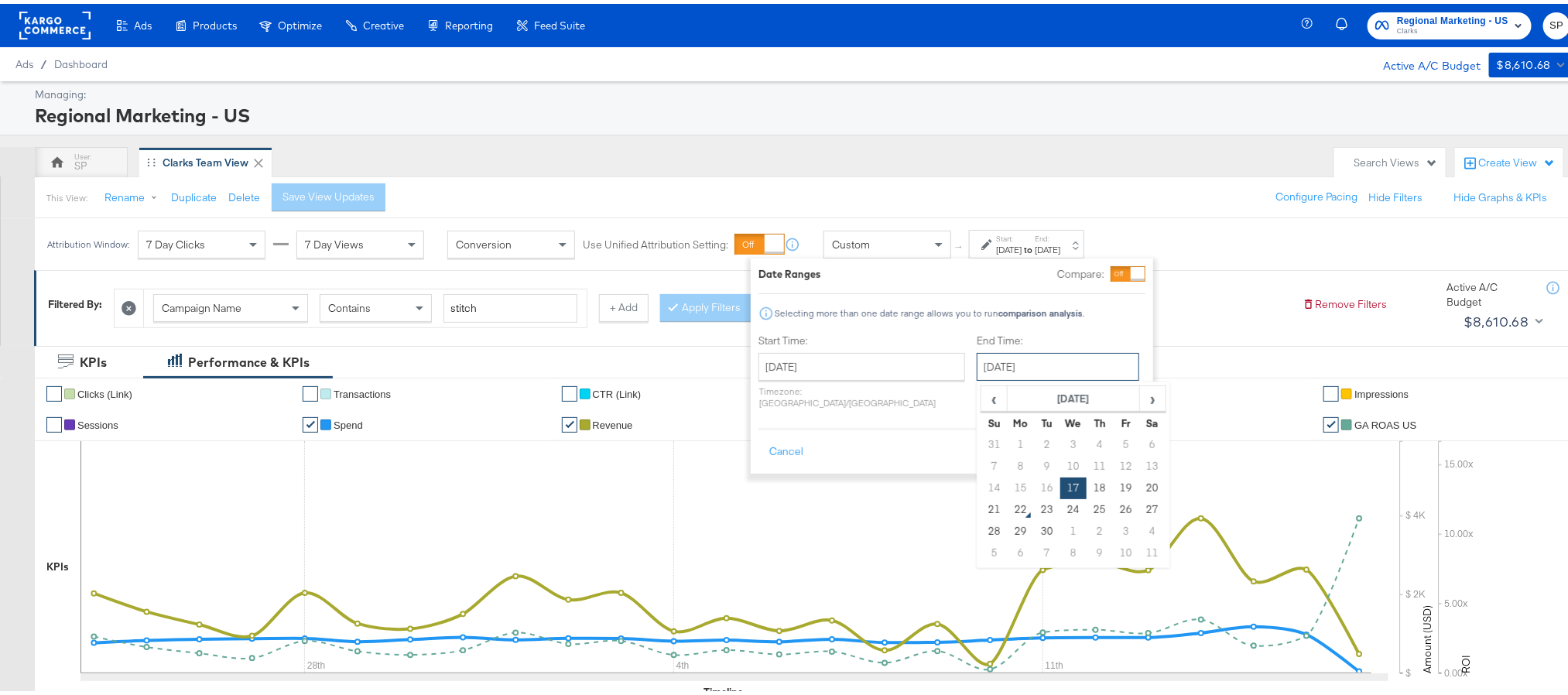
click at [997, 363] on input "[DATE]" at bounding box center [1058, 362] width 162 height 28
click at [981, 500] on td "21" at bounding box center [994, 506] width 27 height 22
type input "[DATE]"
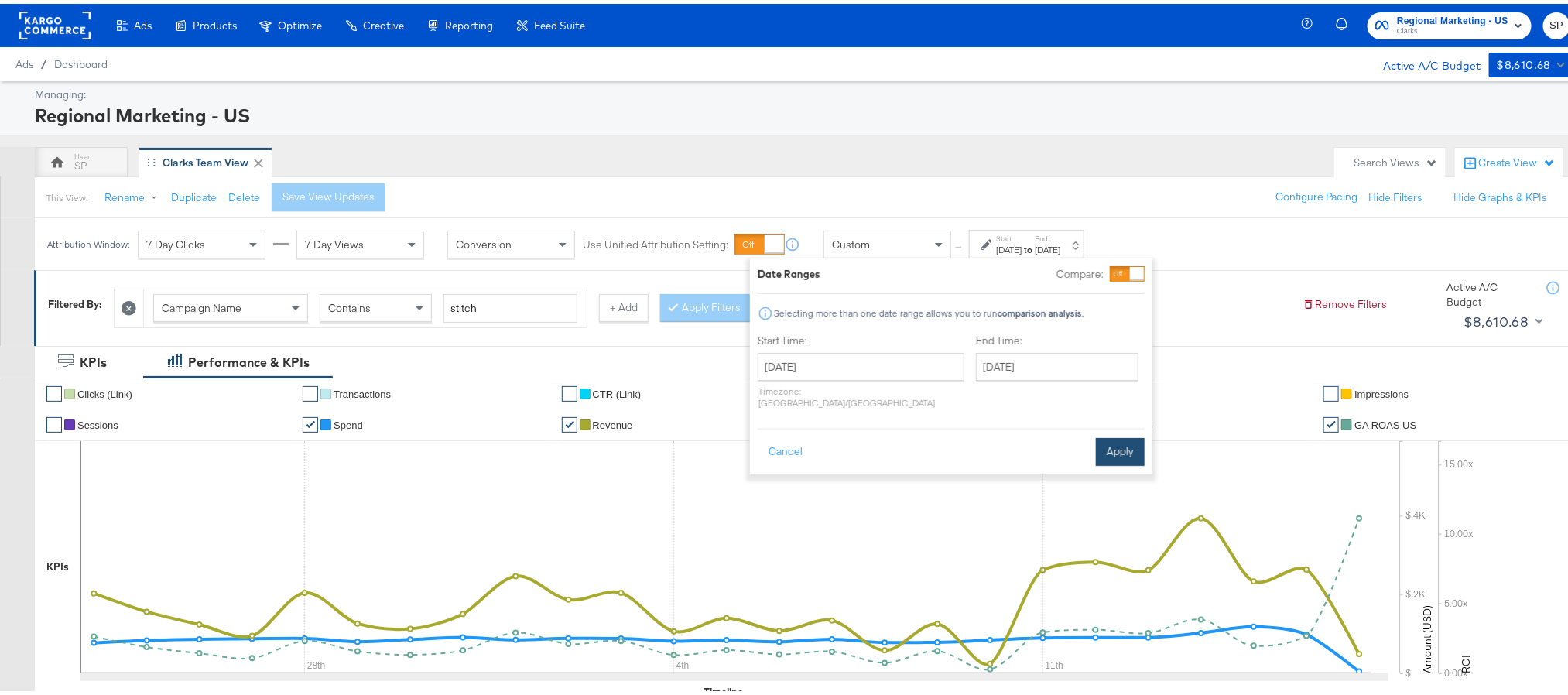
click at [1116, 435] on button "Apply" at bounding box center [1120, 447] width 49 height 28
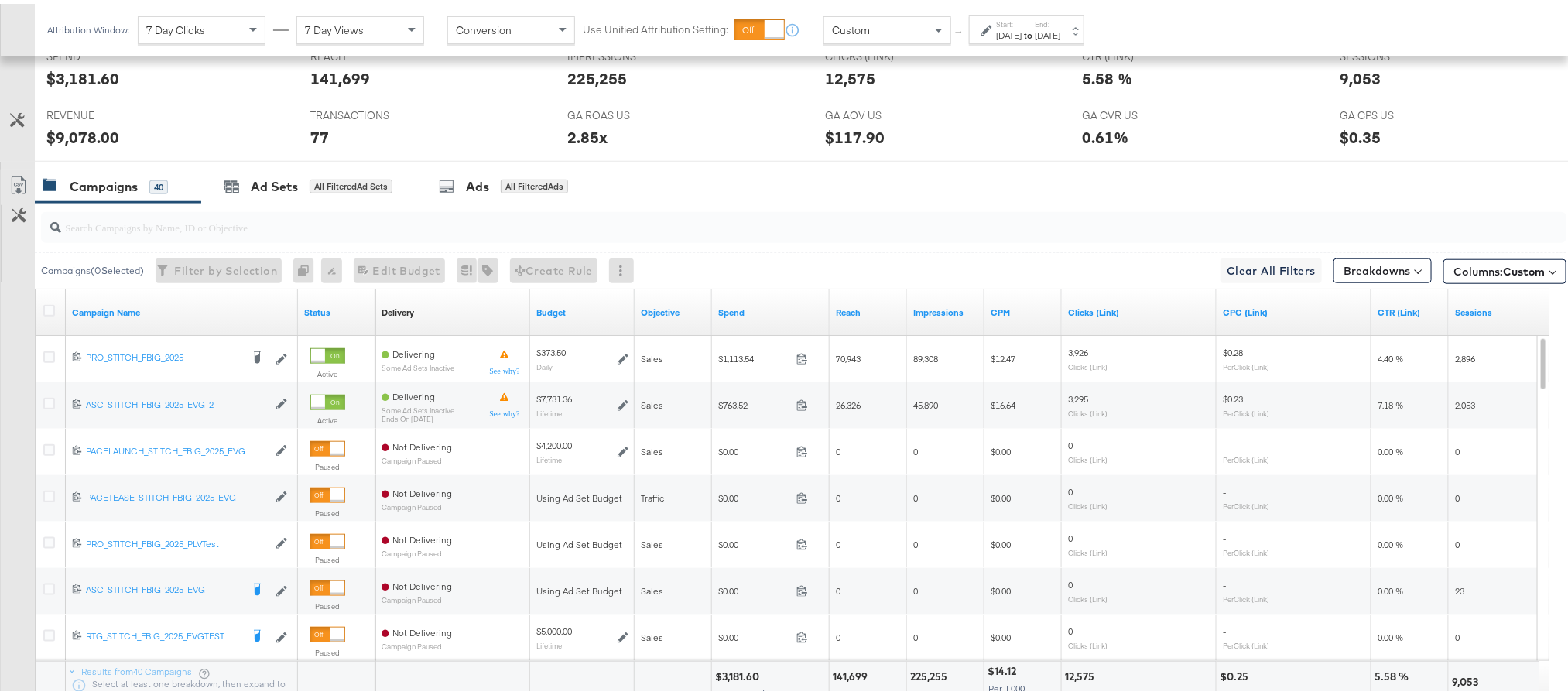
scroll to position [663, 0]
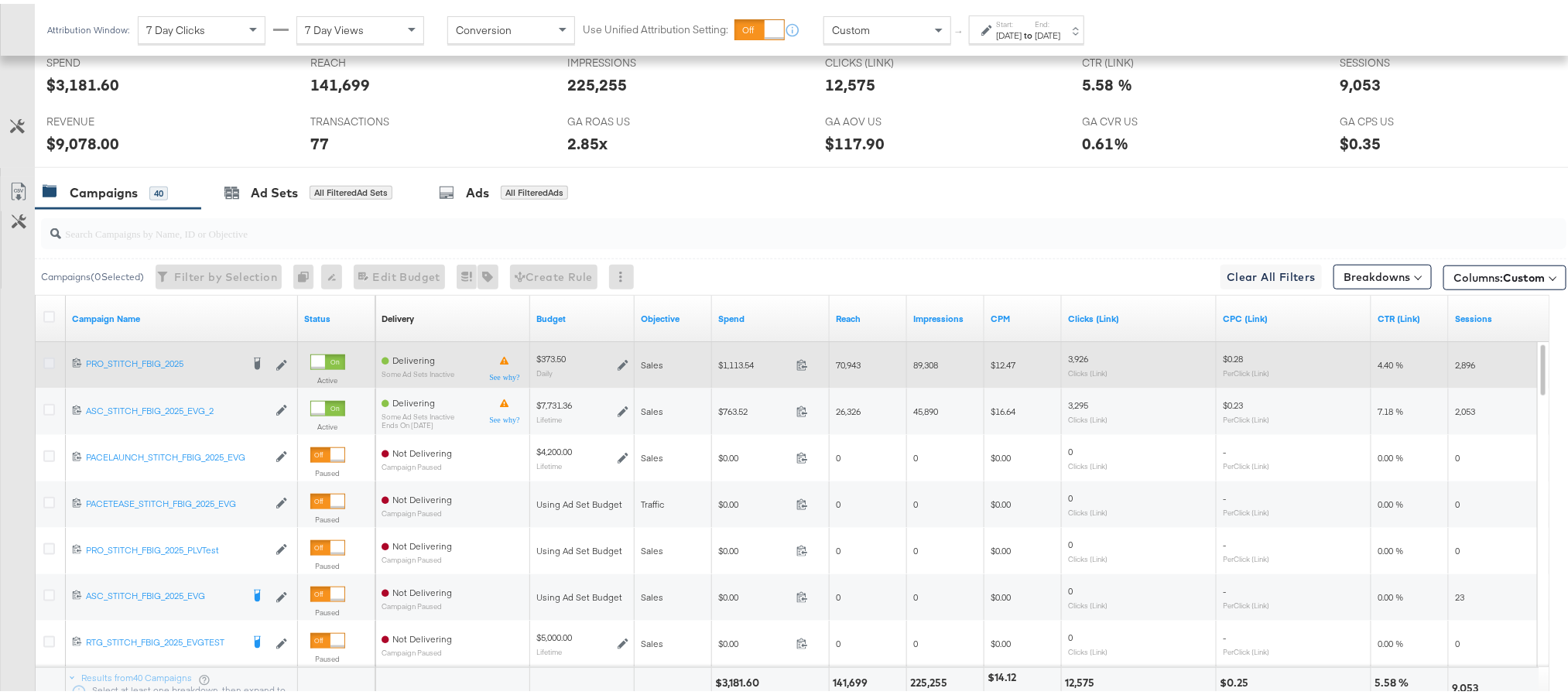
click at [51, 365] on icon at bounding box center [49, 359] width 11 height 11
click at [0, 0] on input "checkbox" at bounding box center [0, 0] width 0 height 0
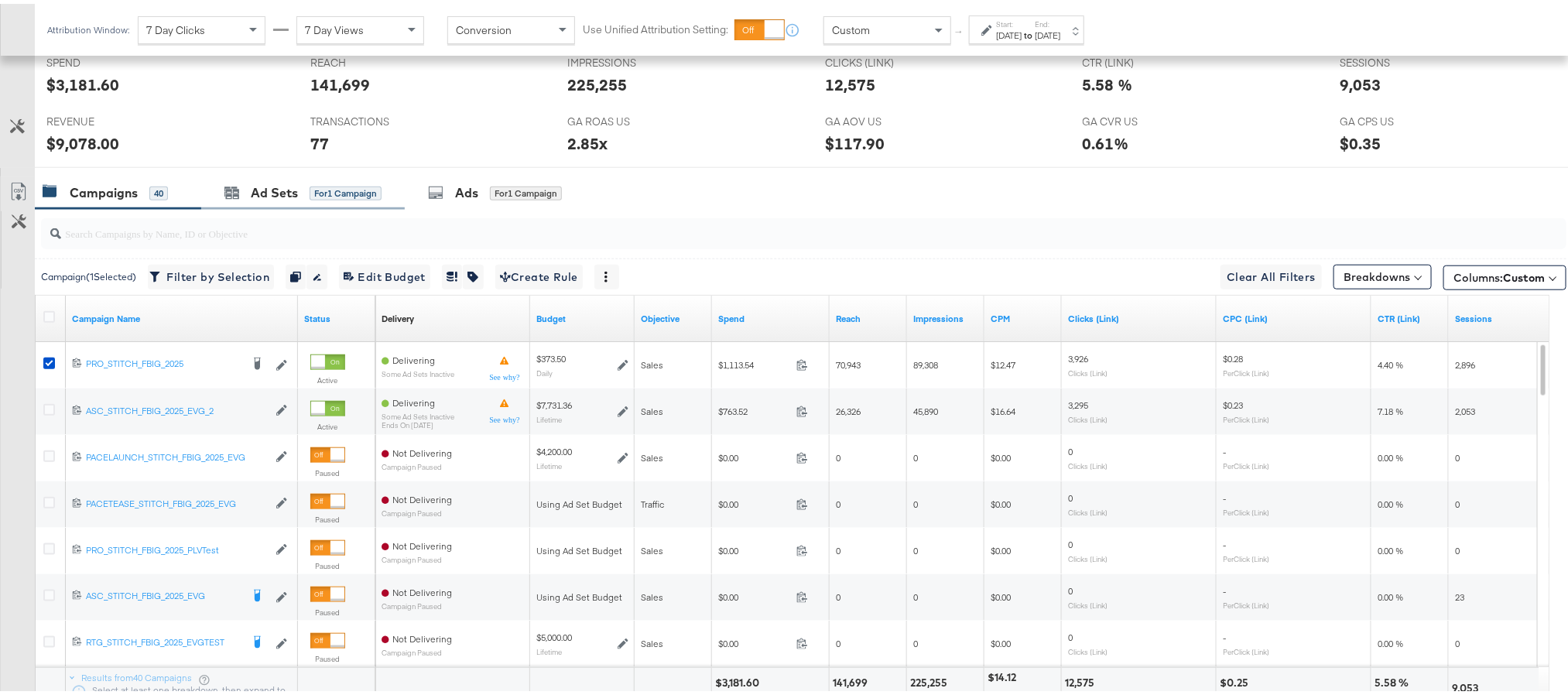
click at [257, 203] on div "Ad Sets for 1 Campaign" at bounding box center [303, 189] width 204 height 33
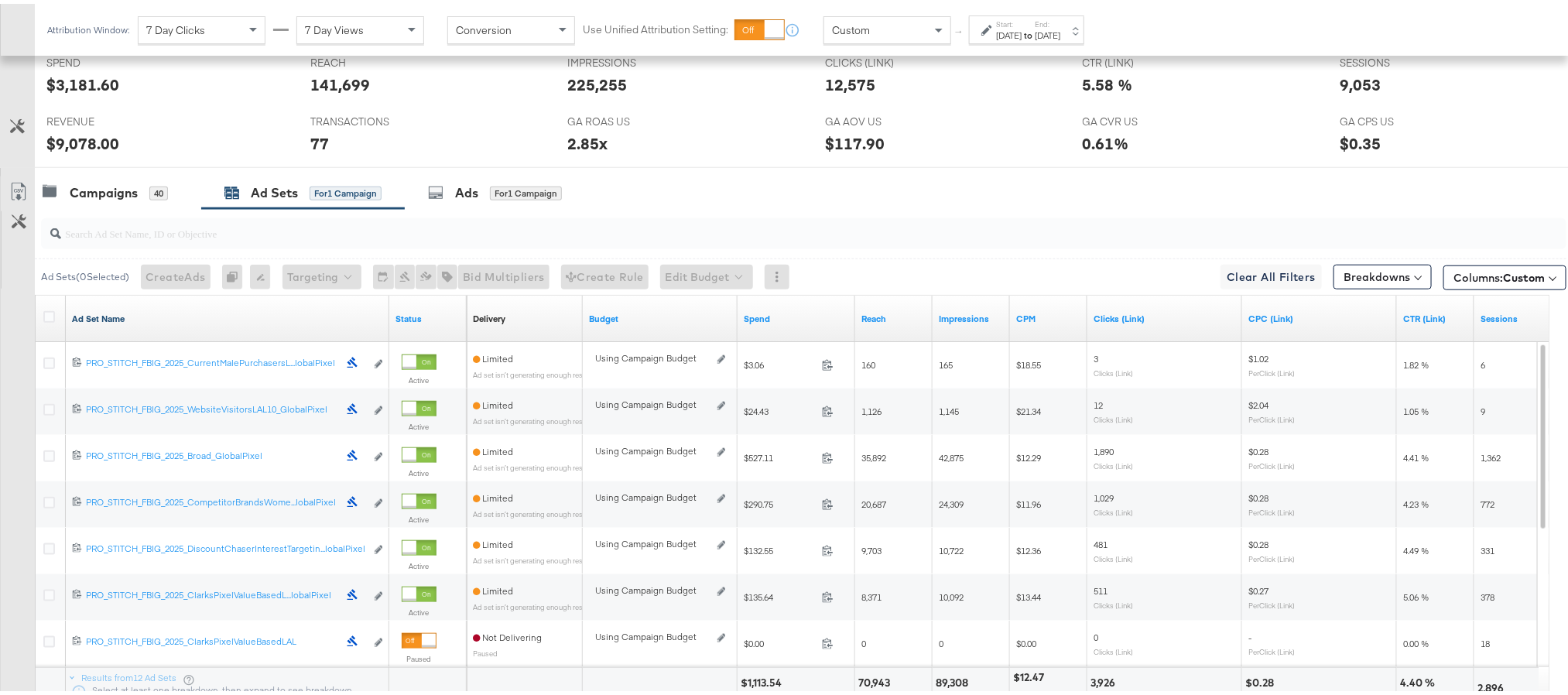
click at [89, 318] on link "Ad Set Name" at bounding box center [228, 315] width 311 height 12
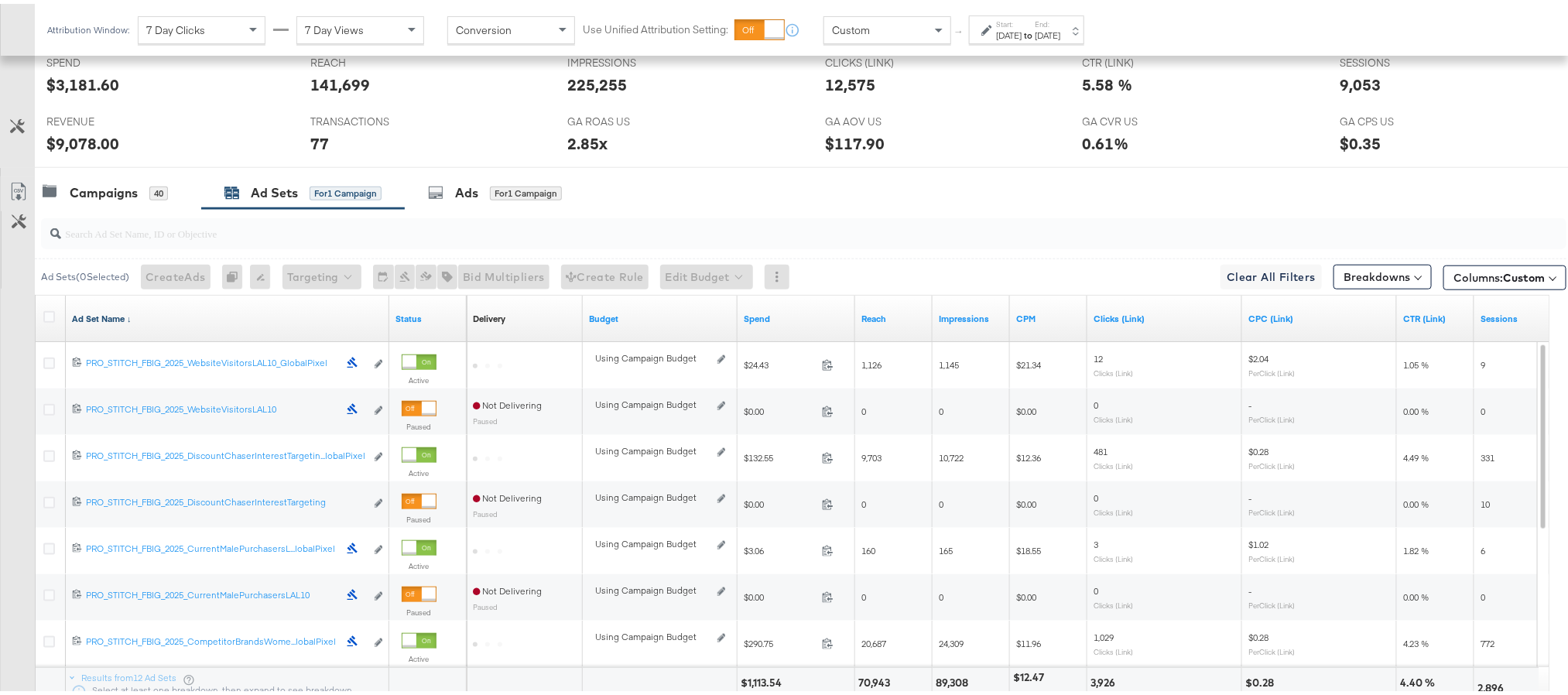
click at [89, 318] on link "Ad Set Name ↓" at bounding box center [228, 315] width 311 height 12
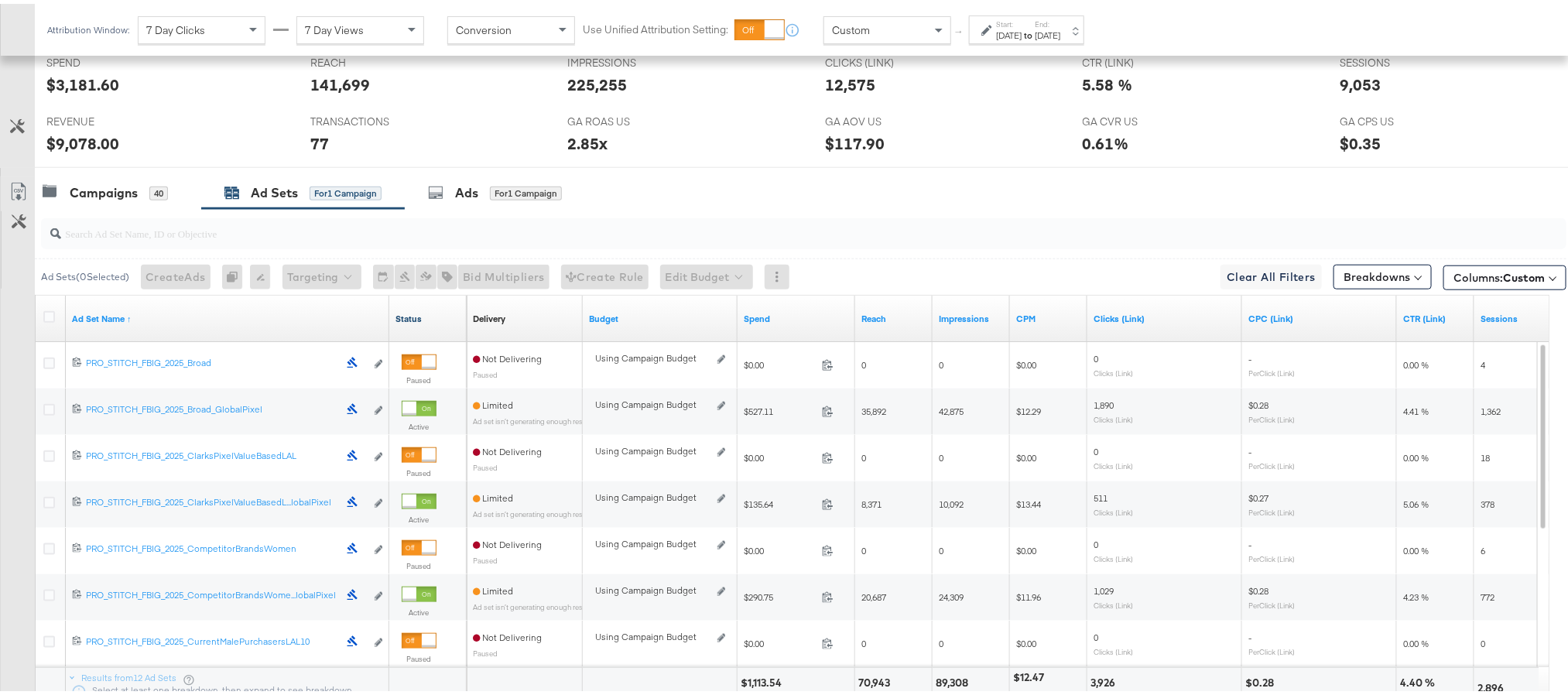
click at [409, 318] on link "Status" at bounding box center [428, 315] width 65 height 12
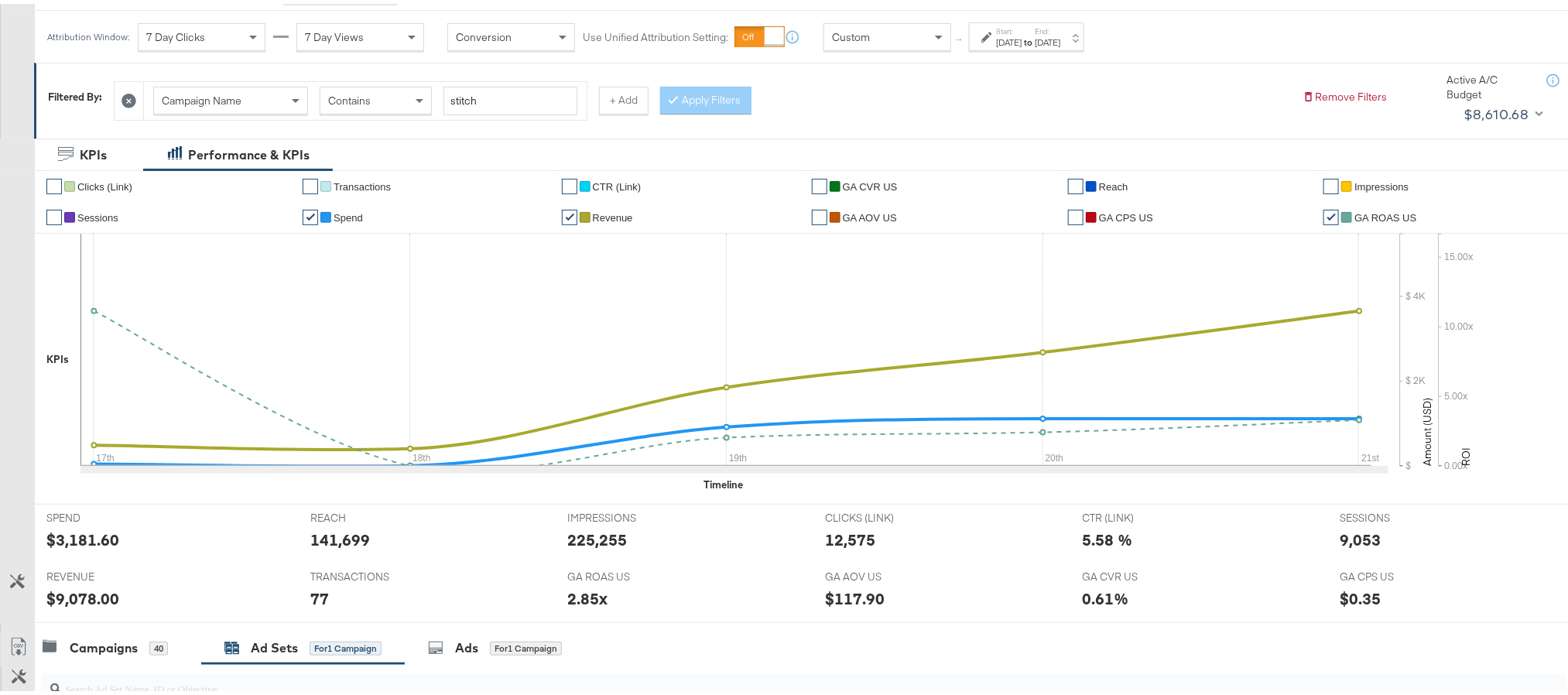
scroll to position [0, 0]
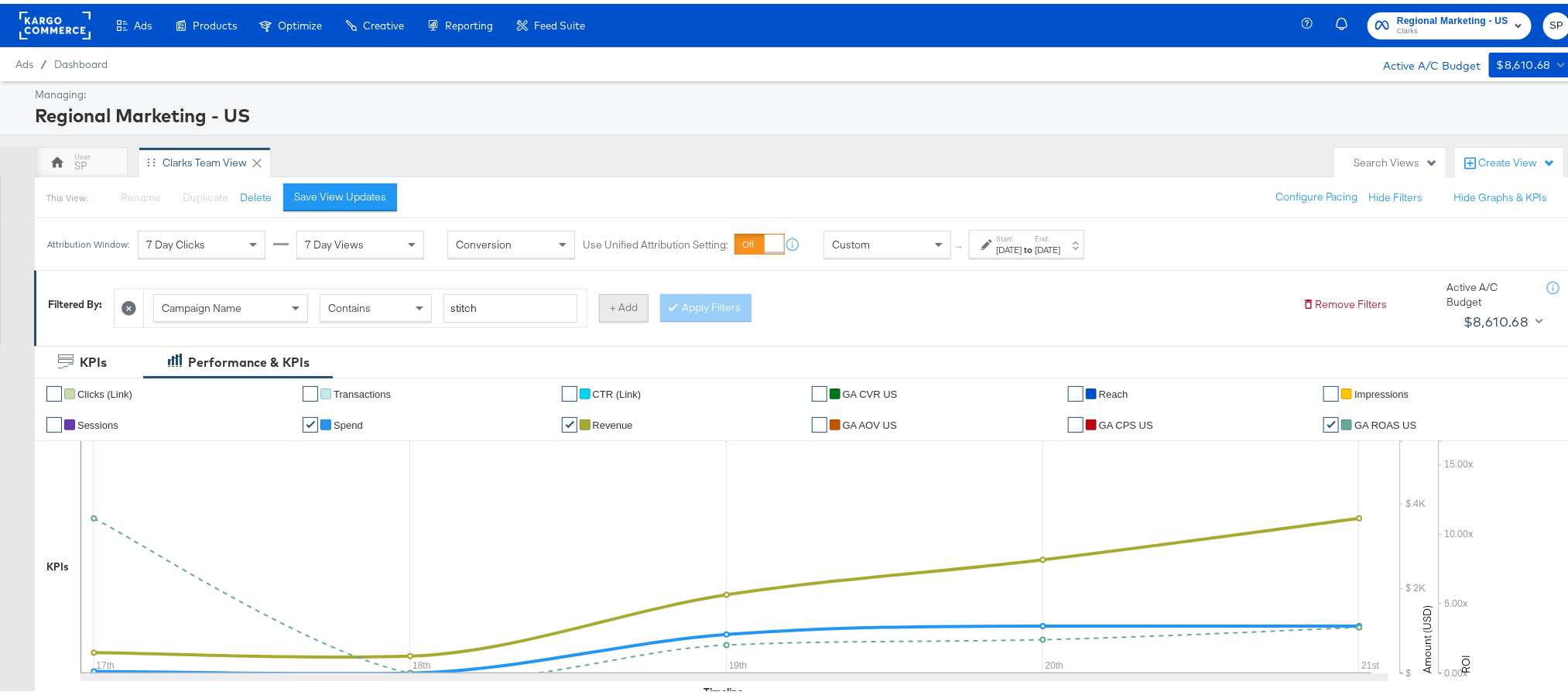
click at [645, 316] on button "+ Add" at bounding box center [623, 303] width 50 height 28
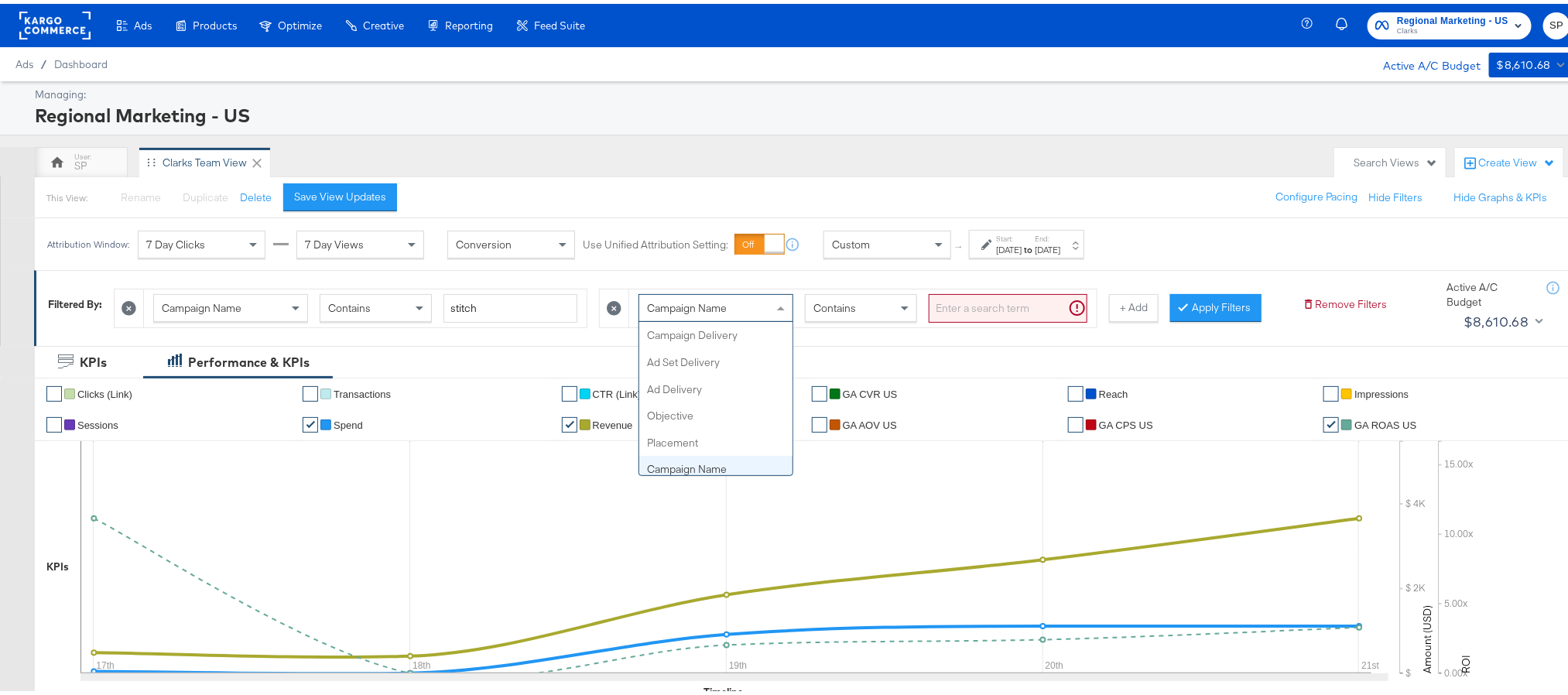
click at [776, 298] on div "Campaign Name" at bounding box center [716, 304] width 153 height 27
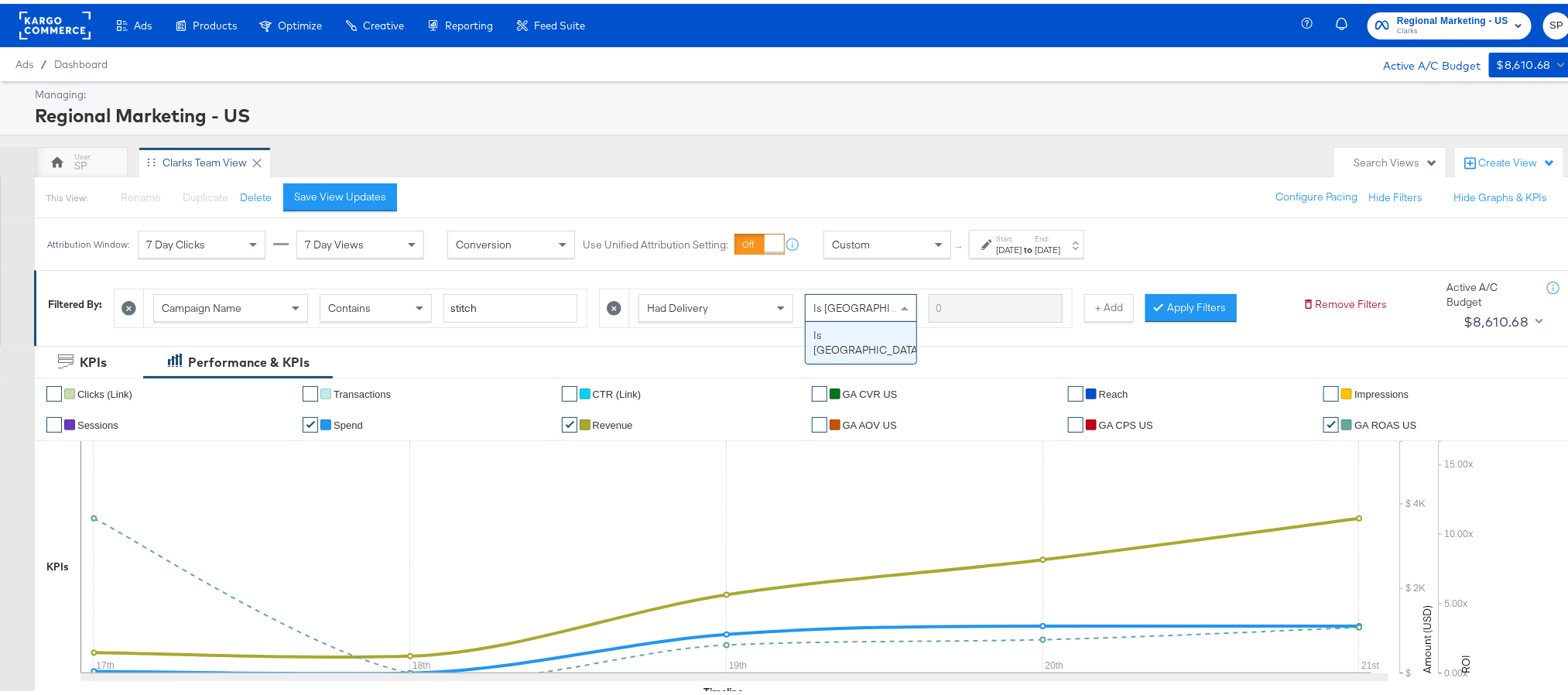
click at [887, 309] on span "Is [GEOGRAPHIC_DATA]" at bounding box center [872, 304] width 118 height 14
click at [1227, 314] on button "Apply Filters" at bounding box center [1191, 303] width 92 height 28
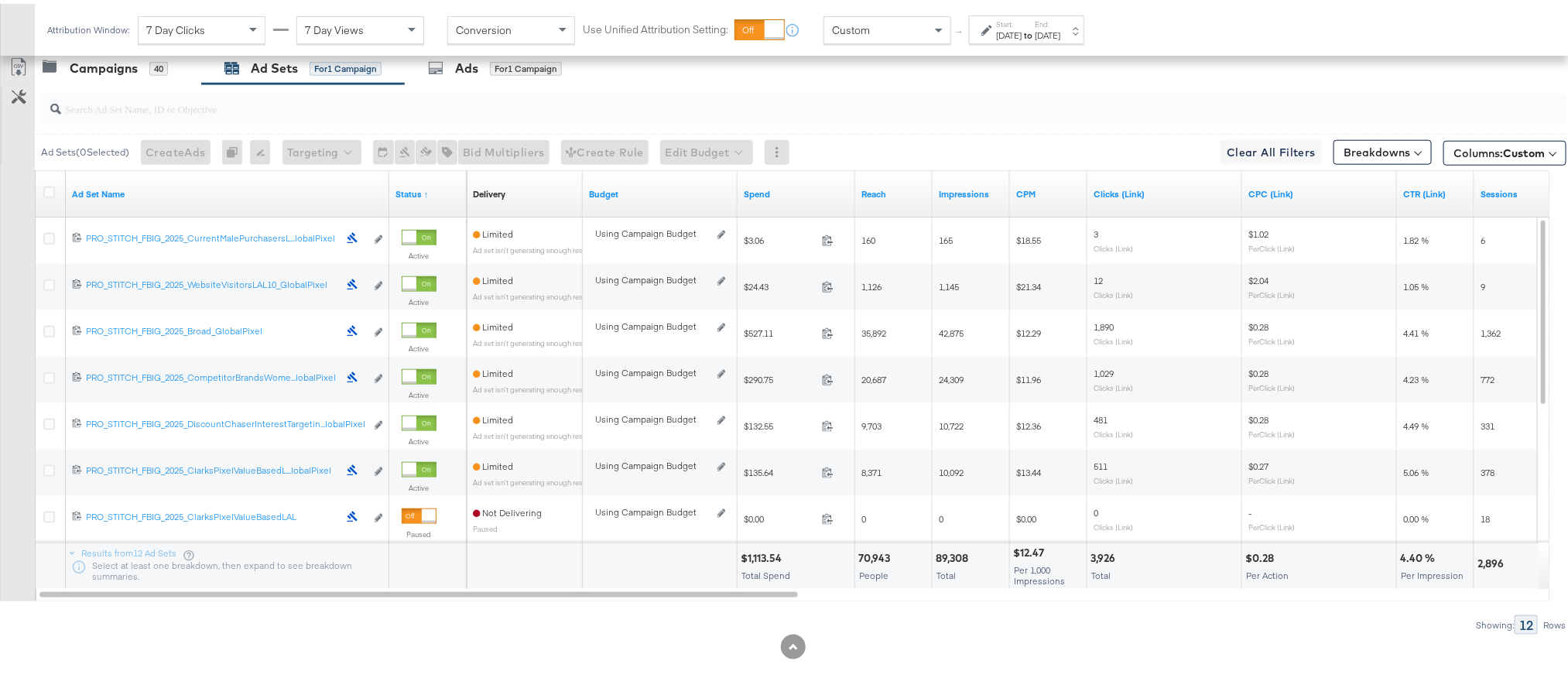
scroll to position [795, 0]
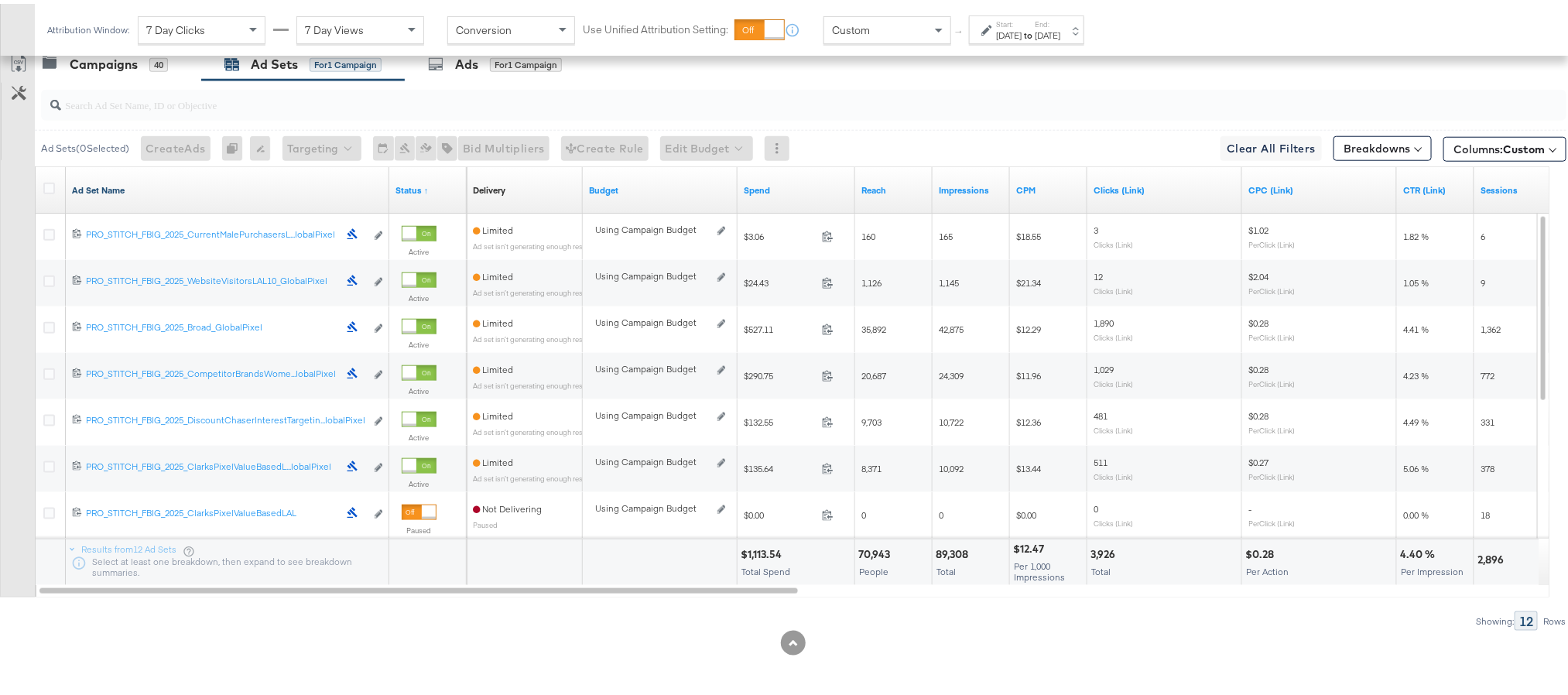
click at [105, 181] on link "Ad Set Name" at bounding box center [228, 186] width 311 height 12
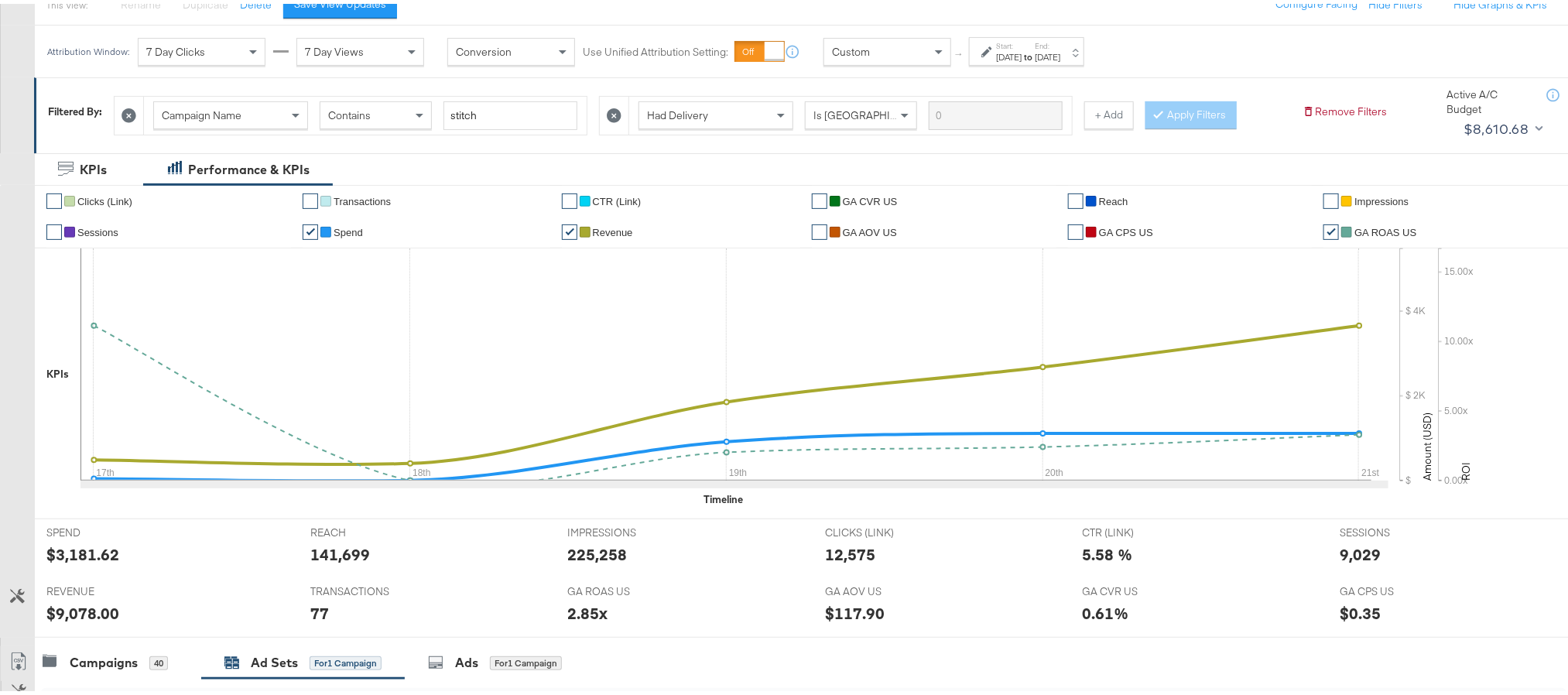
scroll to position [192, 0]
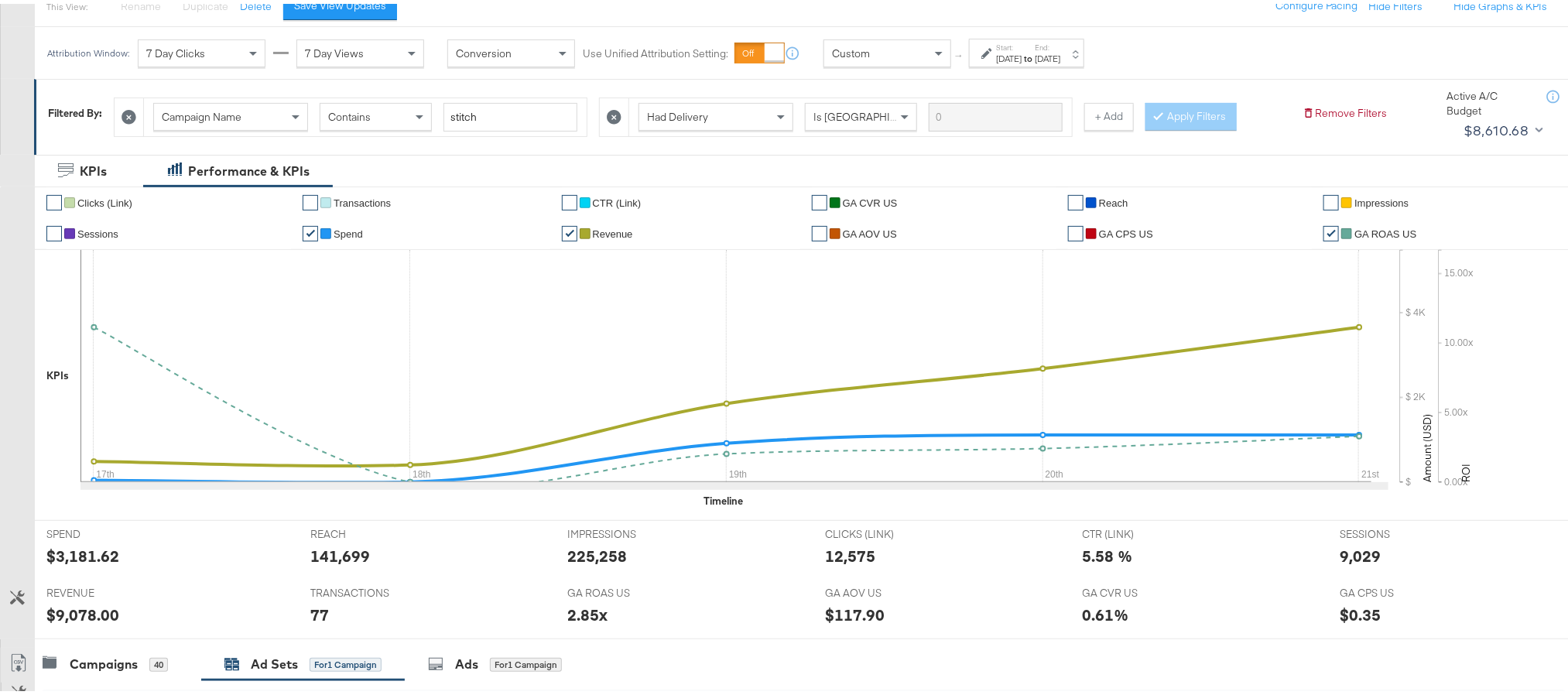
click at [621, 113] on icon at bounding box center [613, 112] width 14 height 14
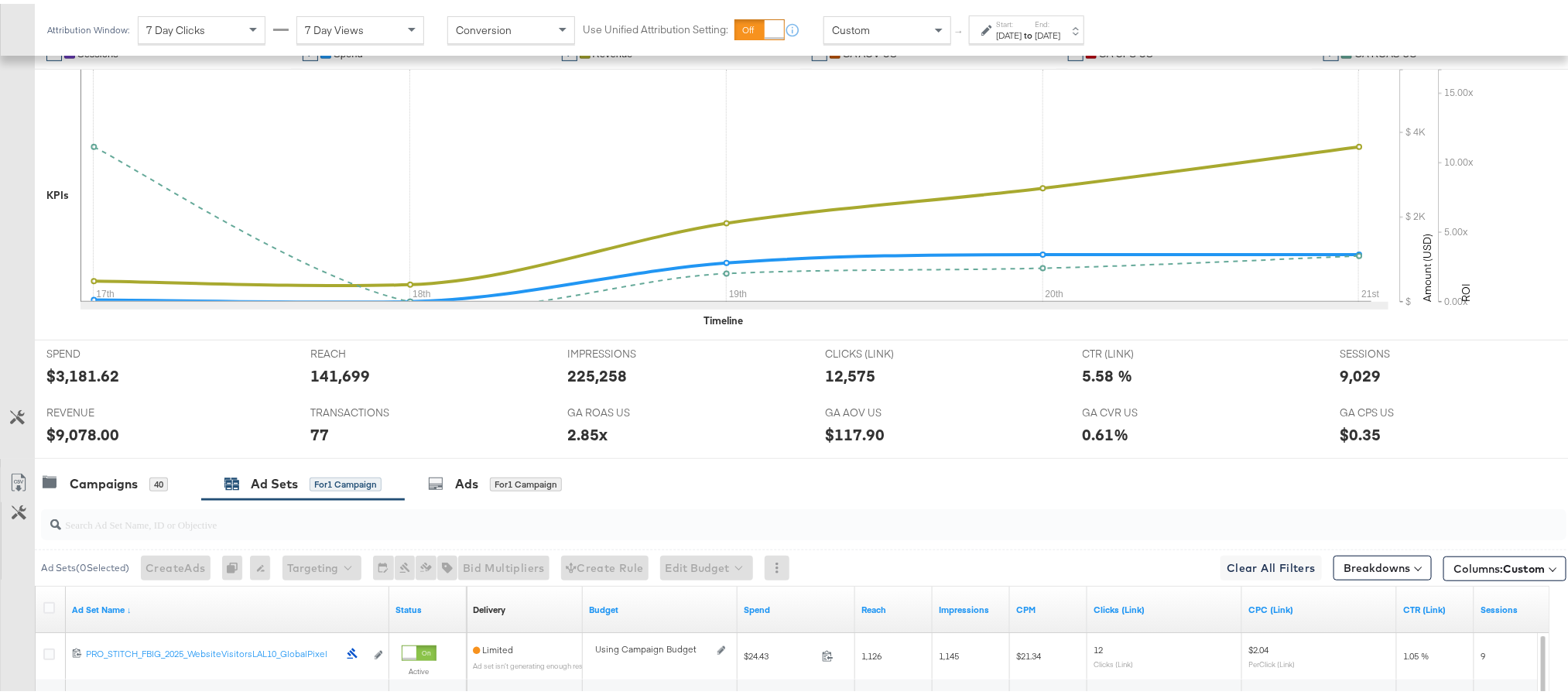
scroll to position [374, 0]
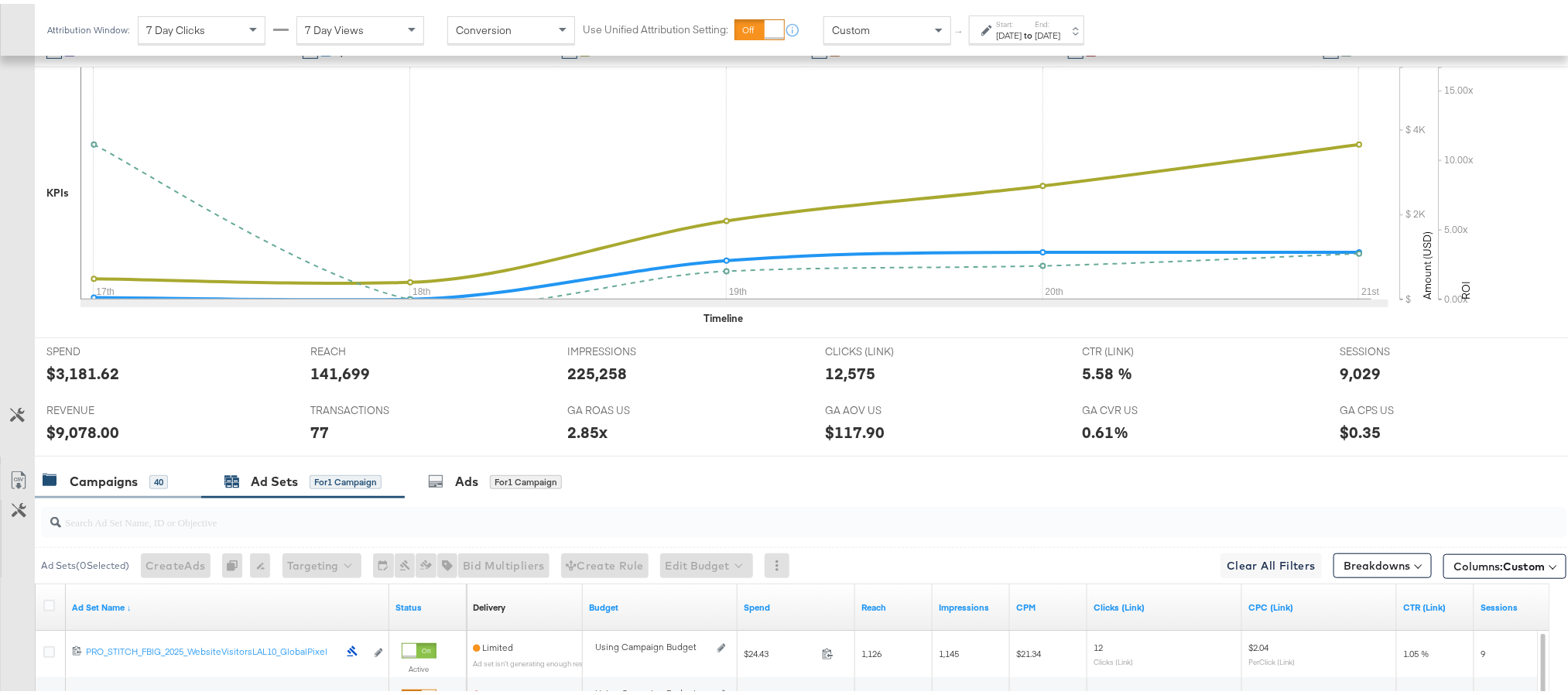
click at [126, 491] on div "Campaigns 40" at bounding box center [118, 478] width 167 height 33
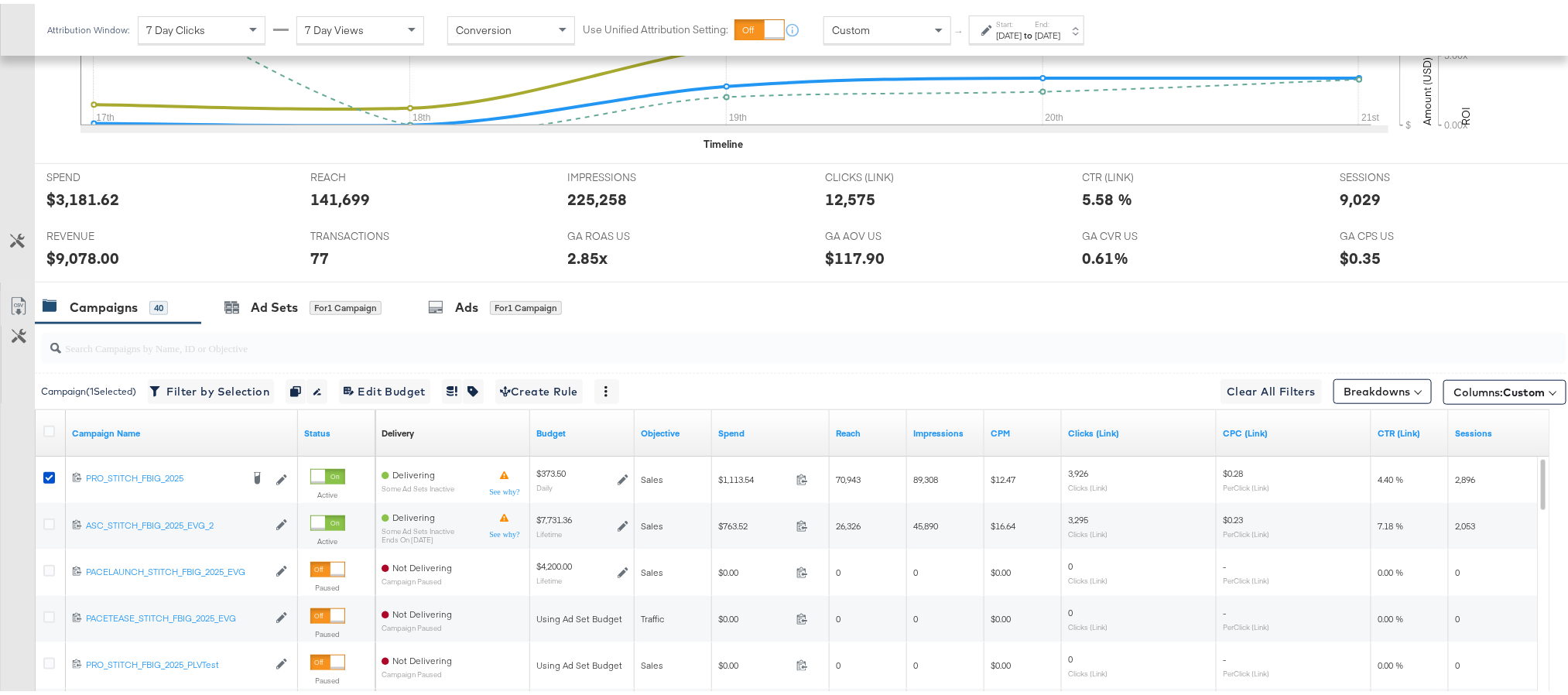
scroll to position [546, 0]
click at [278, 312] on div "Ad Sets" at bounding box center [275, 305] width 48 height 18
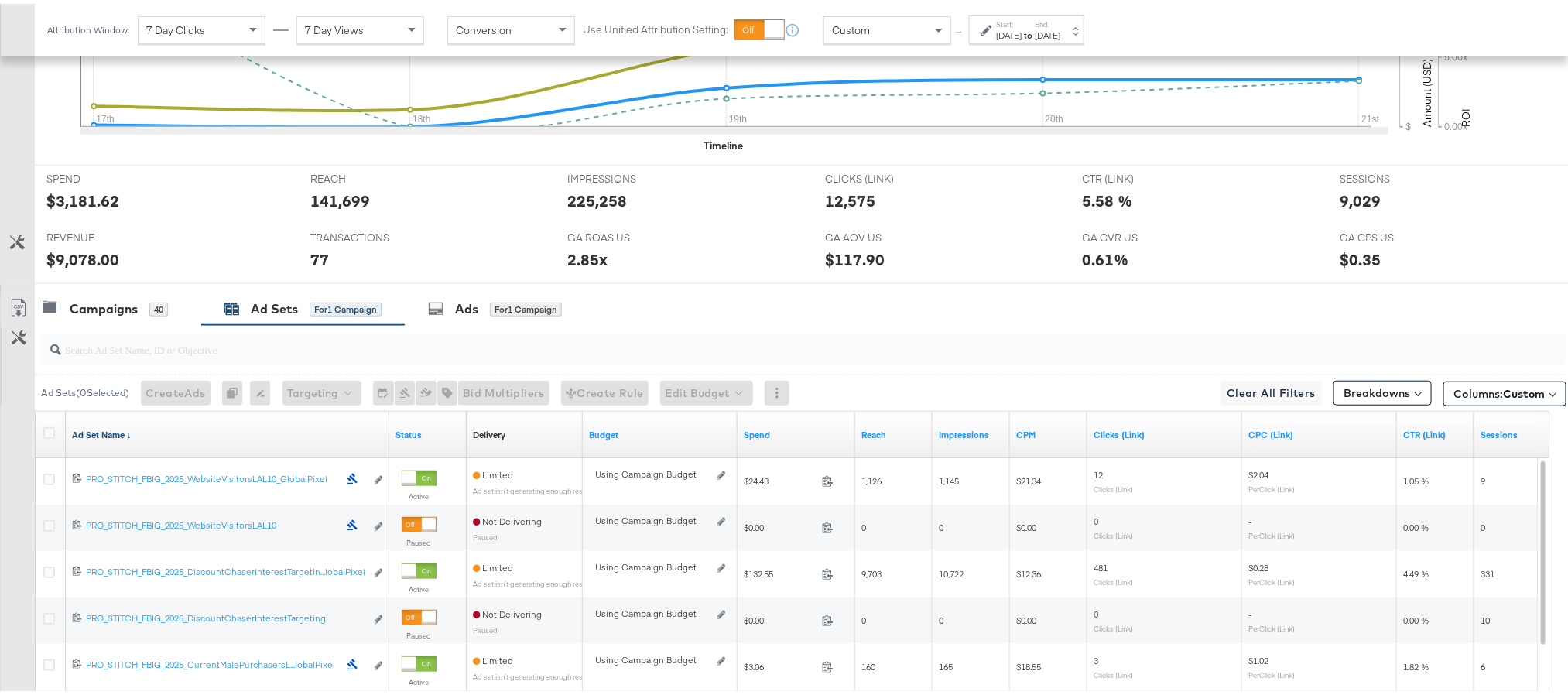
click at [112, 437] on link "Ad Set Name ↓" at bounding box center [228, 431] width 311 height 12
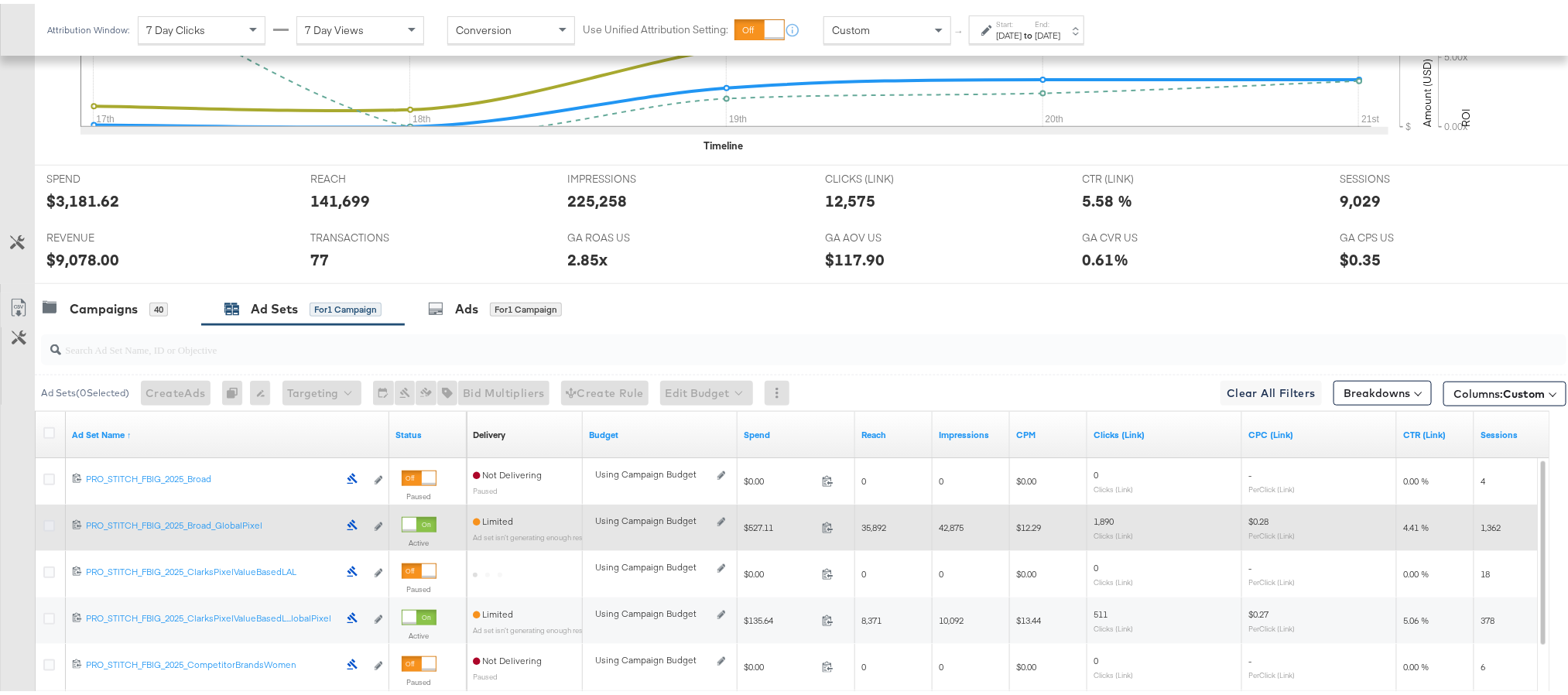
click at [51, 524] on icon at bounding box center [49, 521] width 11 height 11
click at [0, 0] on input "checkbox" at bounding box center [0, 0] width 0 height 0
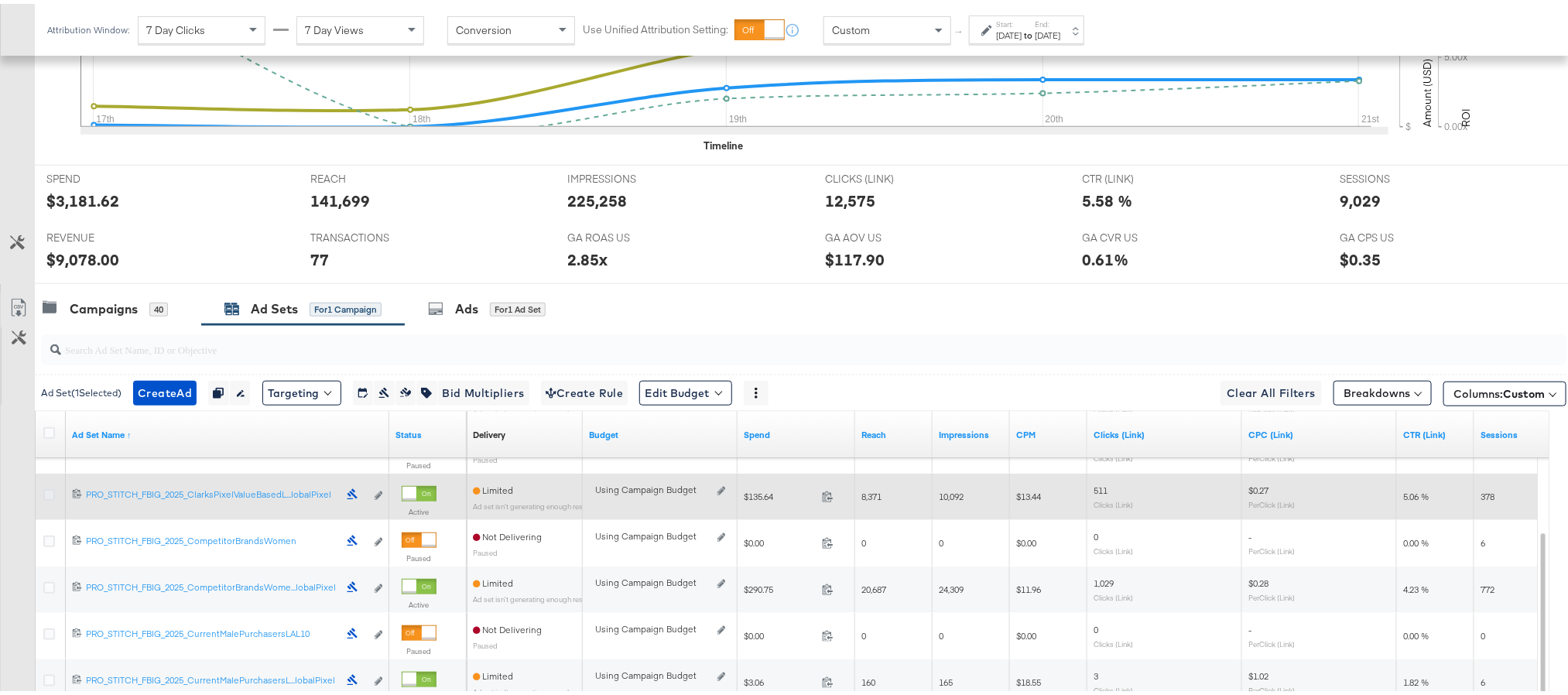
click at [50, 496] on icon at bounding box center [49, 491] width 11 height 11
click at [0, 0] on input "checkbox" at bounding box center [0, 0] width 0 height 0
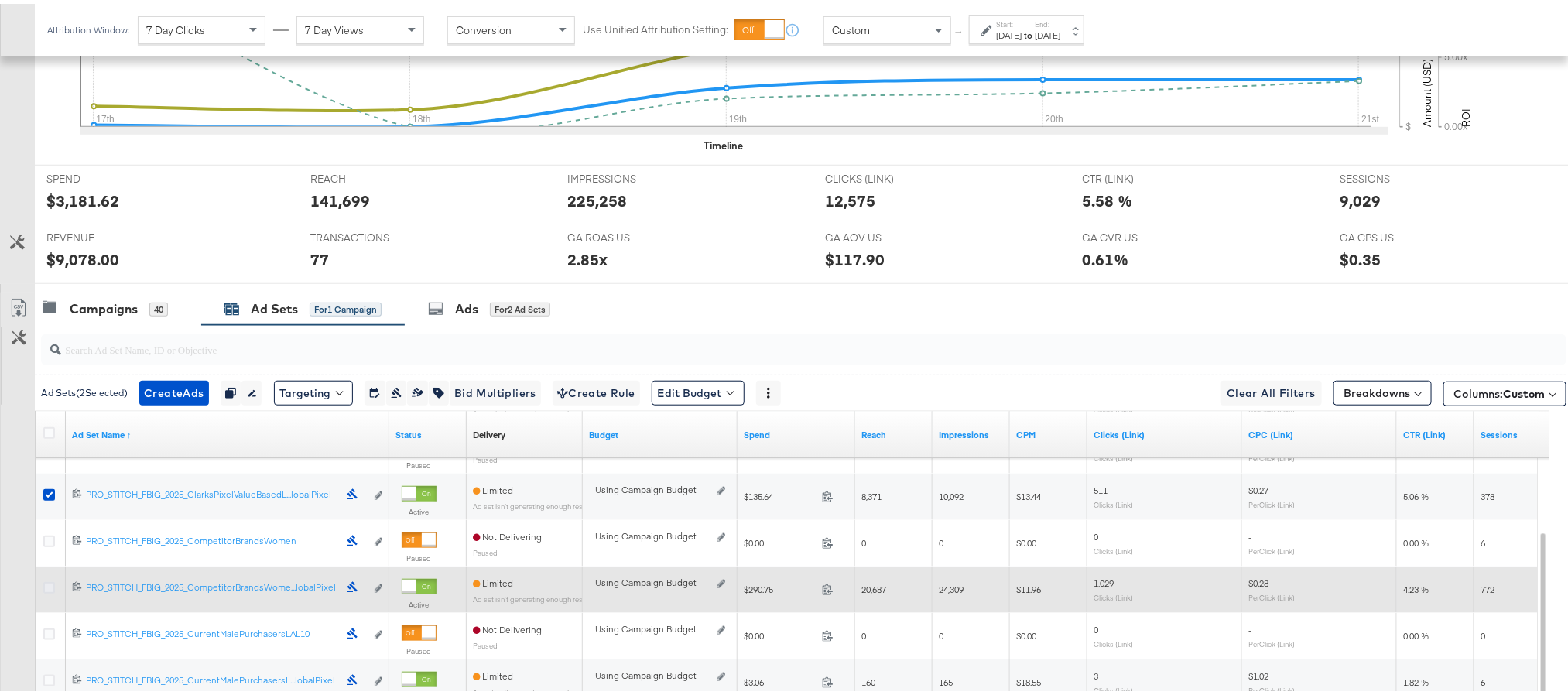
click at [48, 590] on icon at bounding box center [49, 583] width 11 height 11
click at [0, 0] on input "checkbox" at bounding box center [0, 0] width 0 height 0
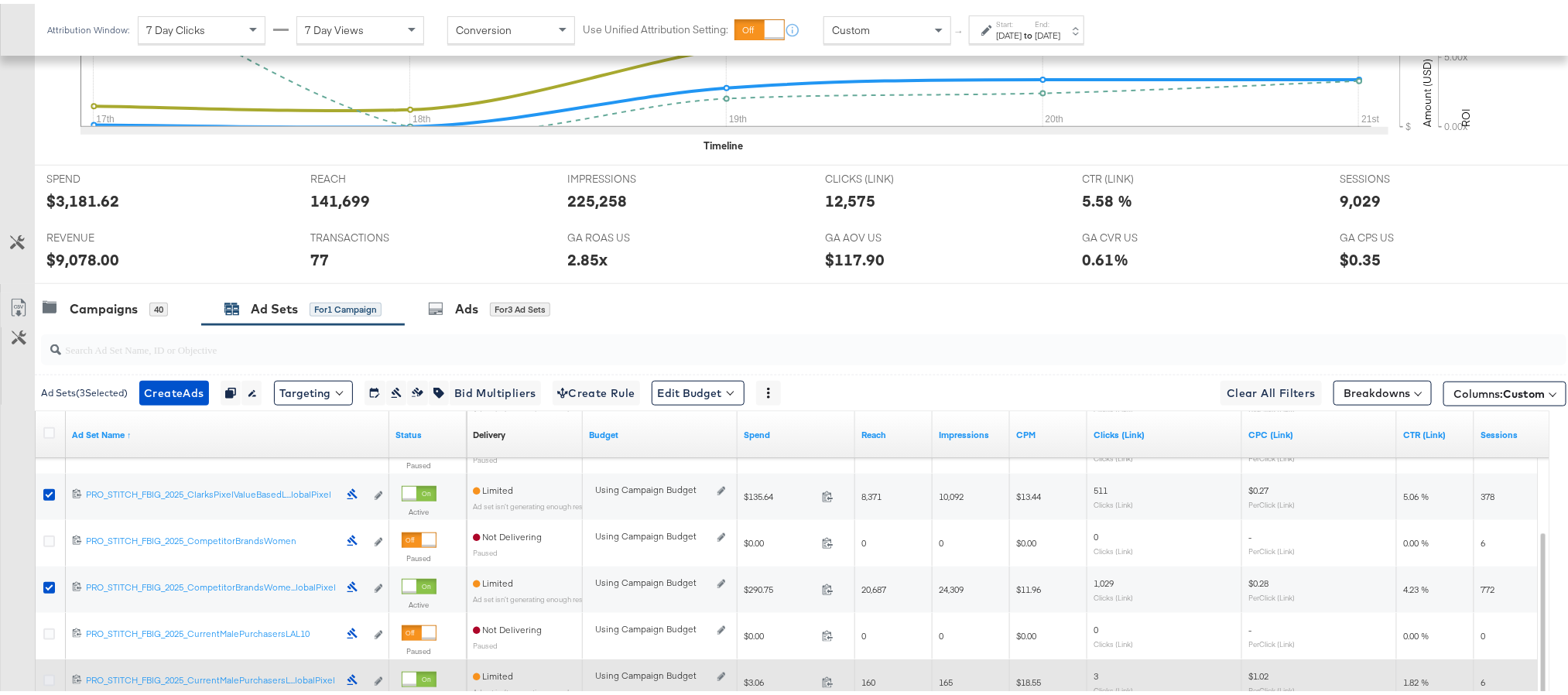
click at [50, 677] on icon at bounding box center [49, 677] width 11 height 11
click at [0, 0] on input "checkbox" at bounding box center [0, 0] width 0 height 0
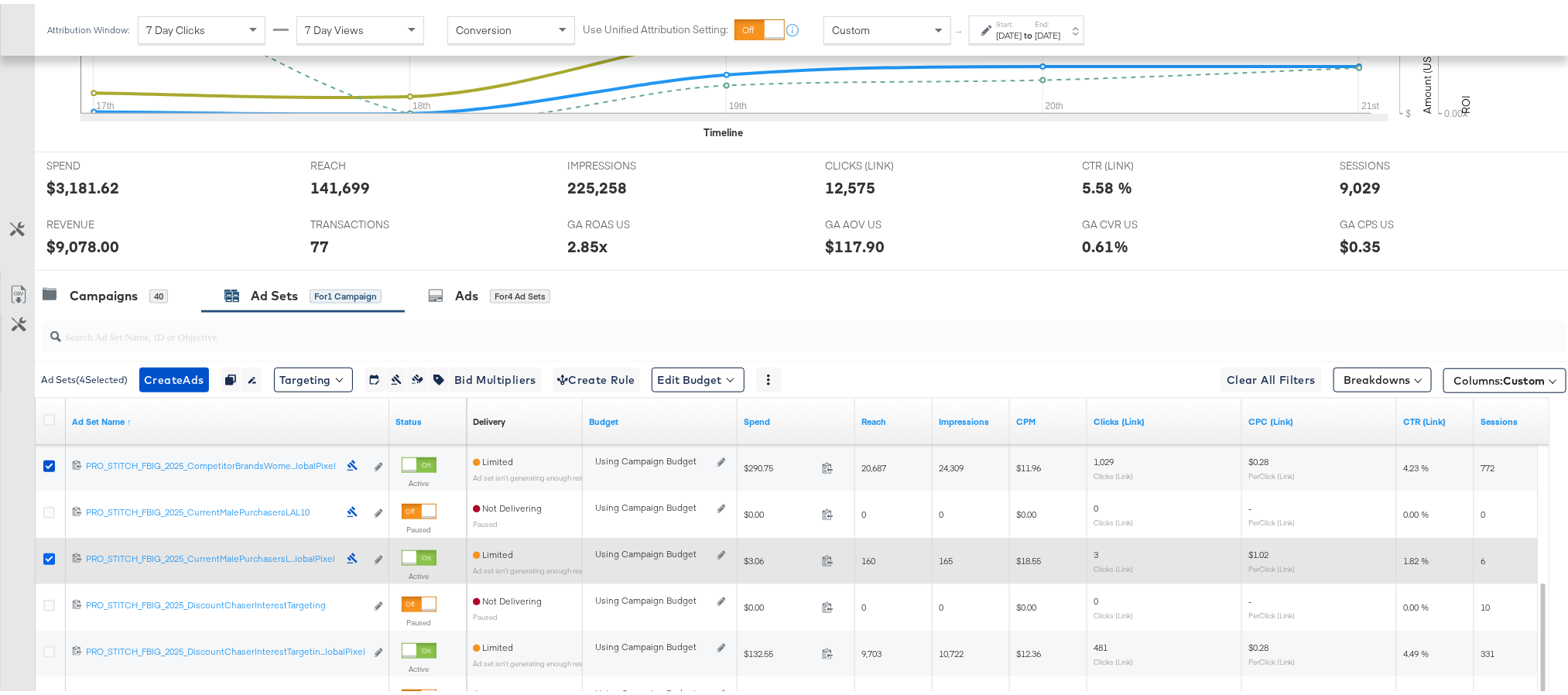
scroll to position [576, 0]
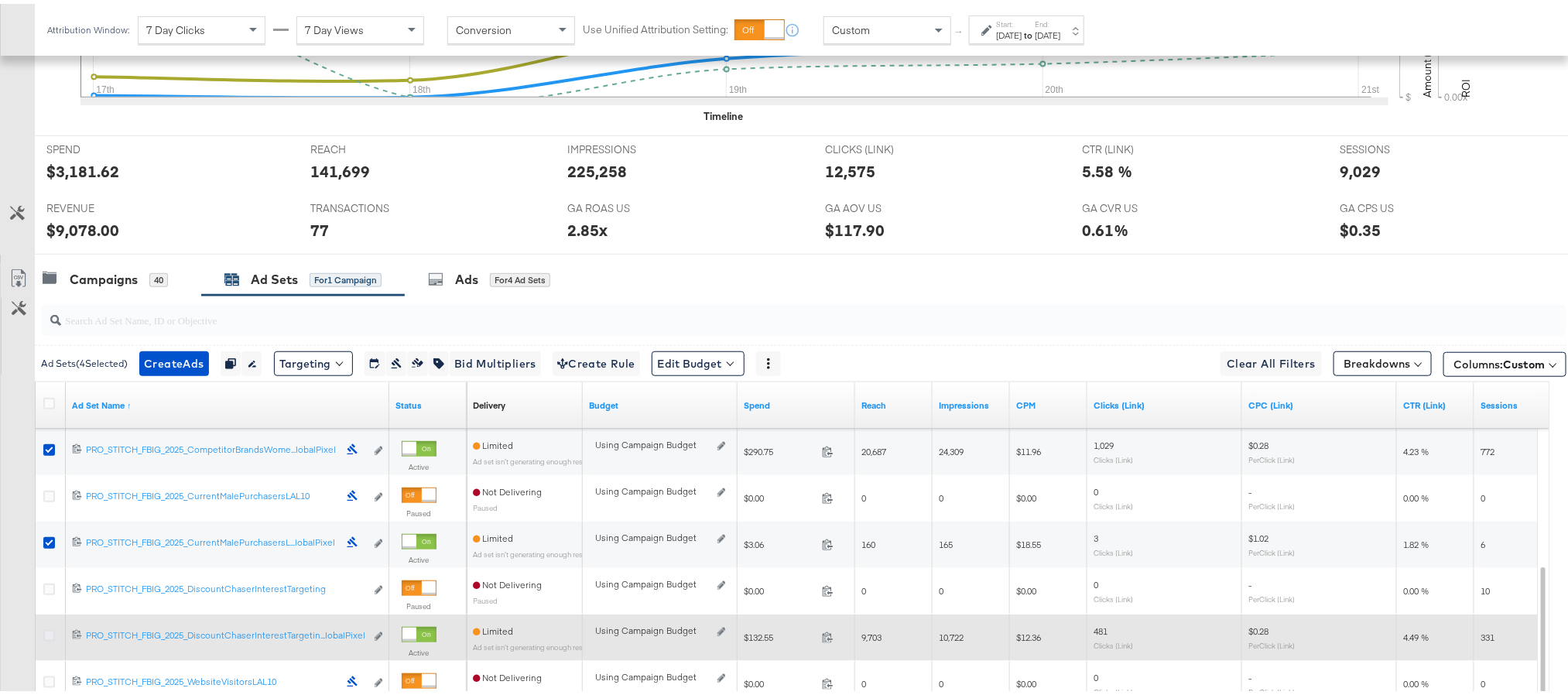
click at [53, 638] on icon at bounding box center [49, 632] width 11 height 11
click at [0, 0] on input "checkbox" at bounding box center [0, 0] width 0 height 0
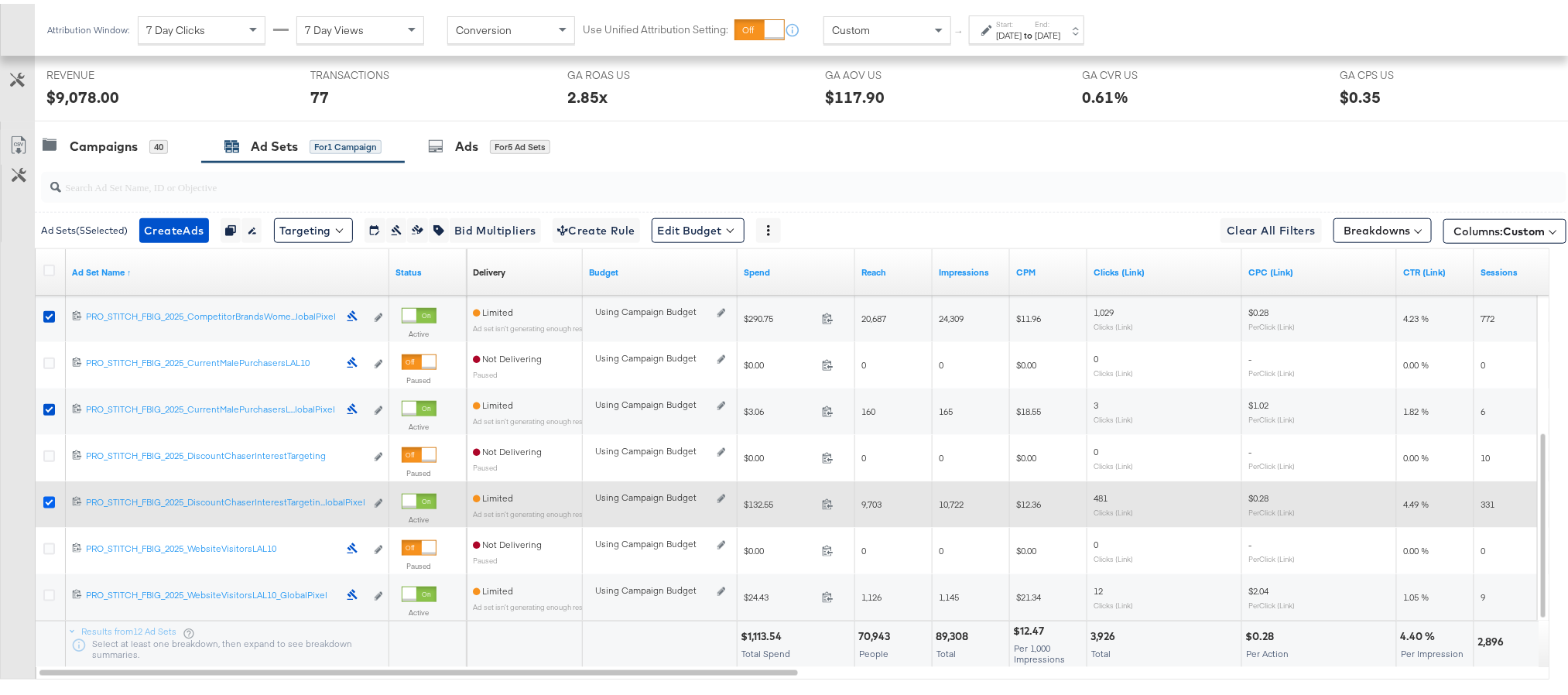
scroll to position [710, 0]
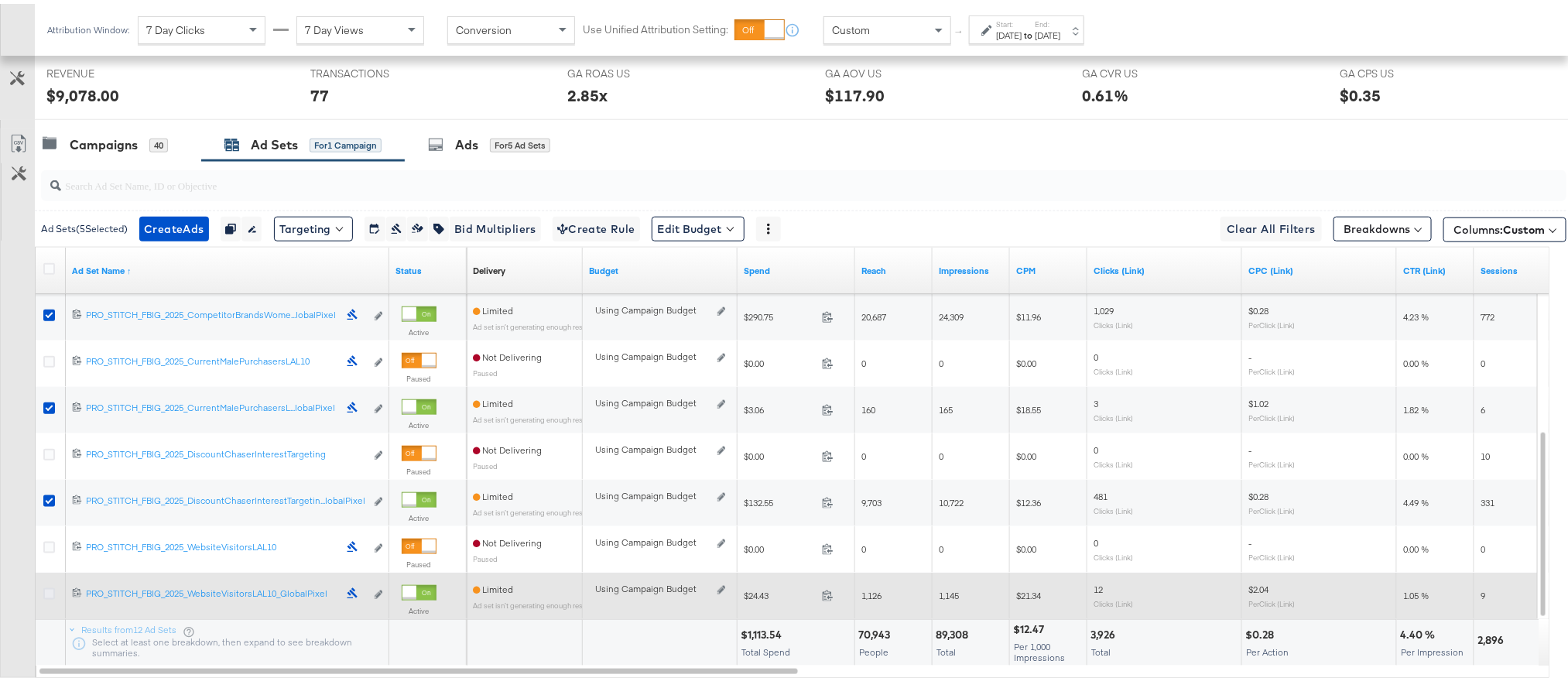
click at [45, 590] on icon at bounding box center [49, 590] width 11 height 11
click at [0, 0] on input "checkbox" at bounding box center [0, 0] width 0 height 0
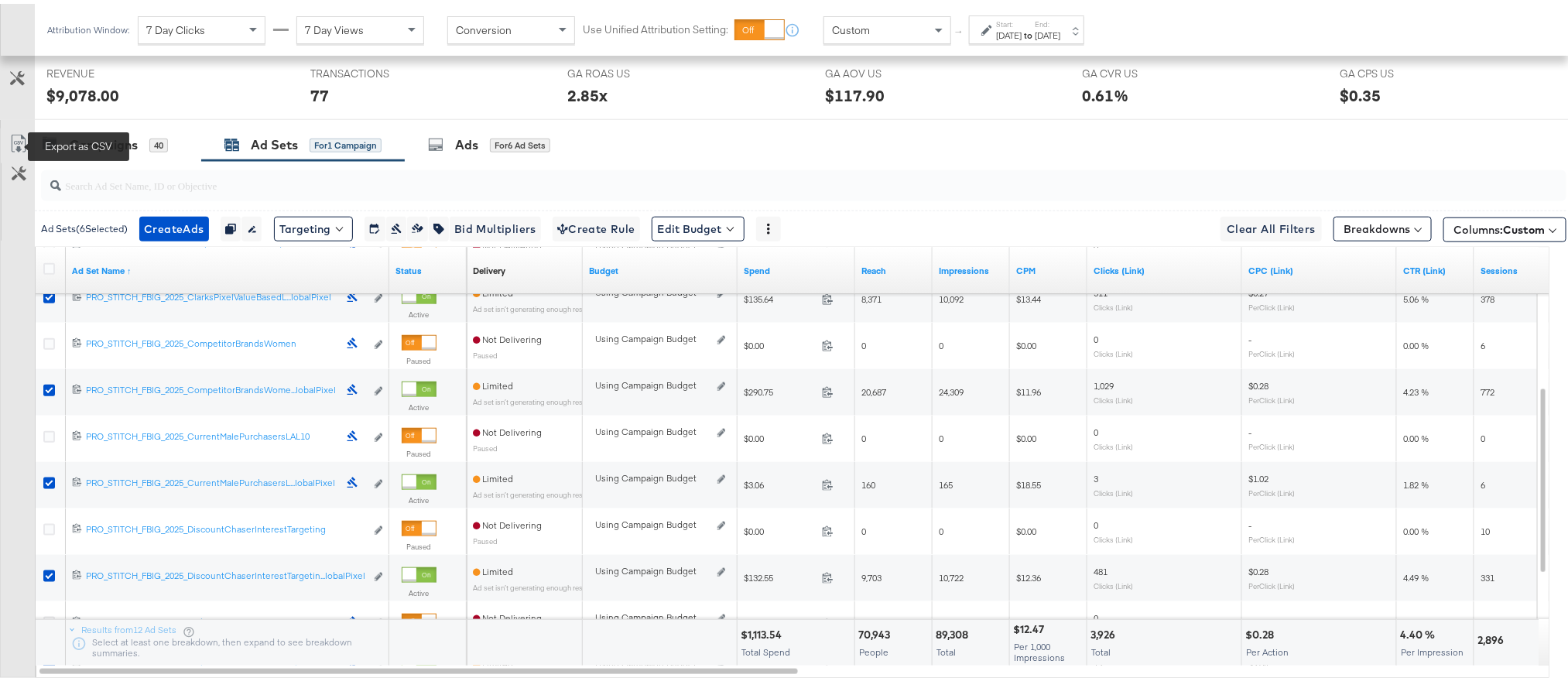
click at [16, 142] on icon at bounding box center [18, 139] width 18 height 18
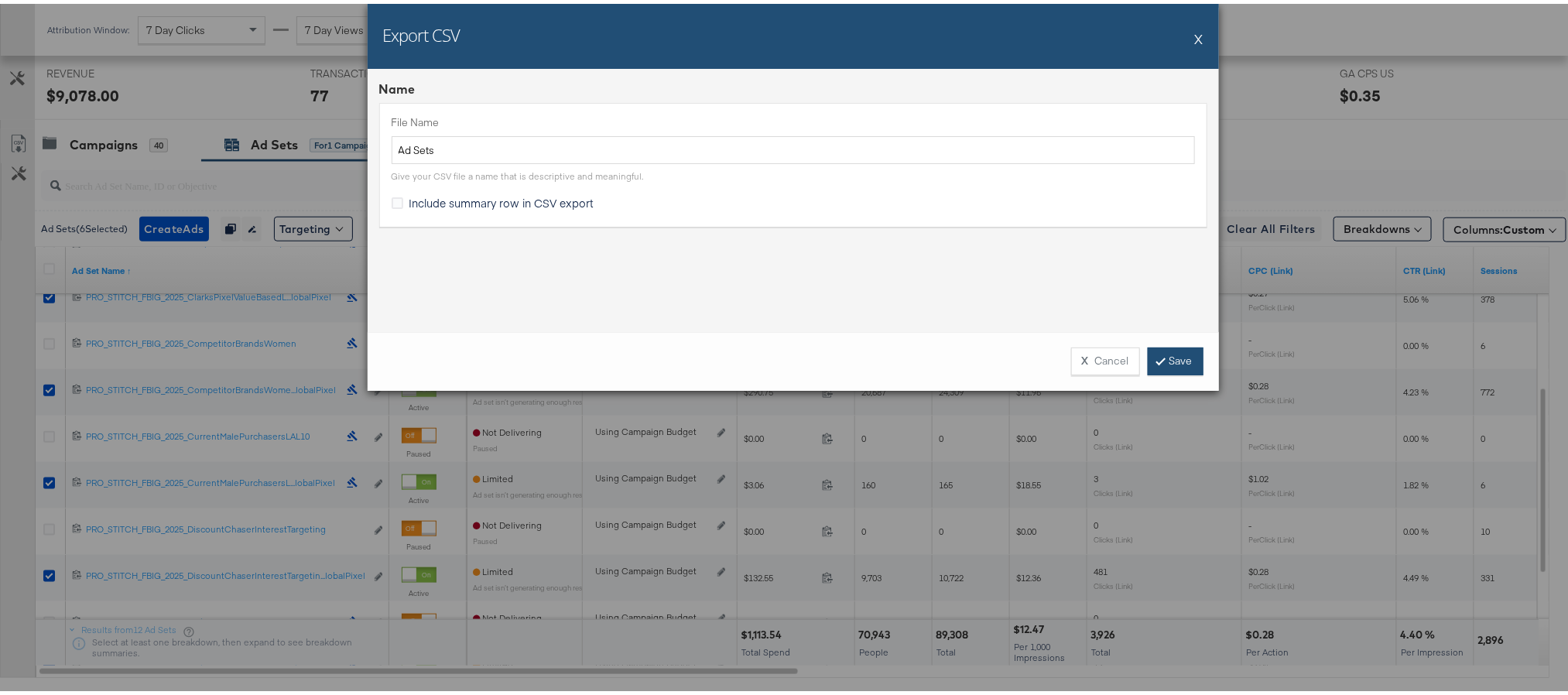
click at [1185, 356] on link "Save" at bounding box center [1175, 357] width 55 height 28
